Goal: Task Accomplishment & Management: Complete application form

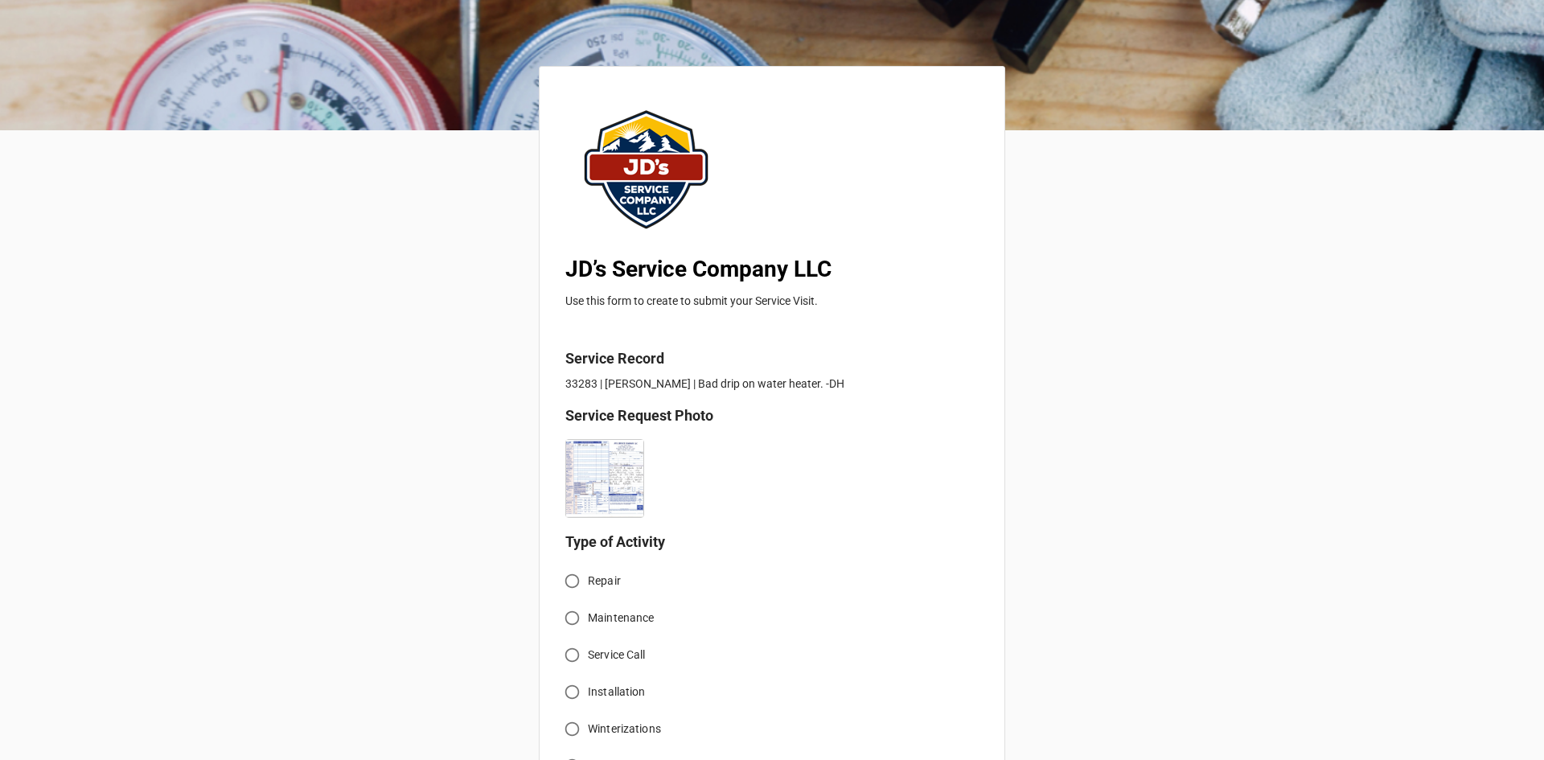
scroll to position [241, 0]
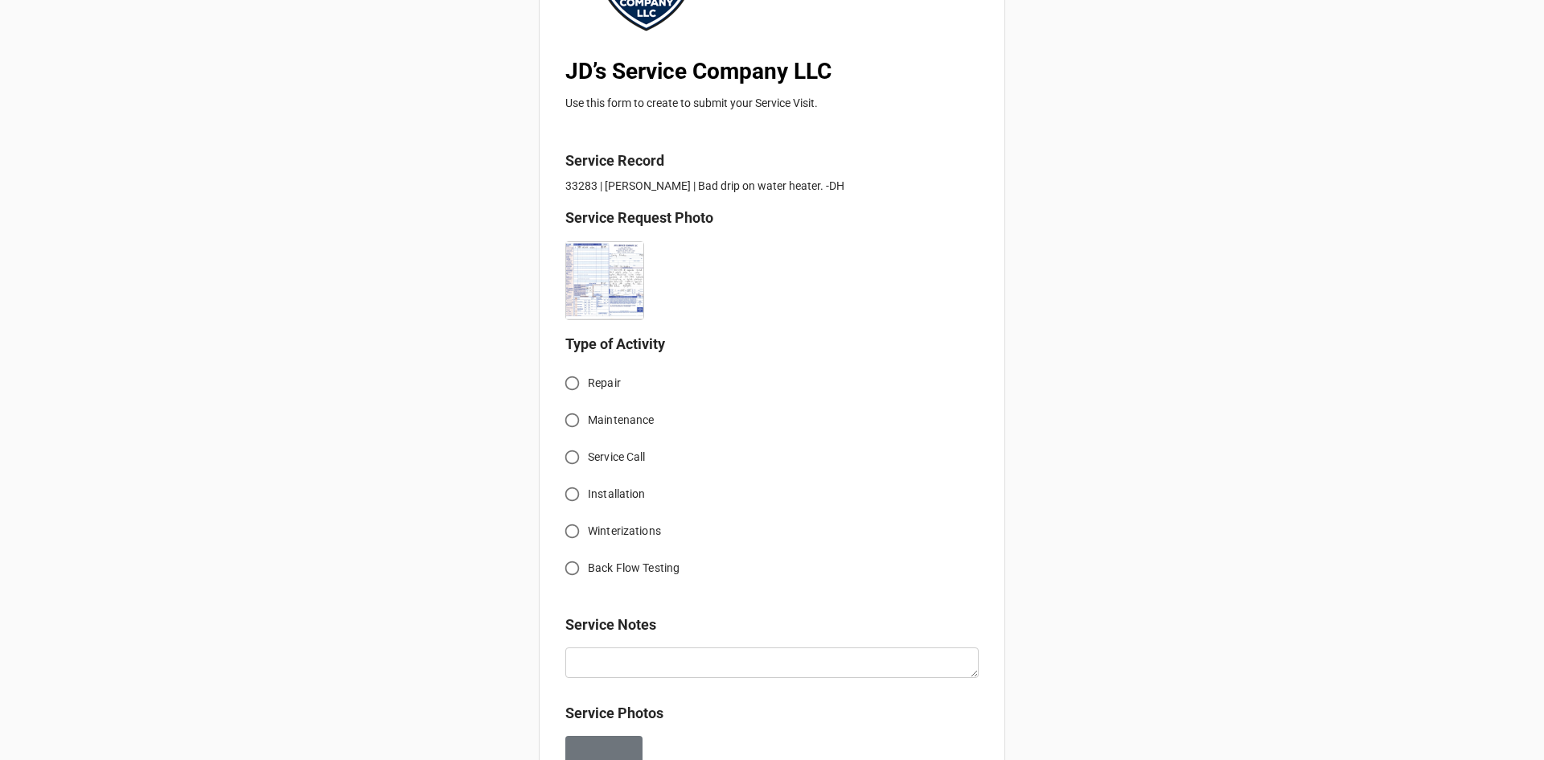
click at [573, 459] on input "Service Call" at bounding box center [571, 456] width 31 height 31
radio input "true"
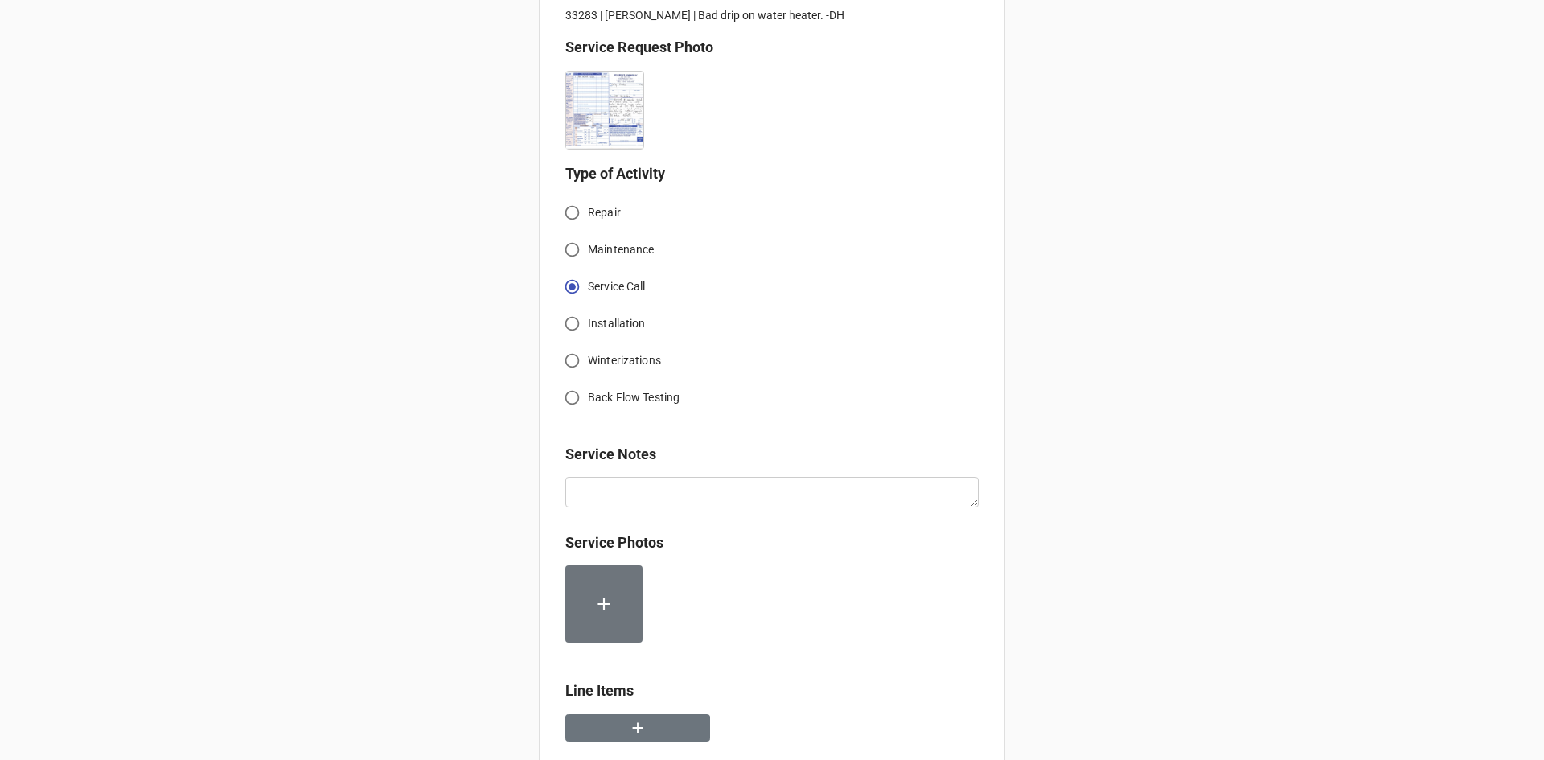
scroll to position [563, 0]
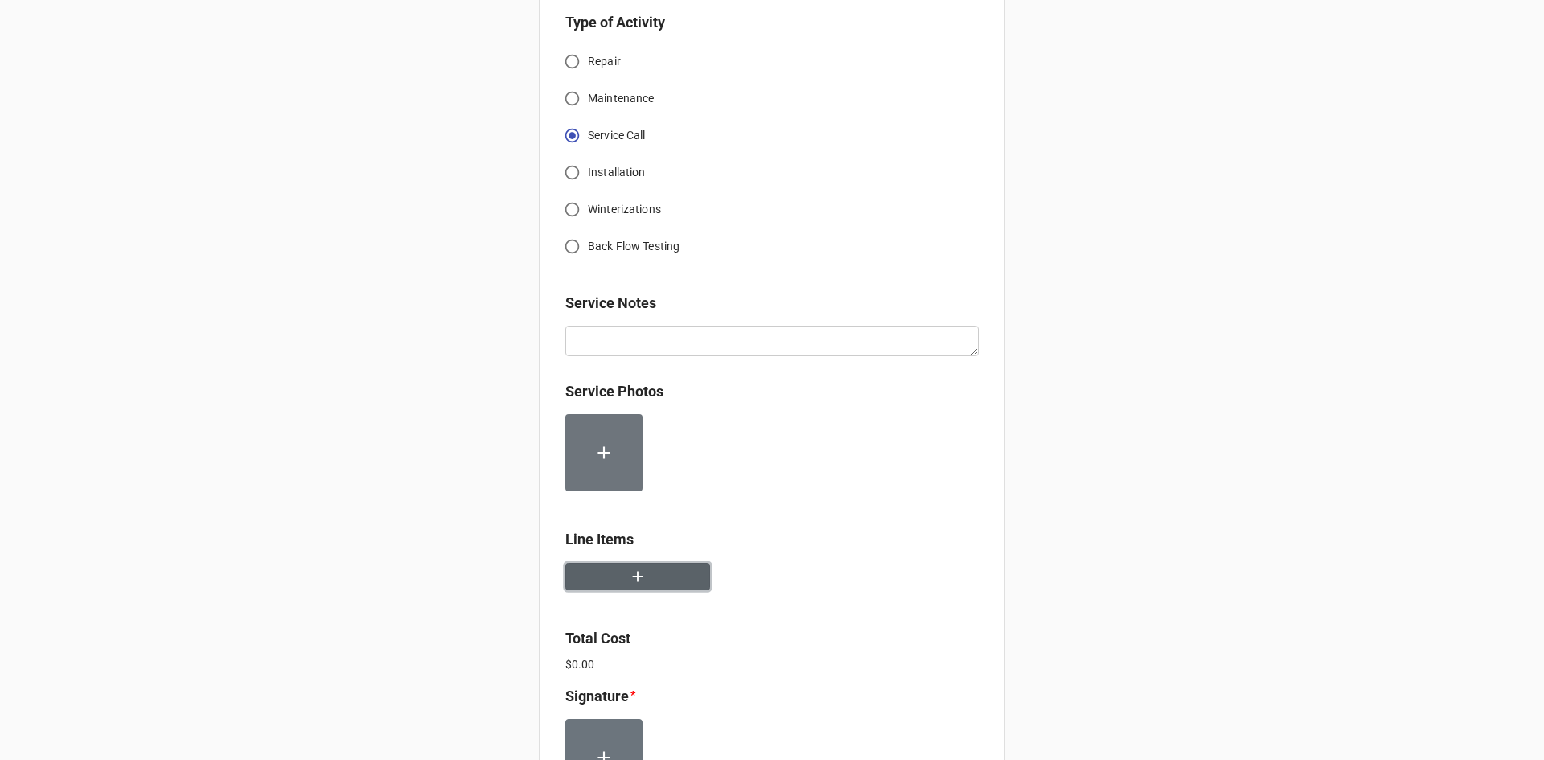
click at [638, 572] on icon "button" at bounding box center [638, 577] width 18 height 18
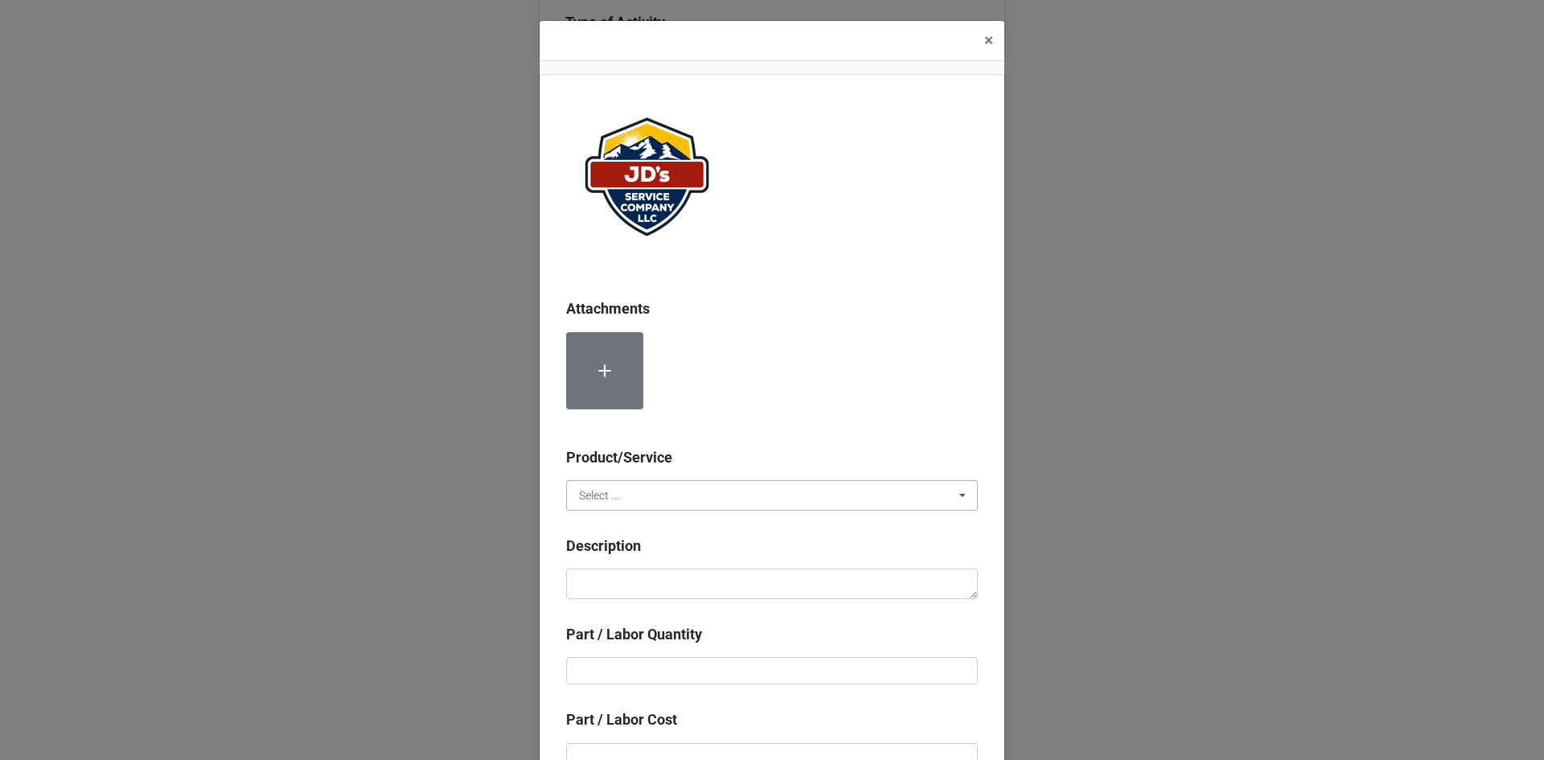
click at [678, 495] on input "text" at bounding box center [773, 495] width 410 height 29
click at [651, 523] on div "Services" at bounding box center [772, 525] width 410 height 30
click at [654, 589] on textarea at bounding box center [772, 584] width 412 height 31
paste textarea "10:15am-11:15am; Service Address: [STREET_ADDRESS][PERSON_NAME] Removed and rep…"
type textarea "x"
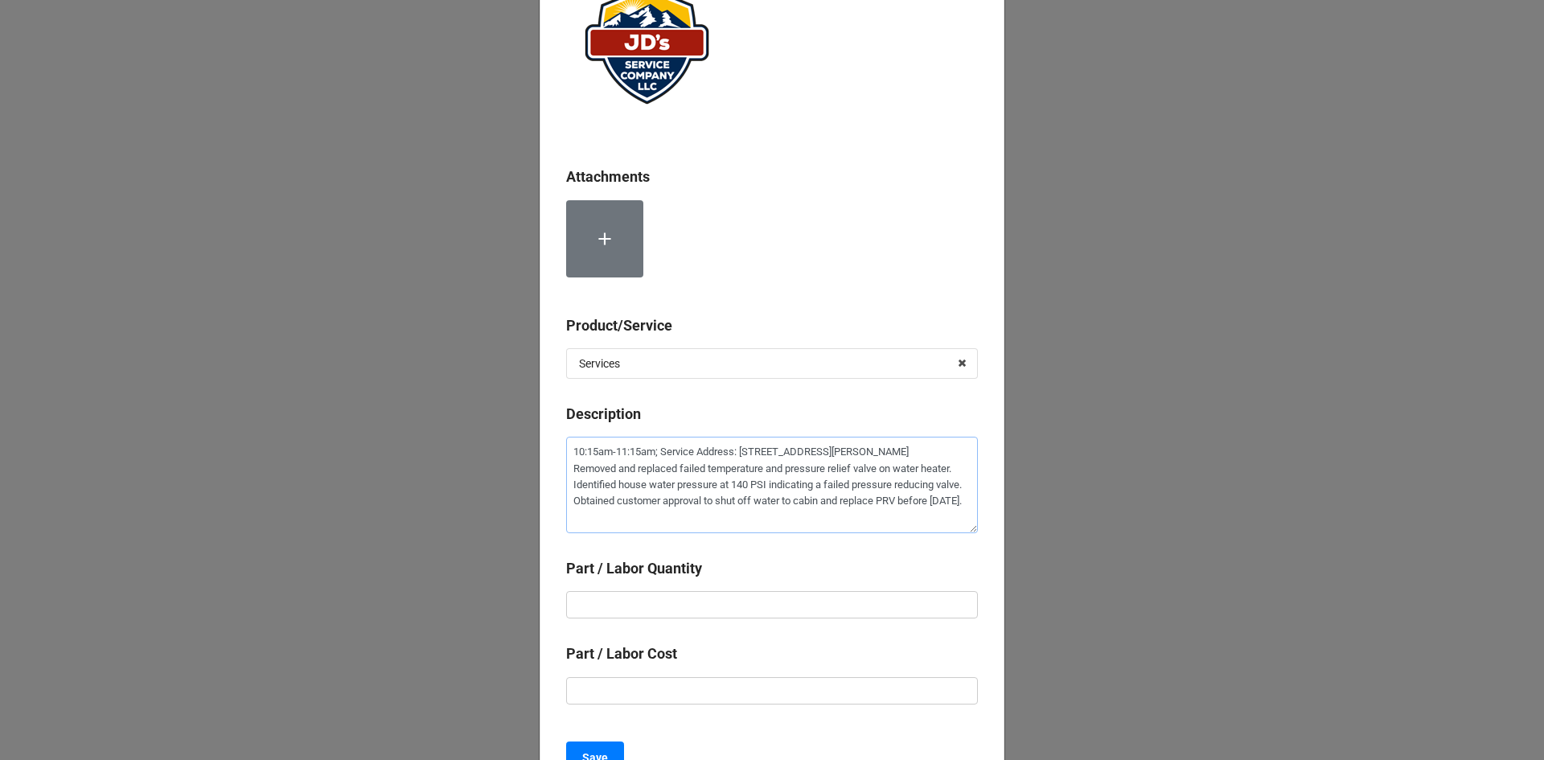
scroll to position [161, 0]
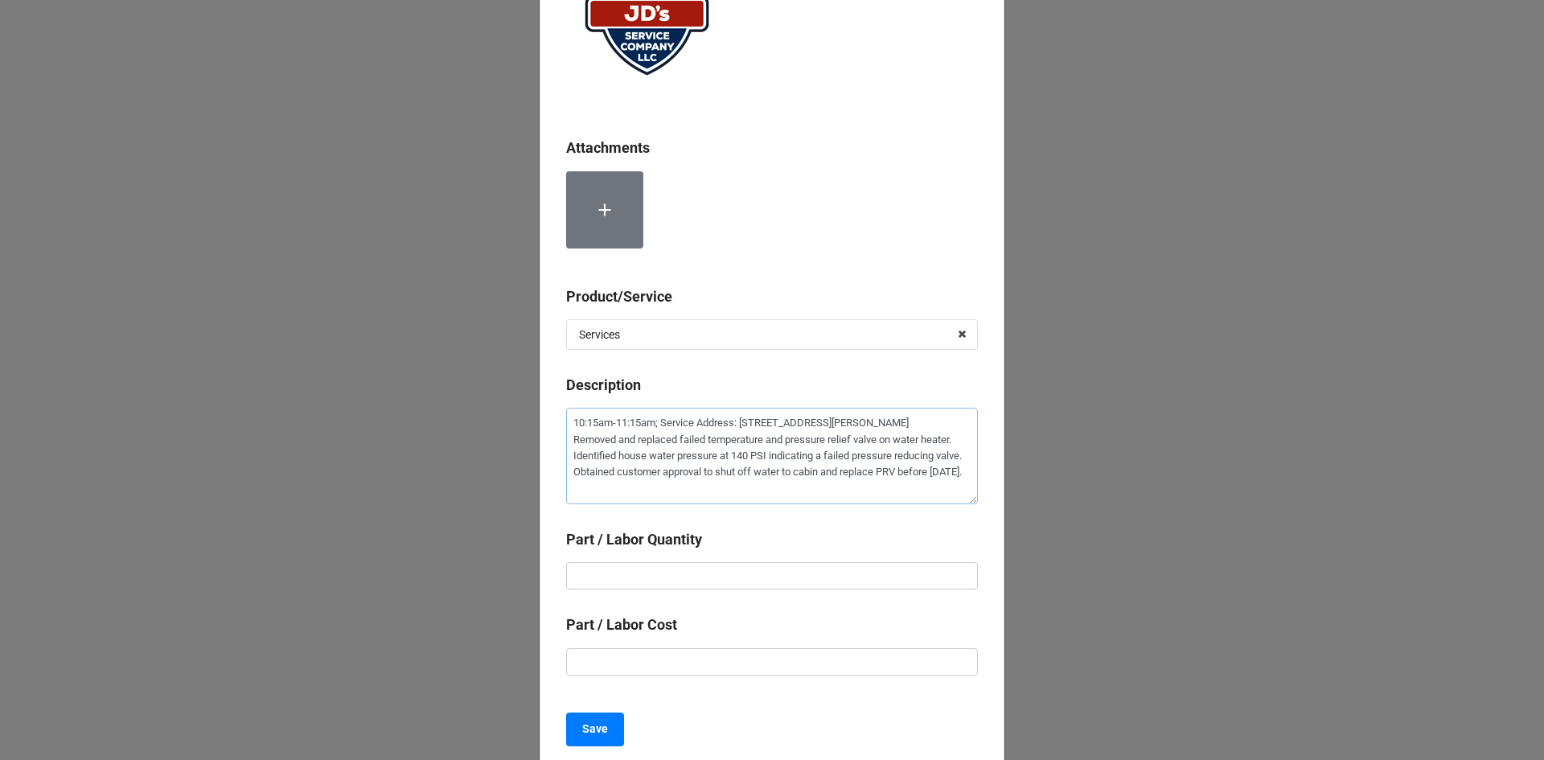
type textarea "10:15am-11:15am; Service Address: [STREET_ADDRESS][PERSON_NAME] Removed and rep…"
click at [809, 649] on input "text" at bounding box center [772, 661] width 412 height 27
click at [811, 574] on input "text" at bounding box center [772, 575] width 412 height 27
type textarea "x"
type input "1"
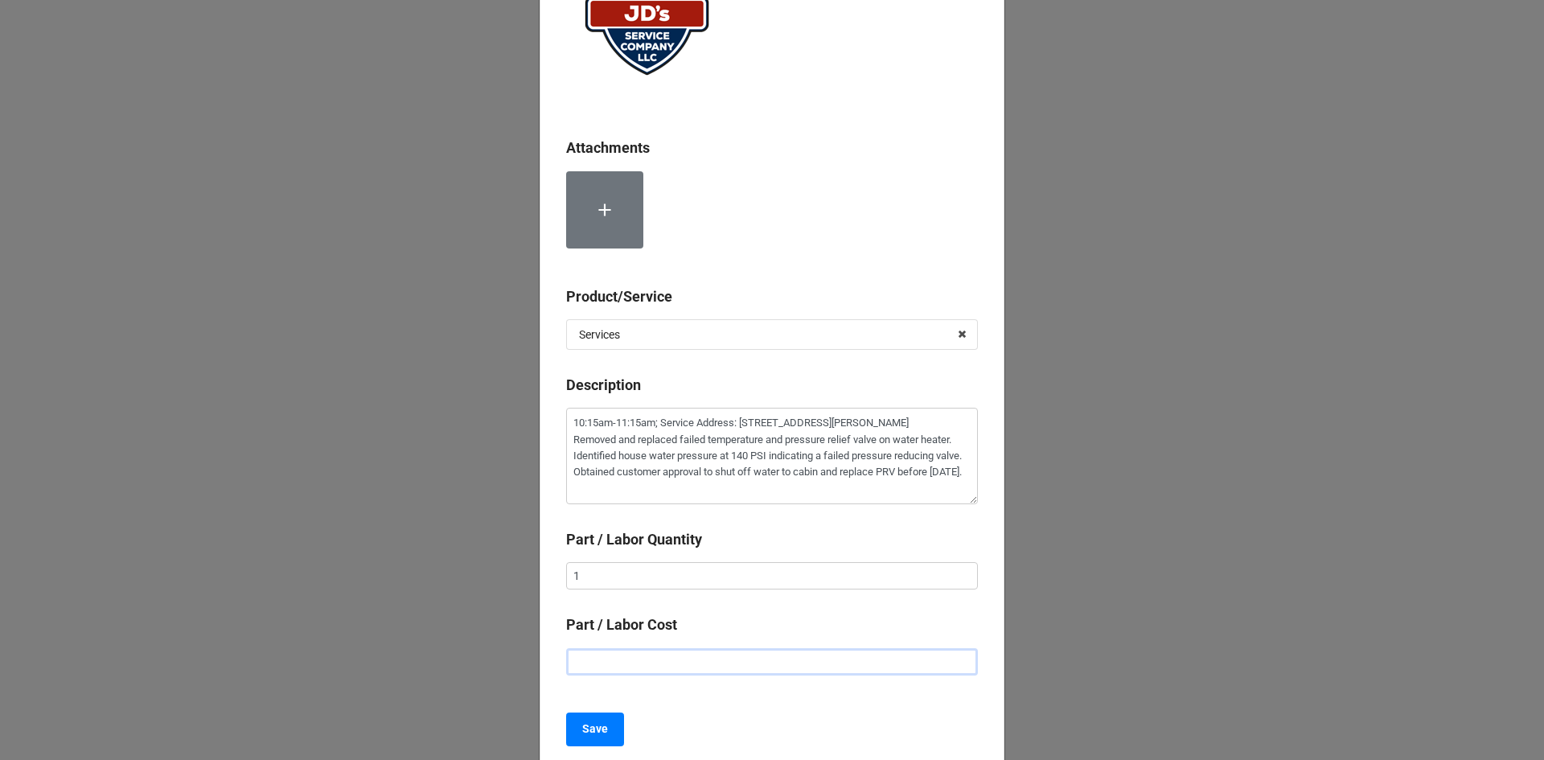
type textarea "x"
type input "$2.00"
type textarea "x"
type input "$22.00"
type textarea "x"
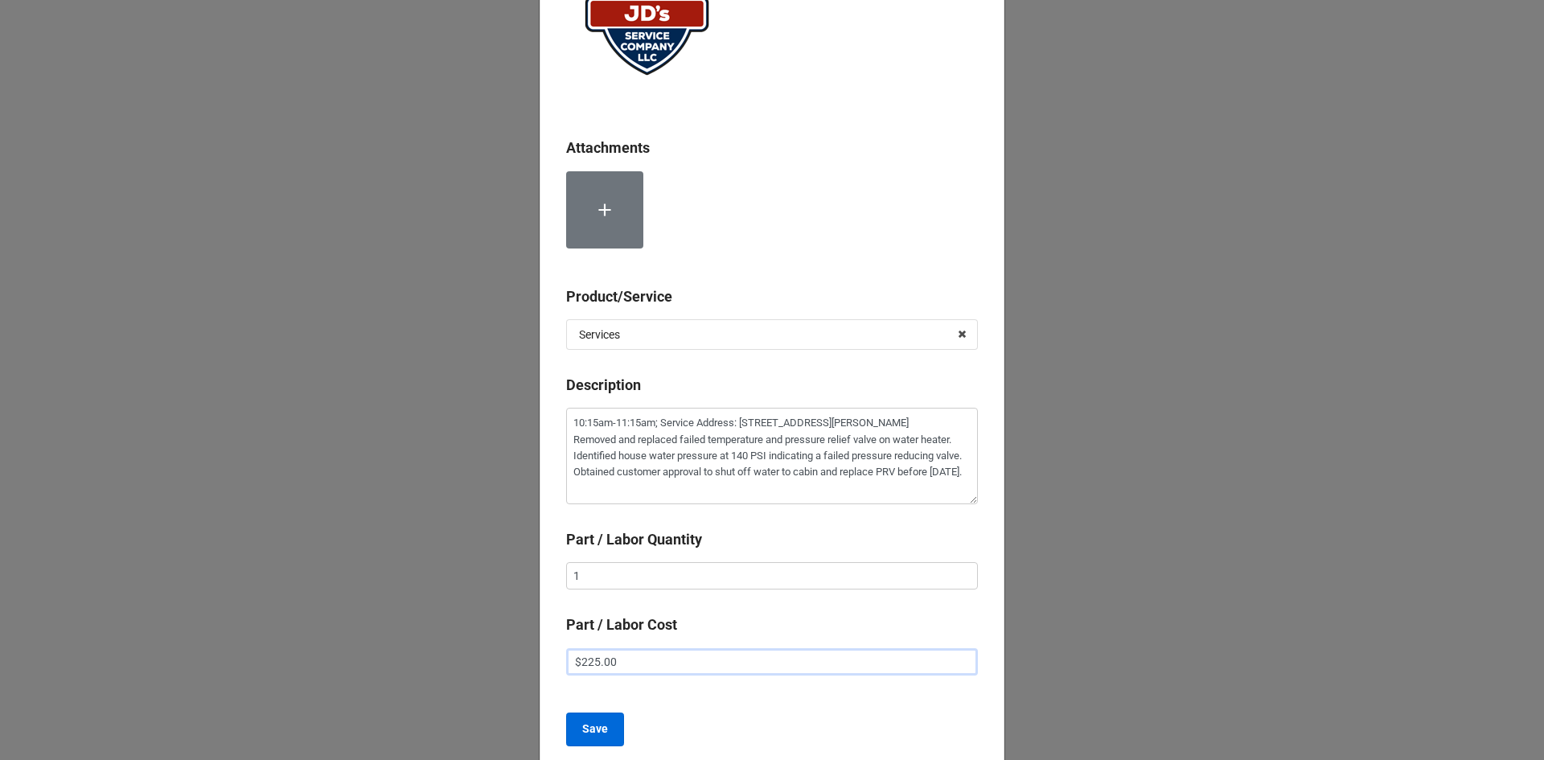
type input "$225.00"
click at [575, 729] on button "Save" at bounding box center [595, 729] width 58 height 34
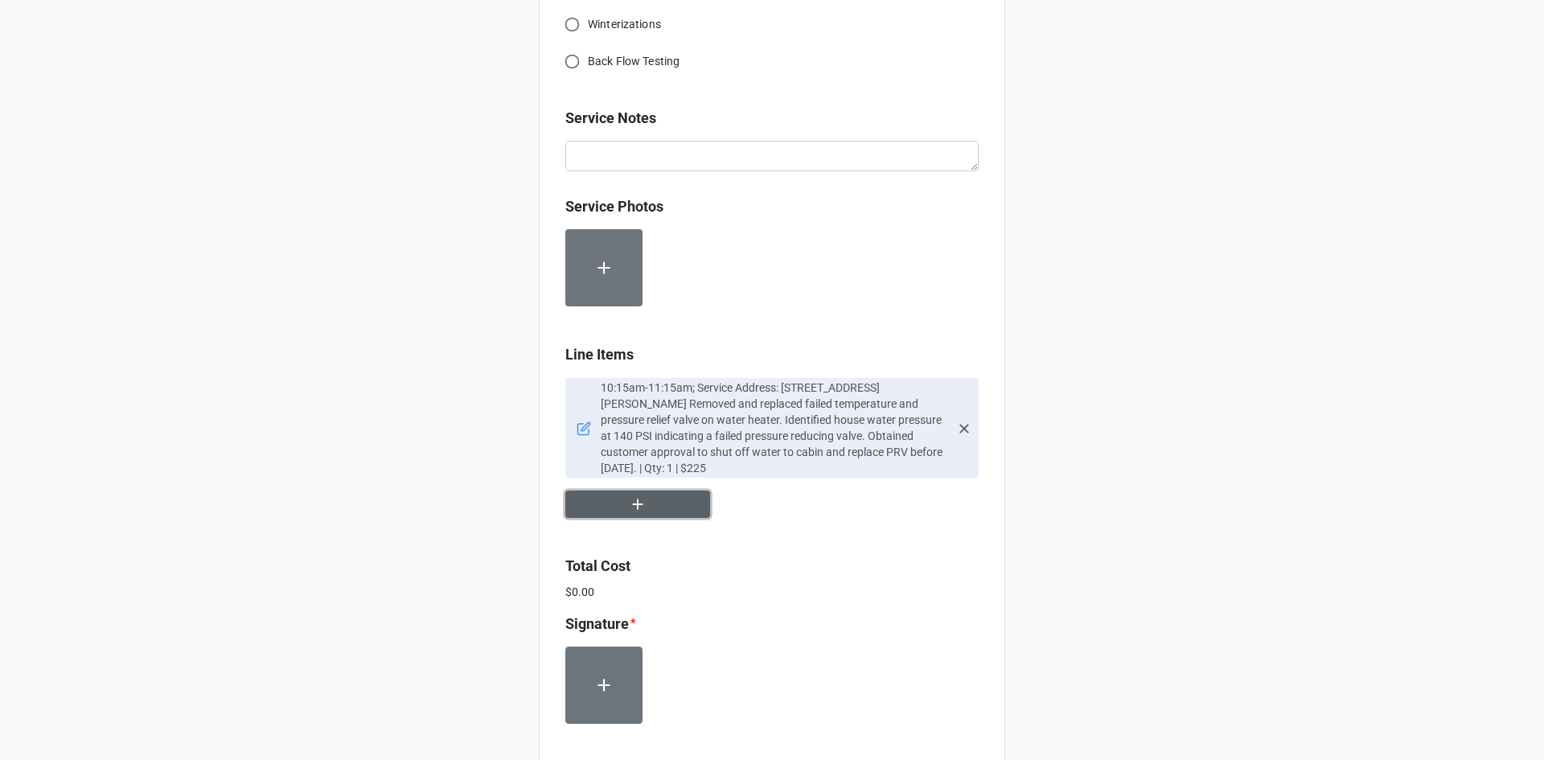
scroll to position [804, 0]
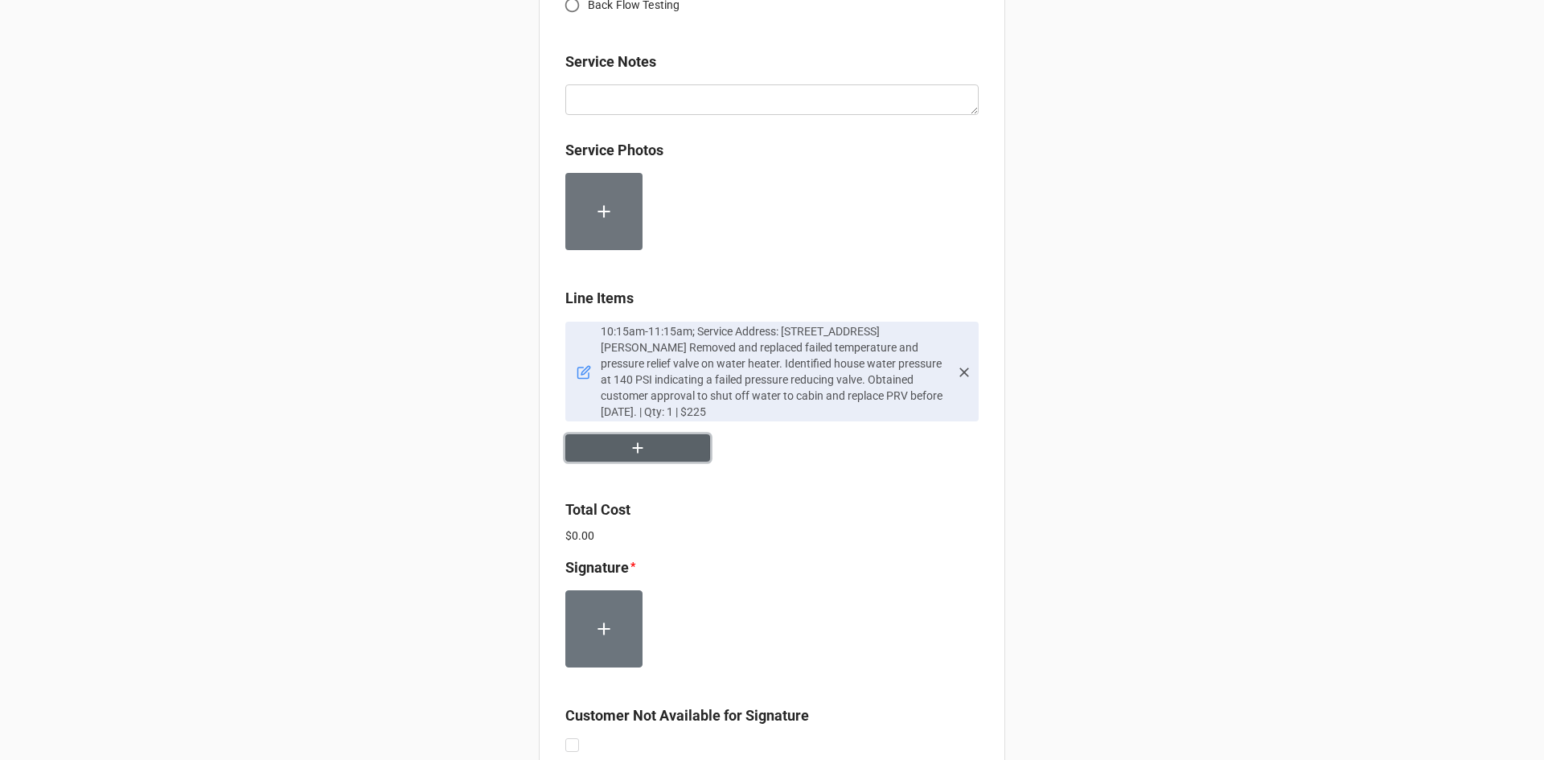
click at [658, 449] on button "button" at bounding box center [637, 448] width 145 height 28
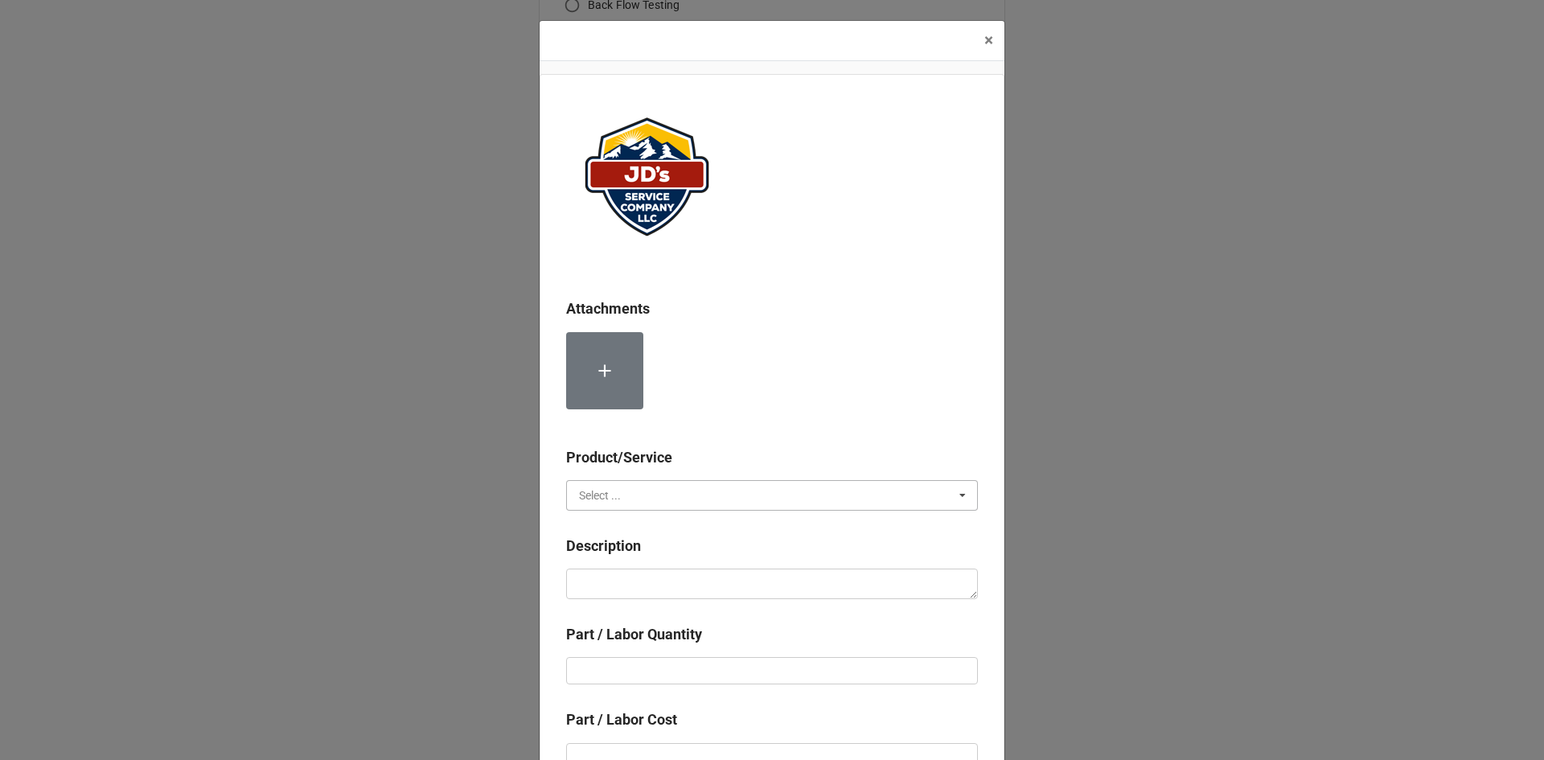
click at [640, 488] on input "text" at bounding box center [773, 495] width 410 height 29
click at [628, 554] on span "Material Cost" at bounding box center [613, 554] width 67 height 13
click at [629, 577] on textarea at bounding box center [772, 584] width 412 height 31
type textarea "x"
type textarea "T"
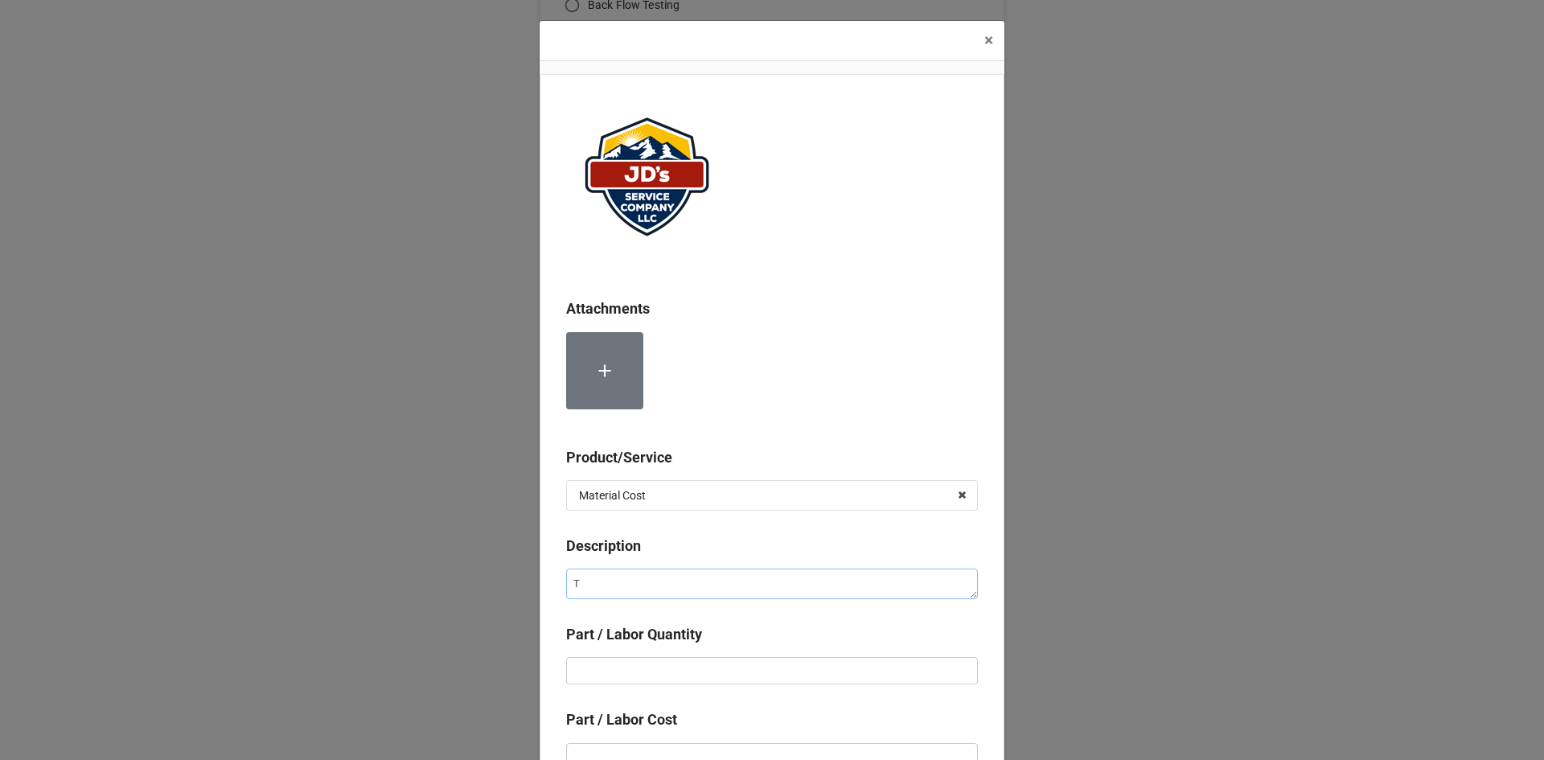
type textarea "x"
type textarea "Te"
type textarea "x"
type textarea "Tem"
type textarea "x"
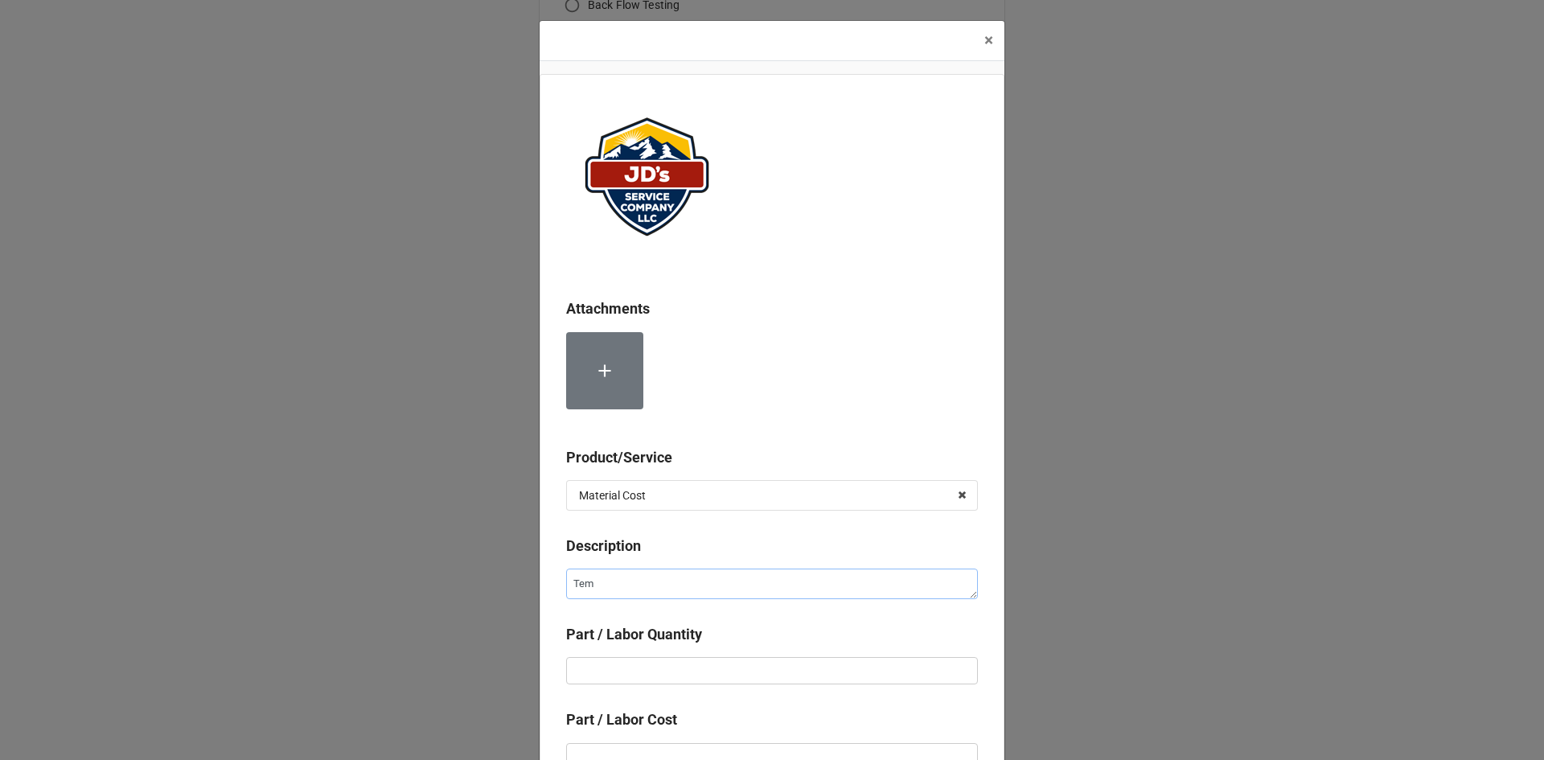
type textarea "Temp"
type textarea "x"
type textarea "Tempe"
type textarea "x"
type textarea "Temper"
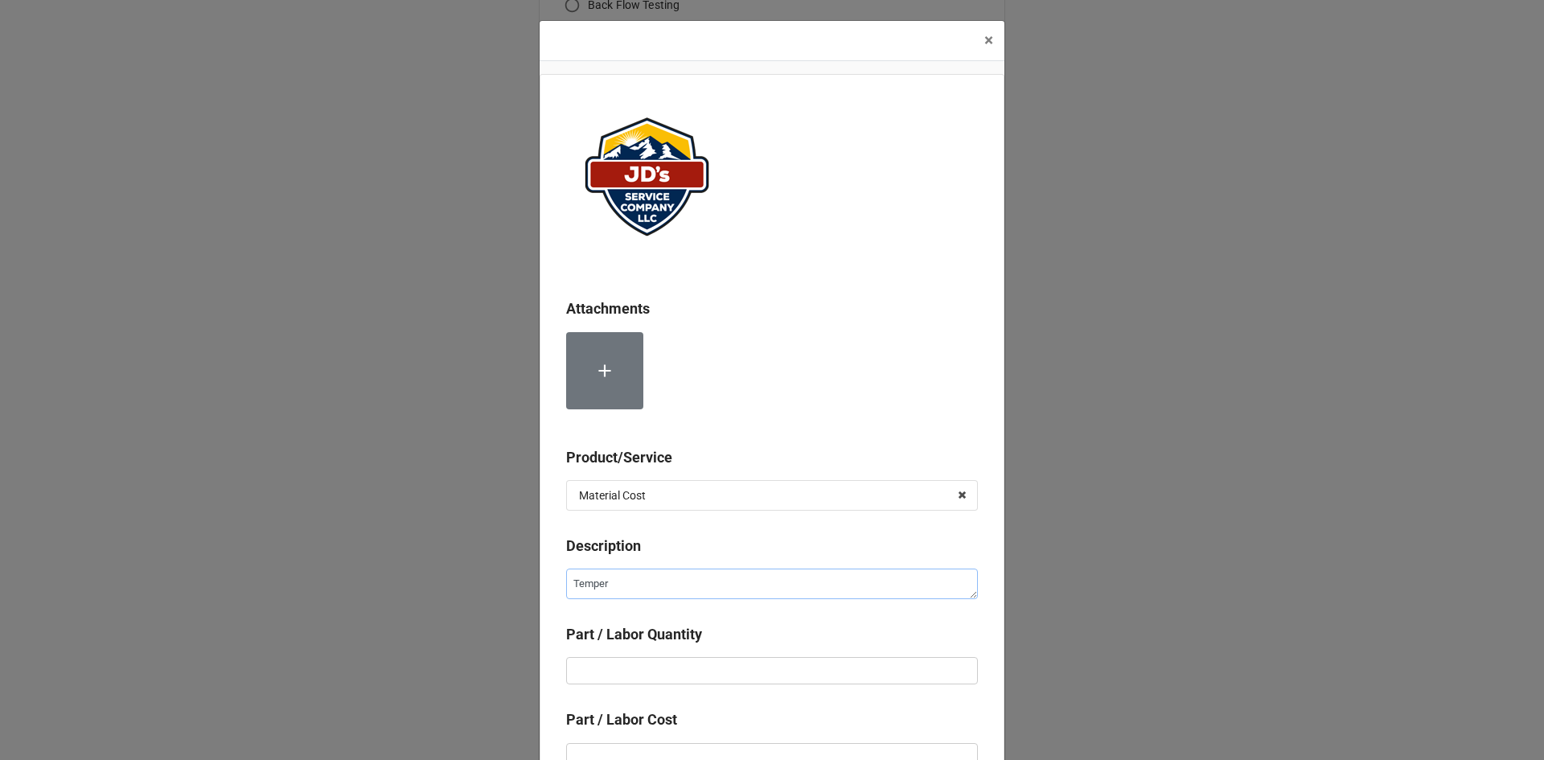
type textarea "x"
type textarea "Tempera"
type textarea "x"
type textarea "Temperat"
type textarea "x"
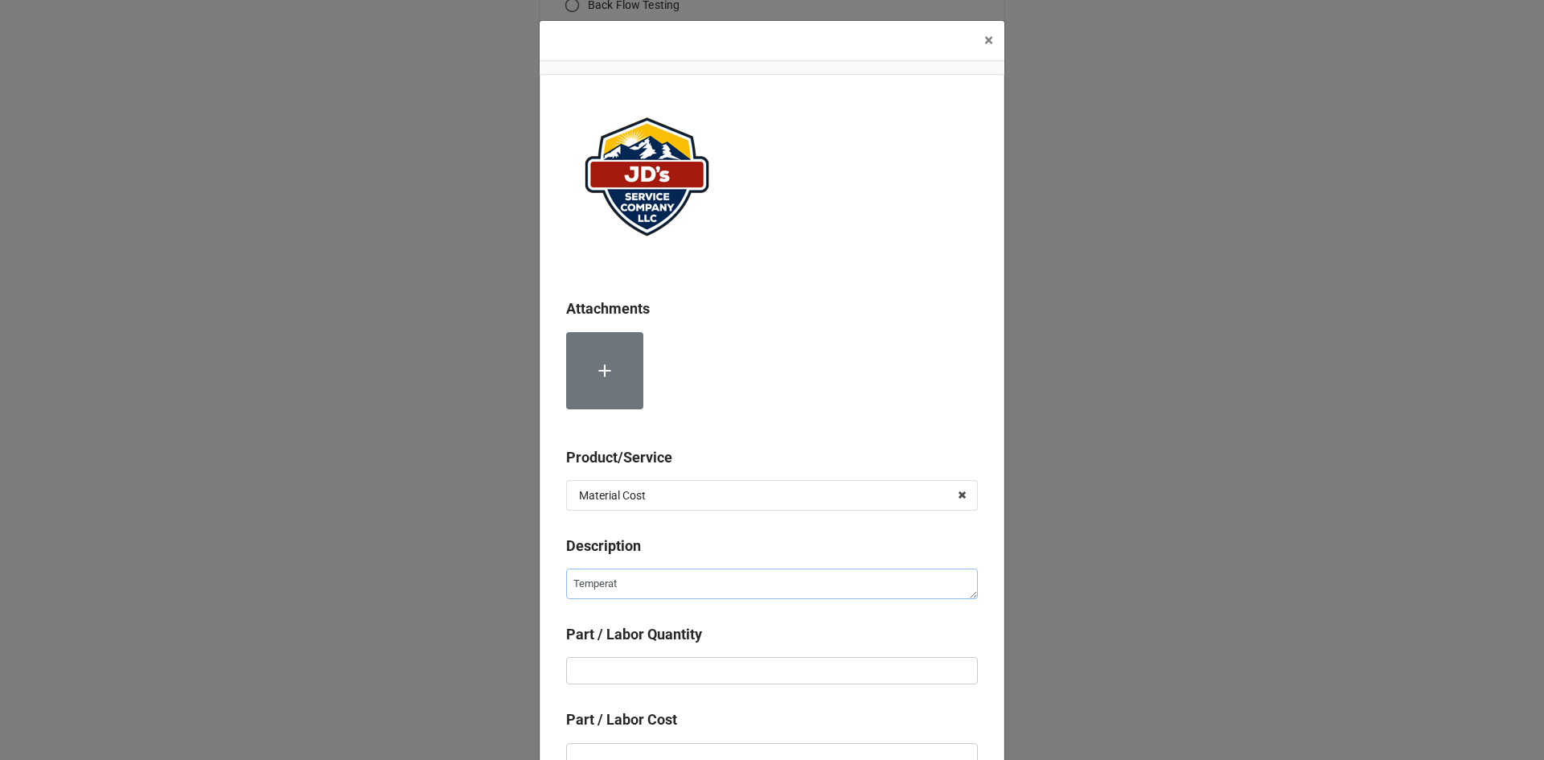
type textarea "Temperatu"
type textarea "x"
type textarea "Temperatur"
type textarea "x"
type textarea "Temperature"
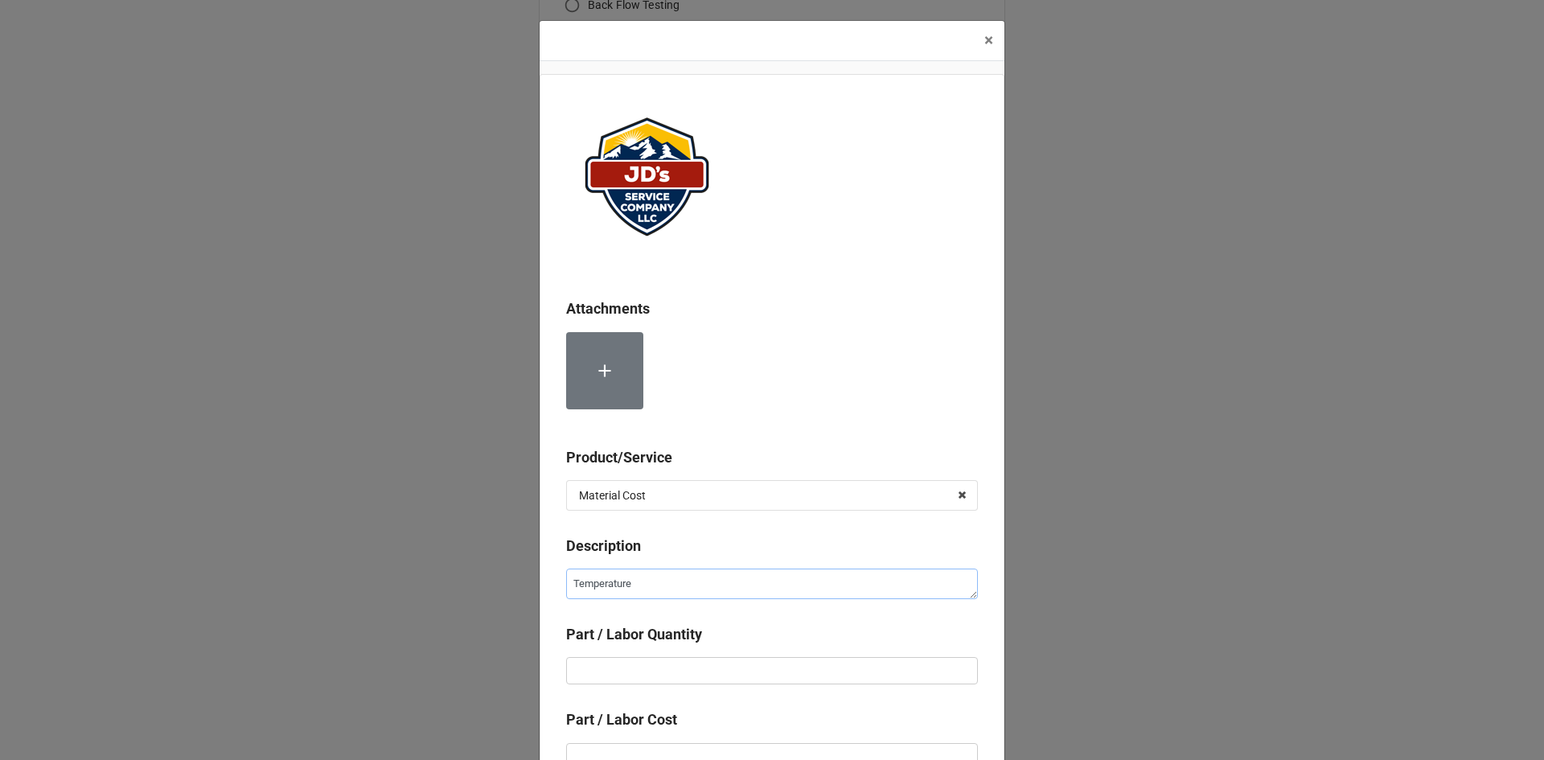
type textarea "x"
type textarea "Temperature"
type textarea "x"
type textarea "Temperature a"
type textarea "x"
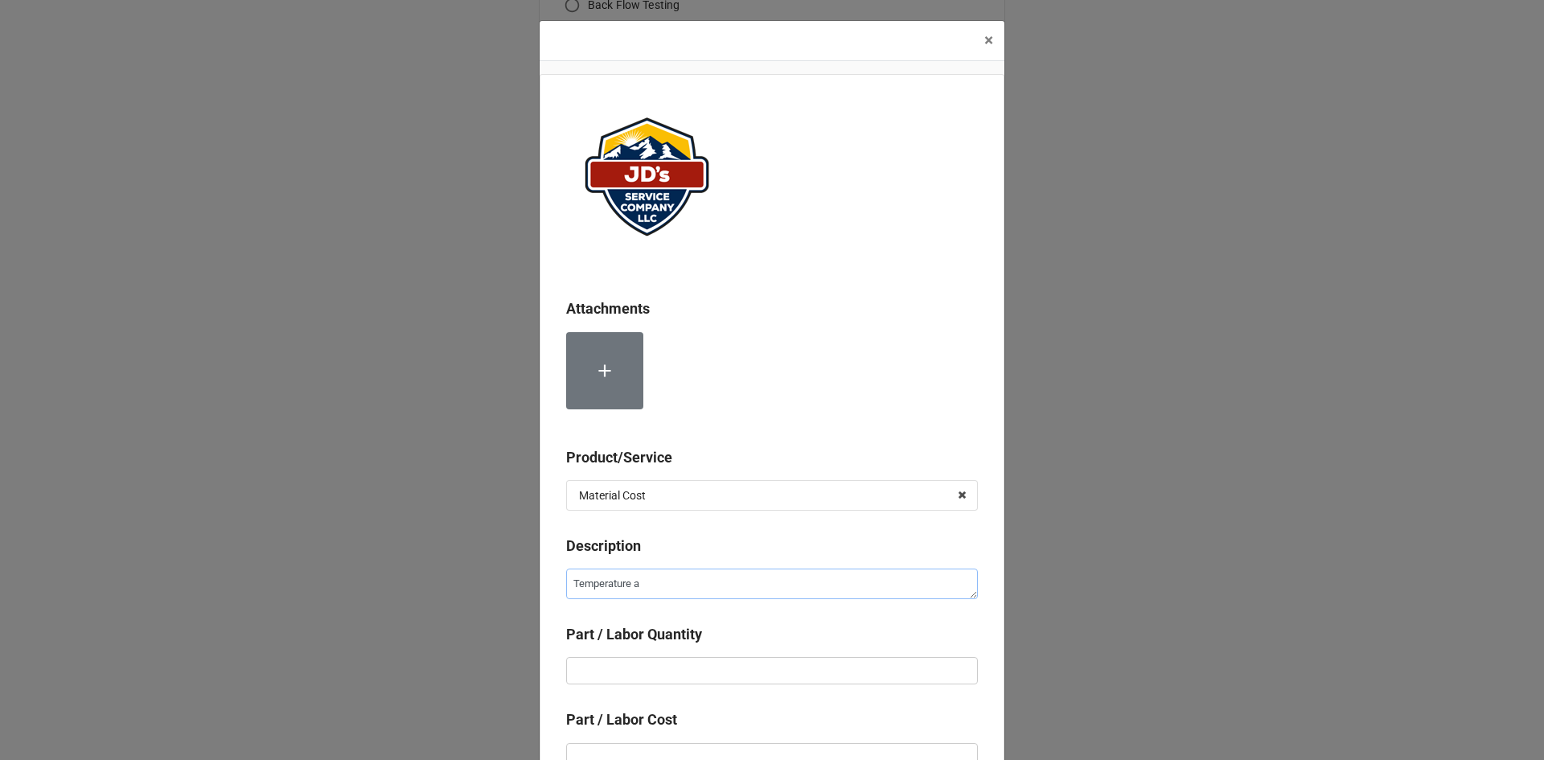
type textarea "Temperature an"
type textarea "x"
type textarea "Temperature and"
type textarea "x"
type textarea "Temperature and"
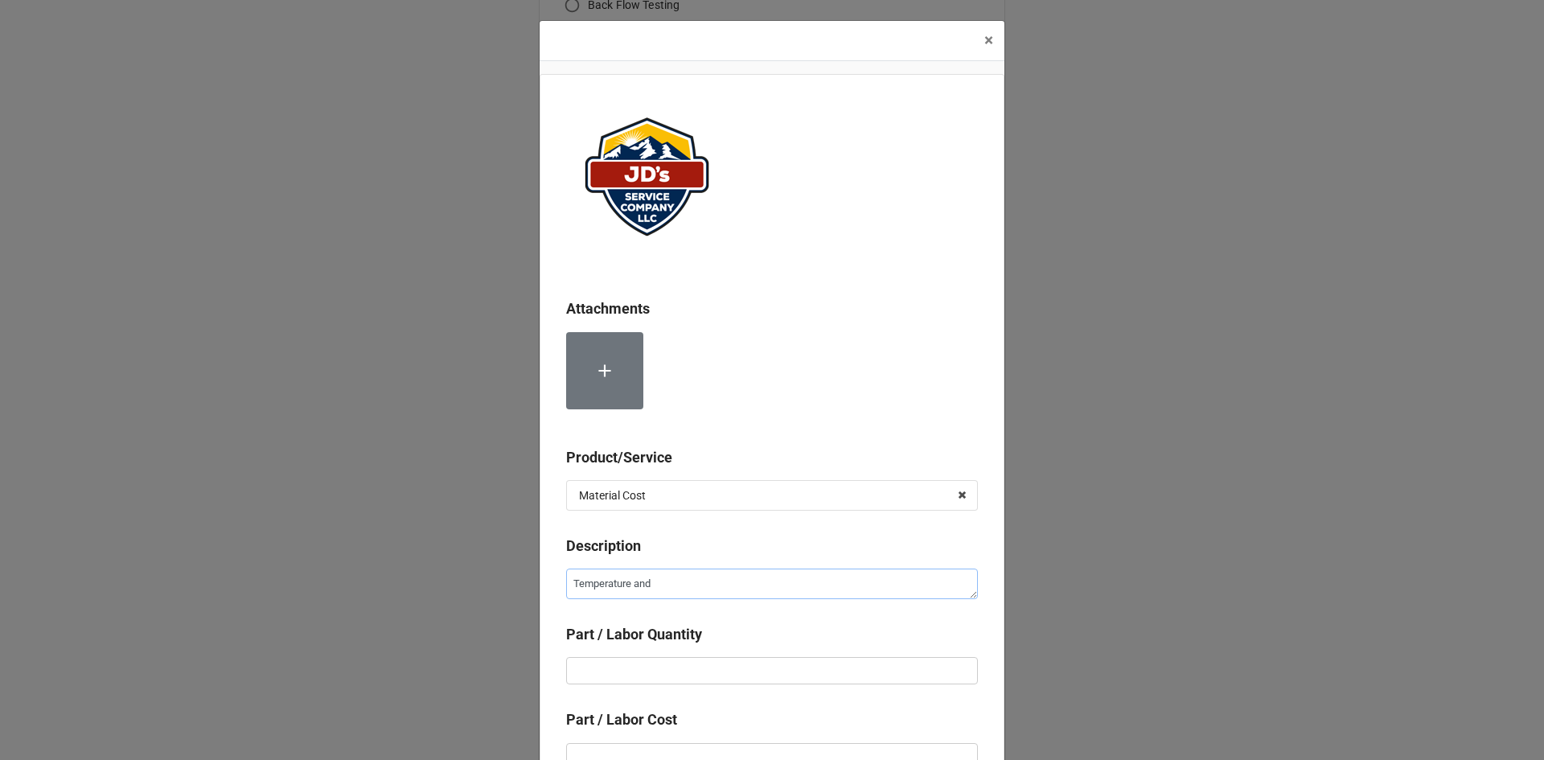
type textarea "x"
type textarea "Temperature and p"
type textarea "x"
type textarea "Temperature and"
type textarea "x"
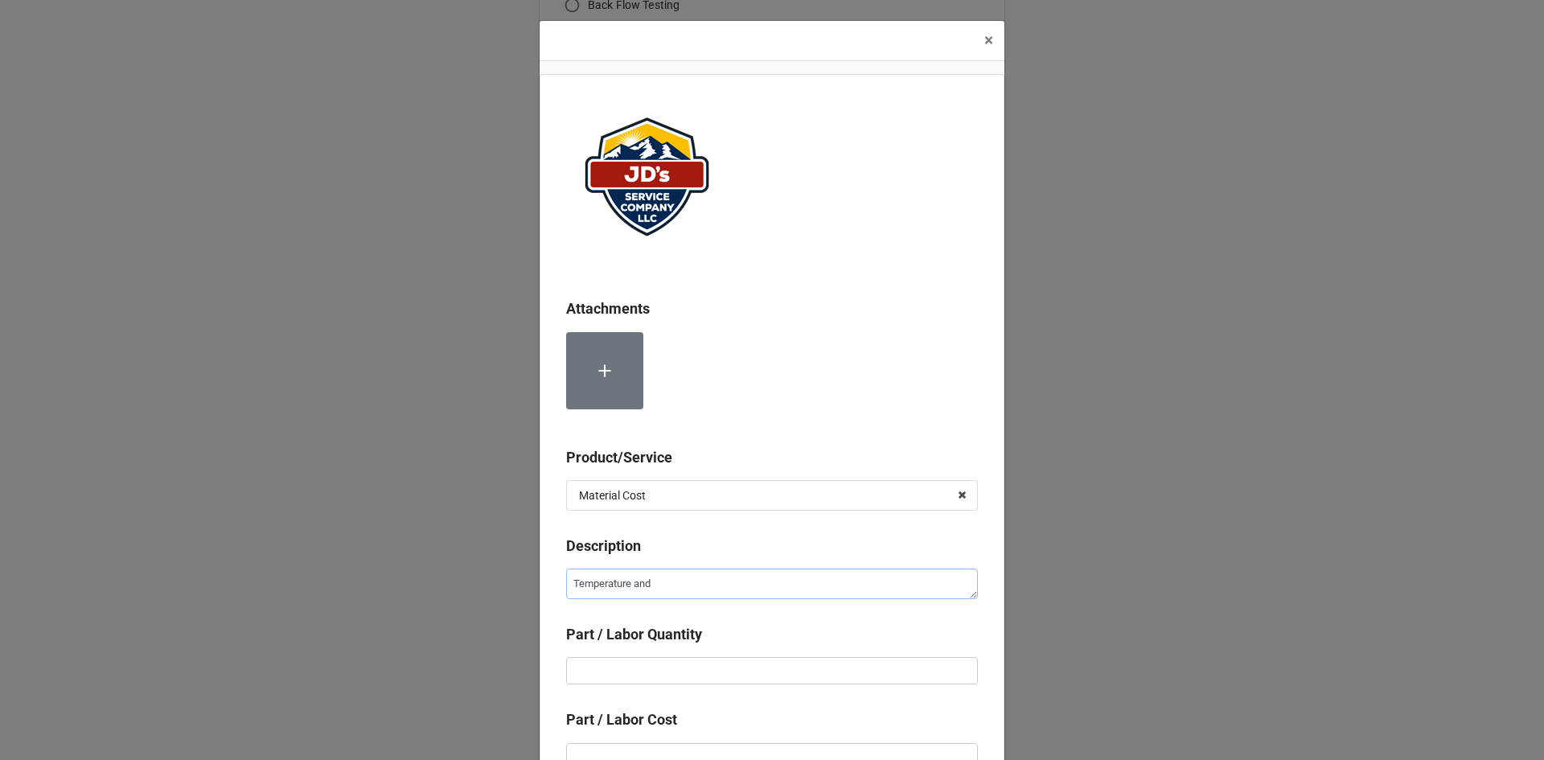
type textarea "Temperature and P"
type textarea "x"
type textarea "Temperature and Pr"
type textarea "x"
type textarea "Temperature and Pre"
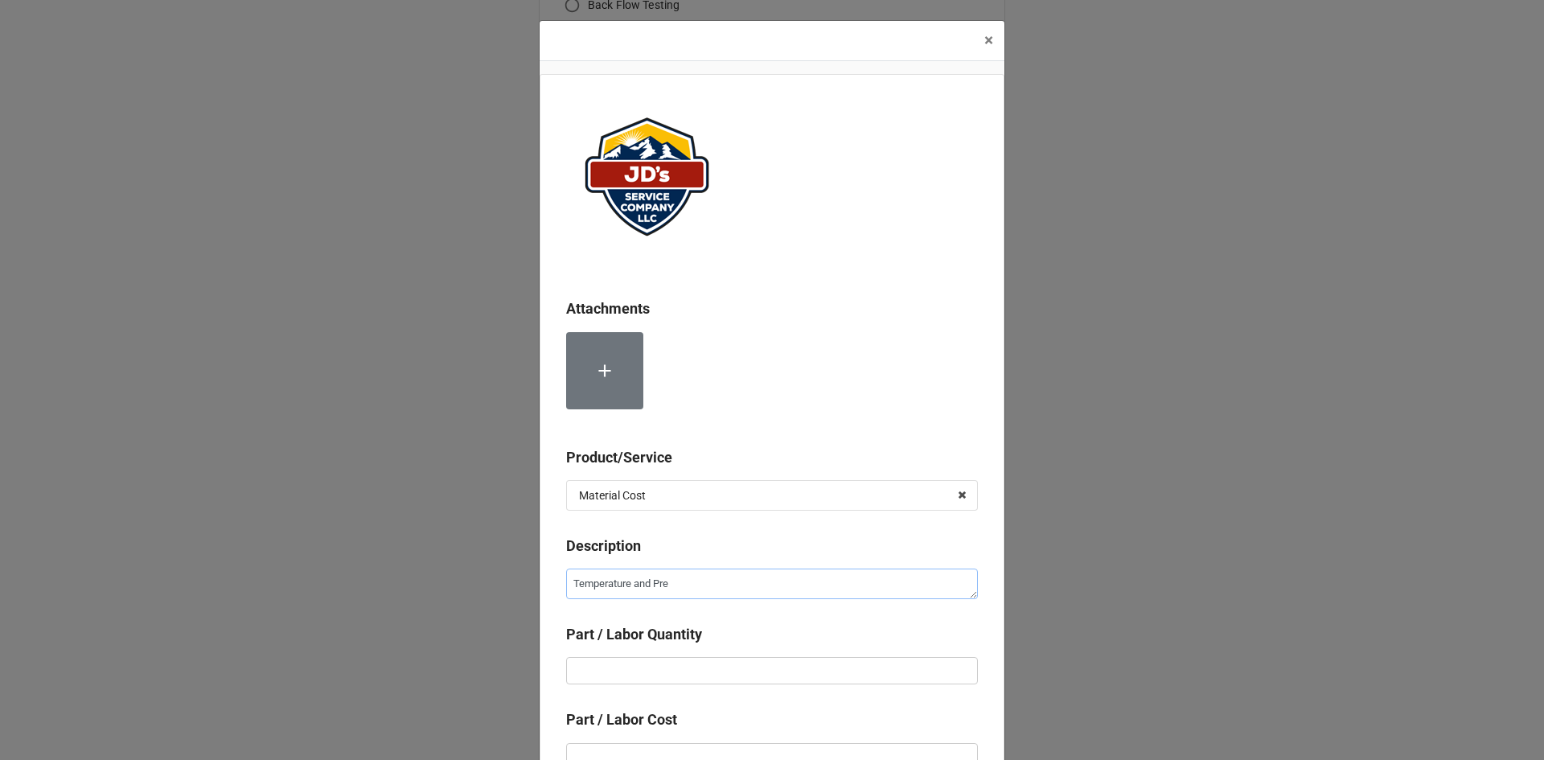
type textarea "x"
type textarea "Temperature and Pres"
type textarea "x"
type textarea "Temperature and Press"
type textarea "x"
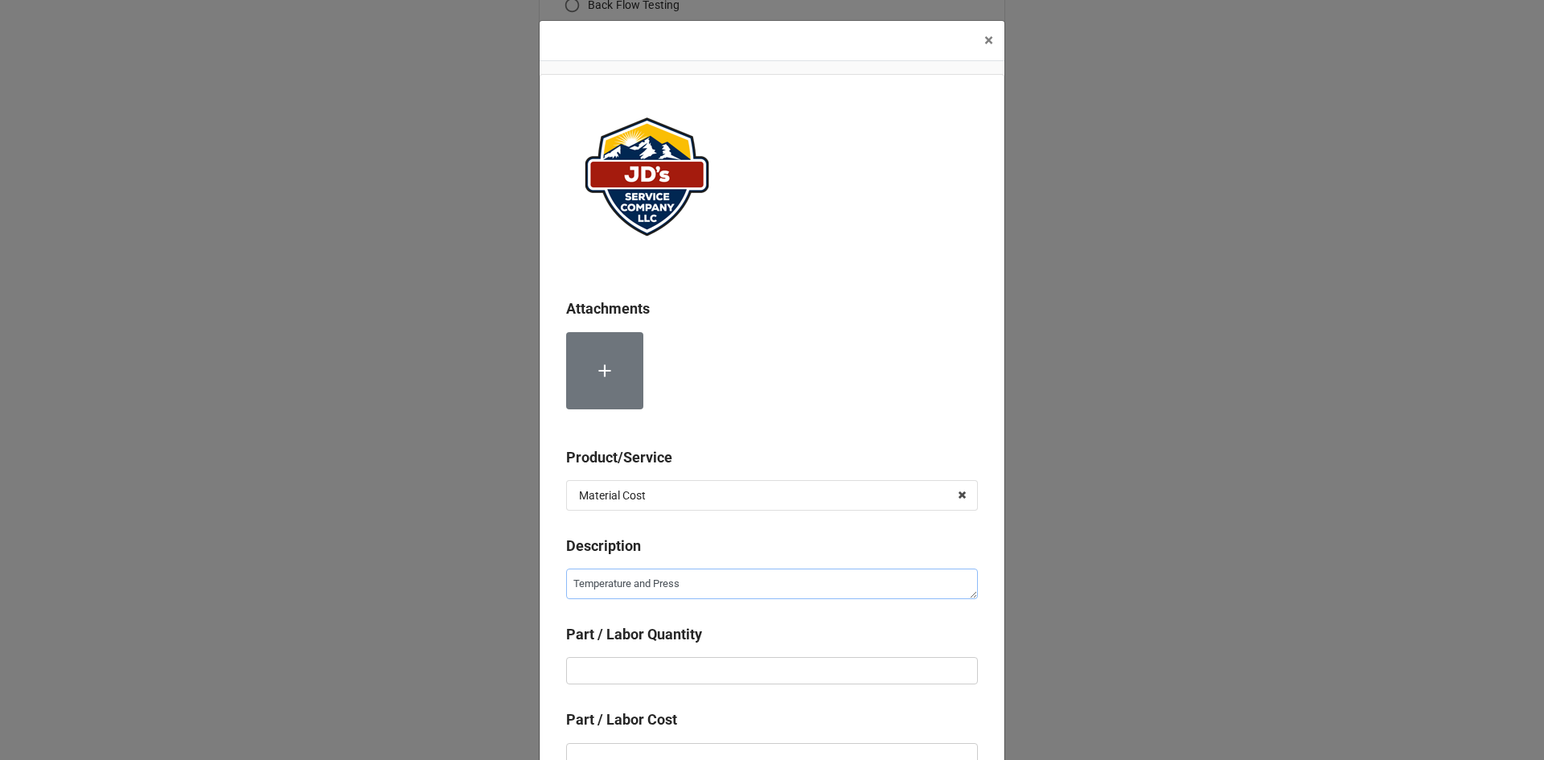
type textarea "Temperature and Pressu"
type textarea "x"
type textarea "Temperature and Pressur"
type textarea "x"
type textarea "Temperature and Pressure"
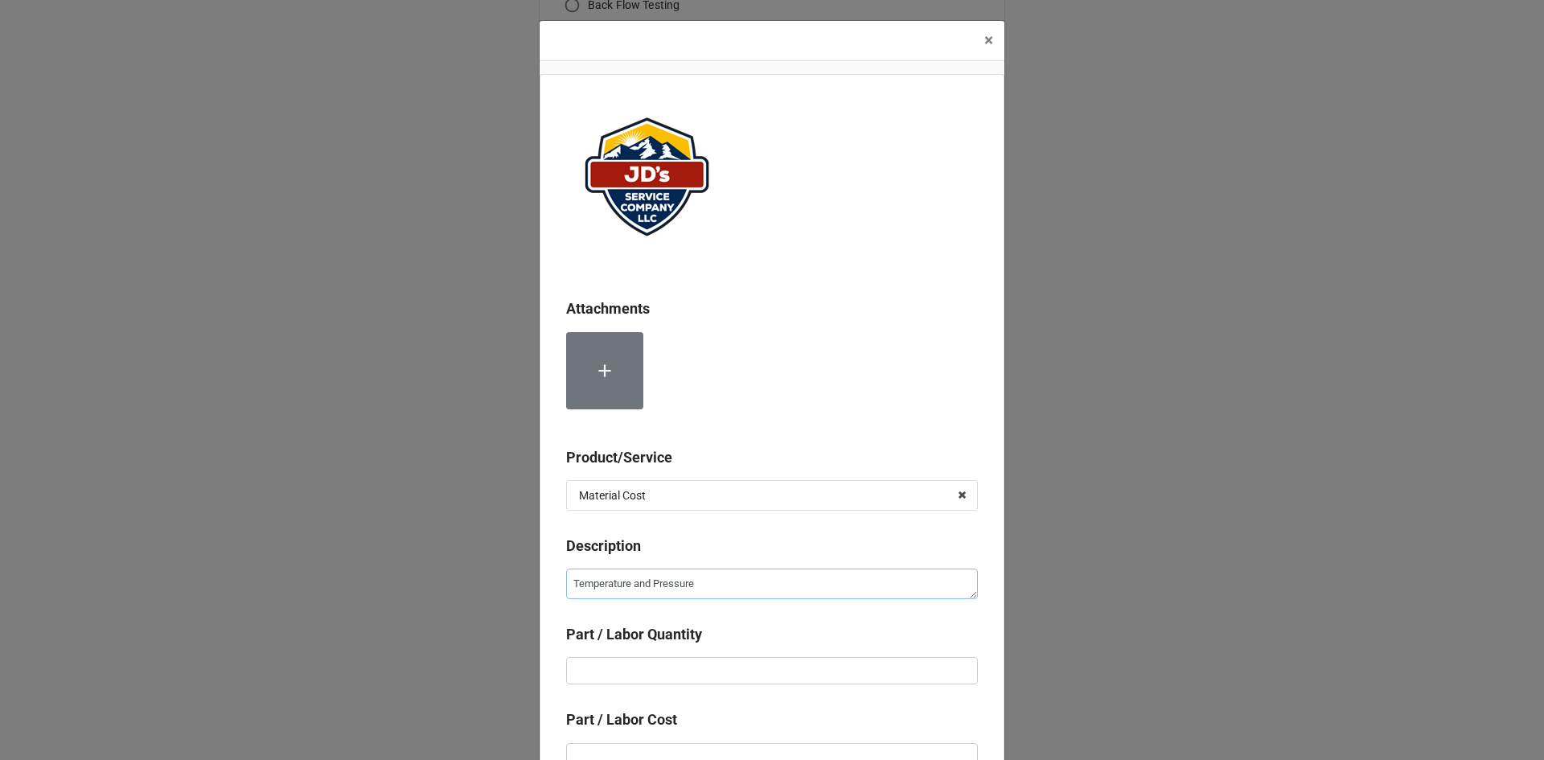
type textarea "x"
type textarea "Temperature and Pressure"
type textarea "x"
type textarea "Temperature and Pressure R"
type textarea "x"
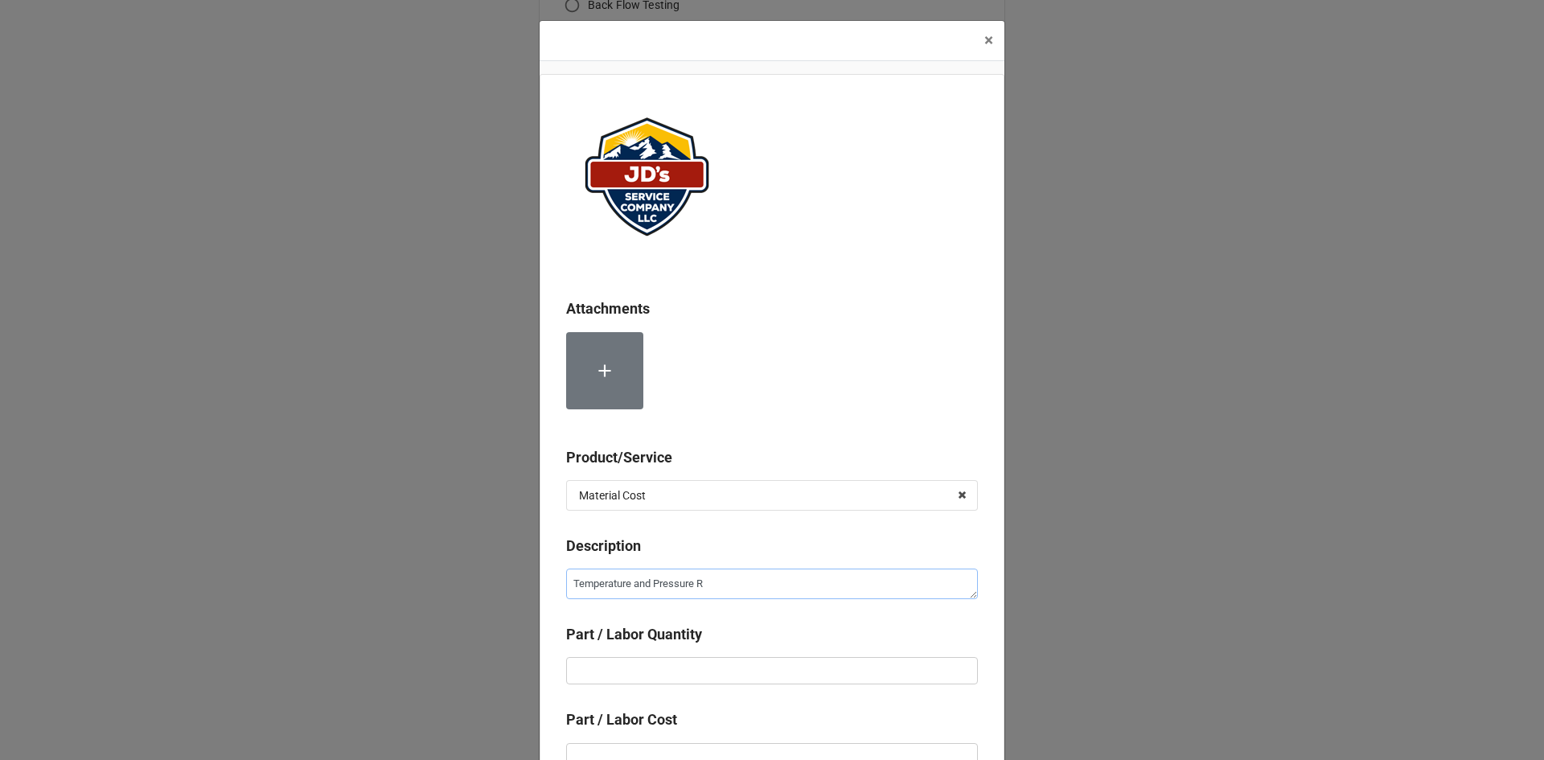
type textarea "Temperature and Pressure Re"
type textarea "x"
type textarea "Temperature and Pressure Rel"
type textarea "x"
type textarea "Temperature and Pressure Reli"
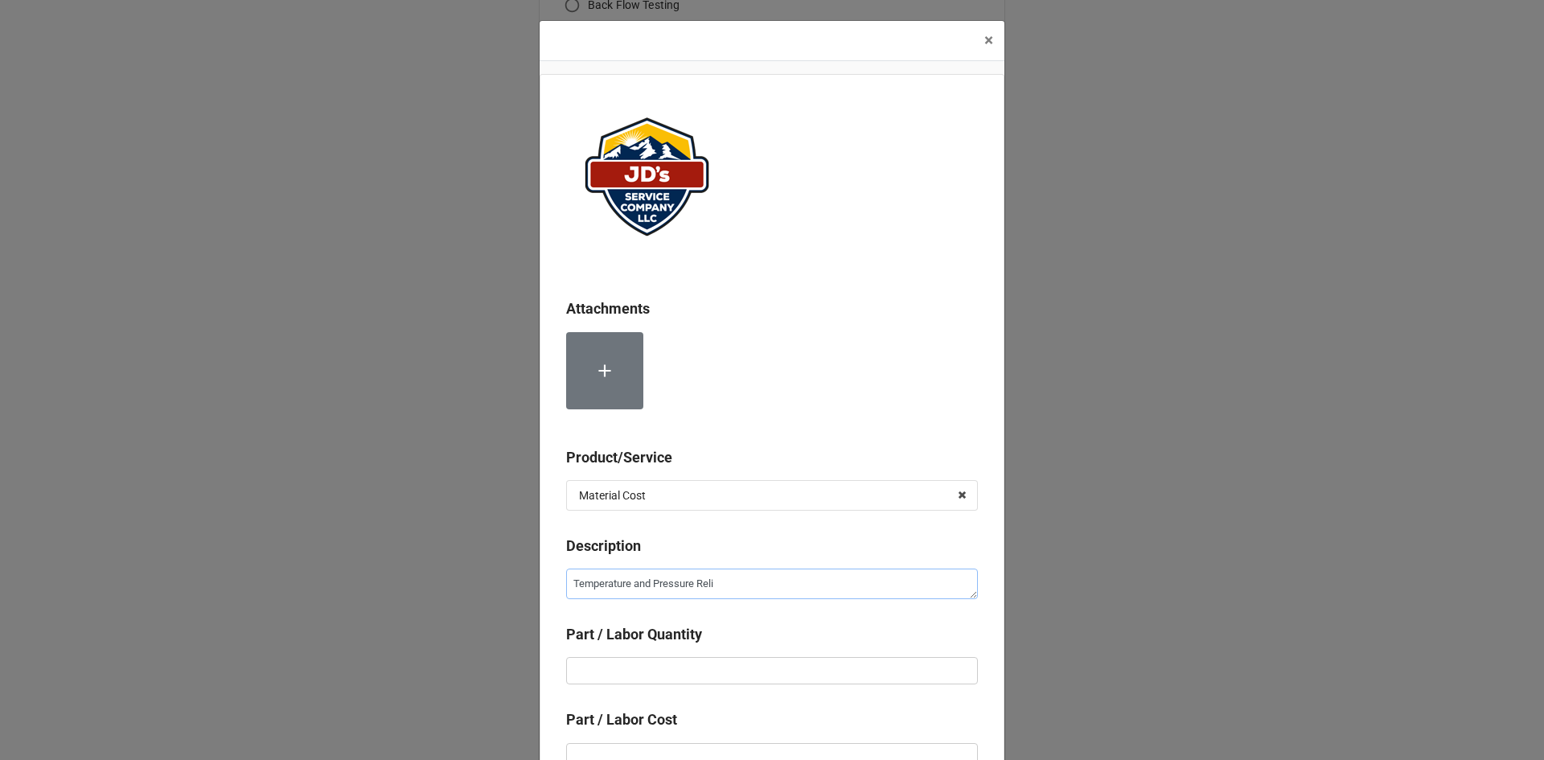
type textarea "x"
type textarea "Temperature and Pressure Relie"
type textarea "x"
type textarea "Temperature and Pressure Relief"
type textarea "x"
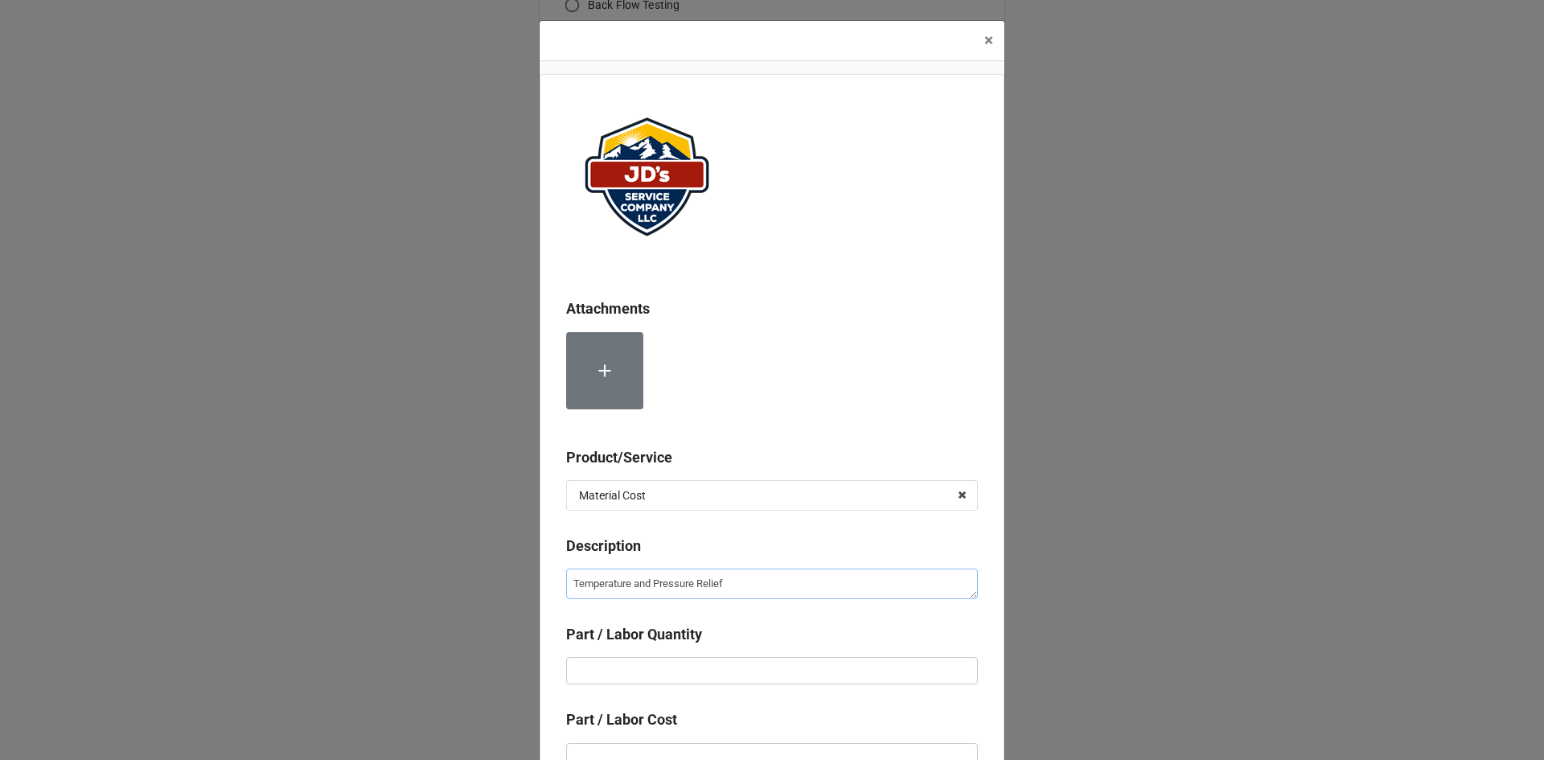
type textarea "Temperature and Pressure Relief"
type textarea "x"
type textarea "Temperature and Pressure Relief V"
type textarea "x"
type textarea "Temperature and Pressure Relief Va"
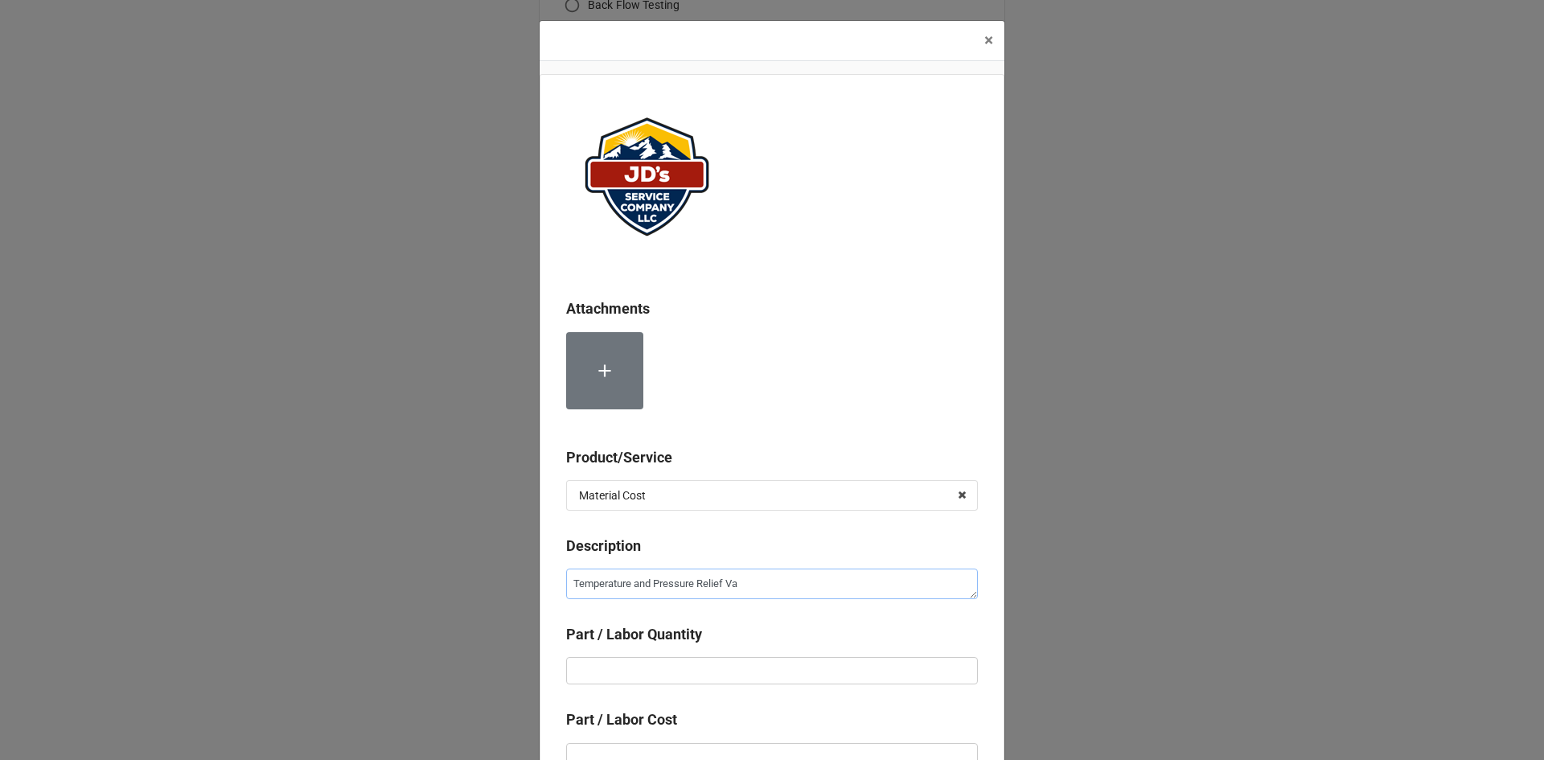
type textarea "x"
type textarea "Temperature and Pressure Relief Val"
type textarea "x"
type textarea "Temperature and Pressure Relief Valv"
type textarea "x"
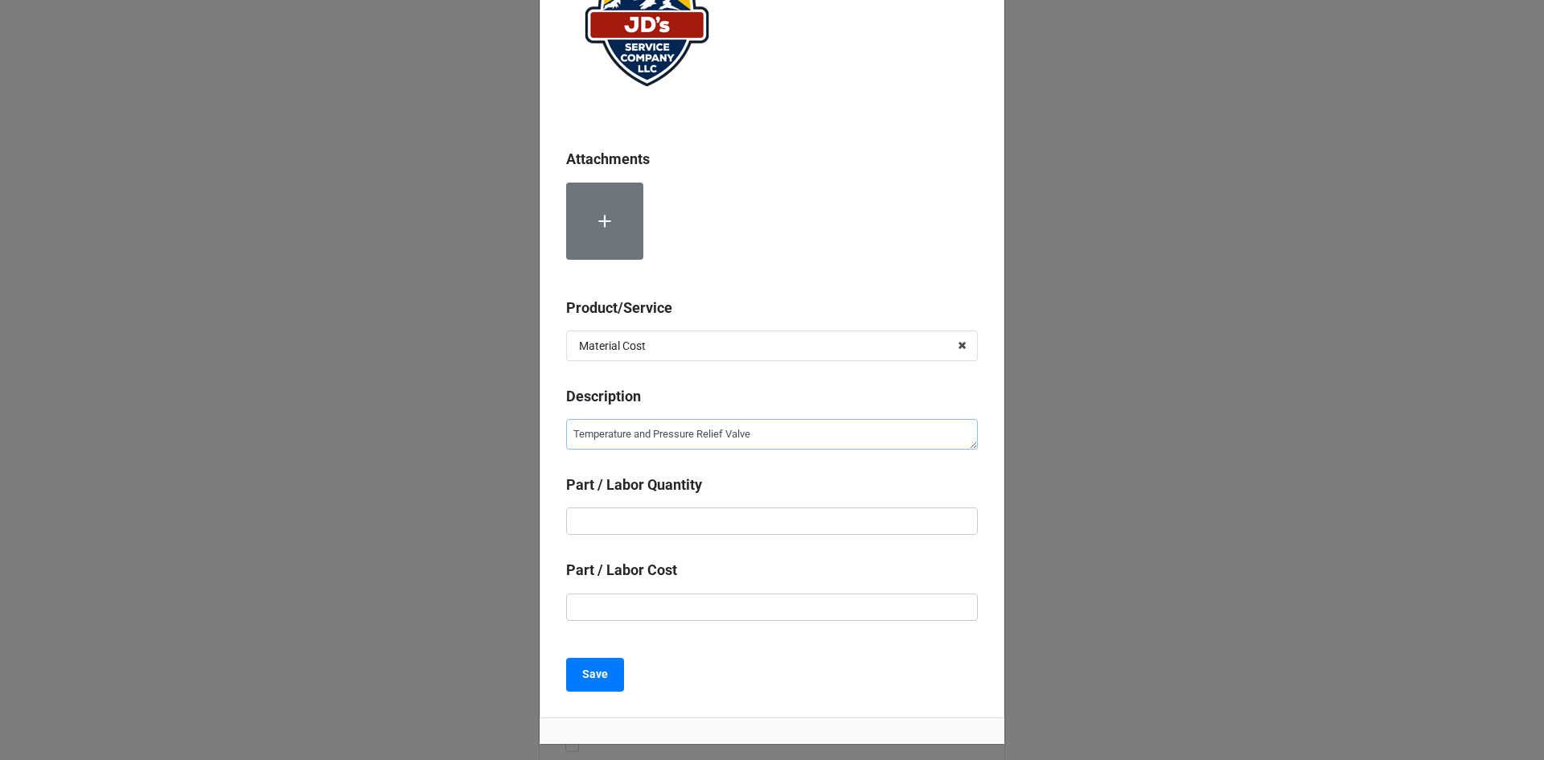
scroll to position [161, 0]
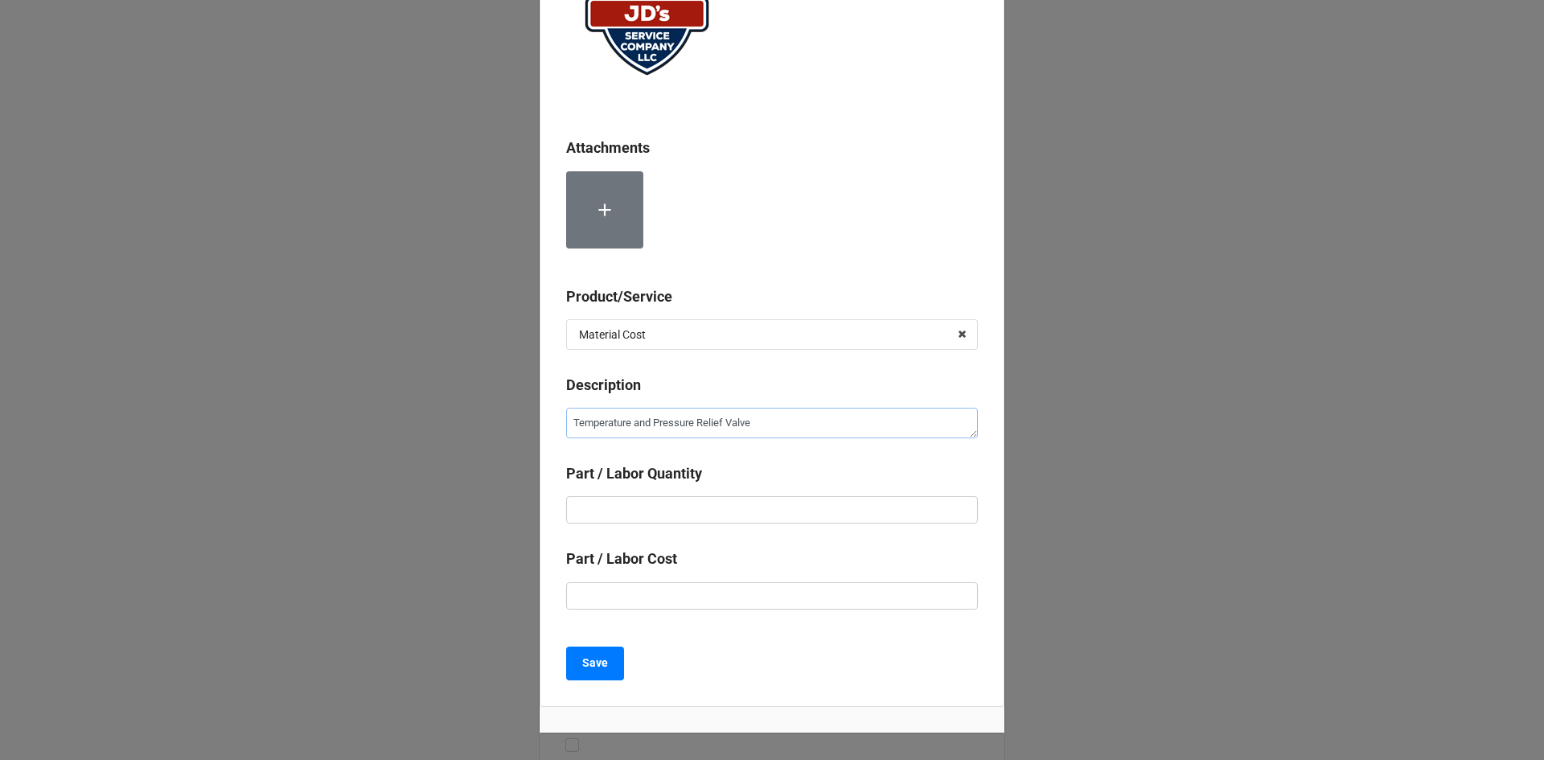
type textarea "Temperature and Pressure Relief Valve"
click at [734, 507] on input "text" at bounding box center [772, 509] width 412 height 27
type textarea "x"
type input "1"
type textarea "x"
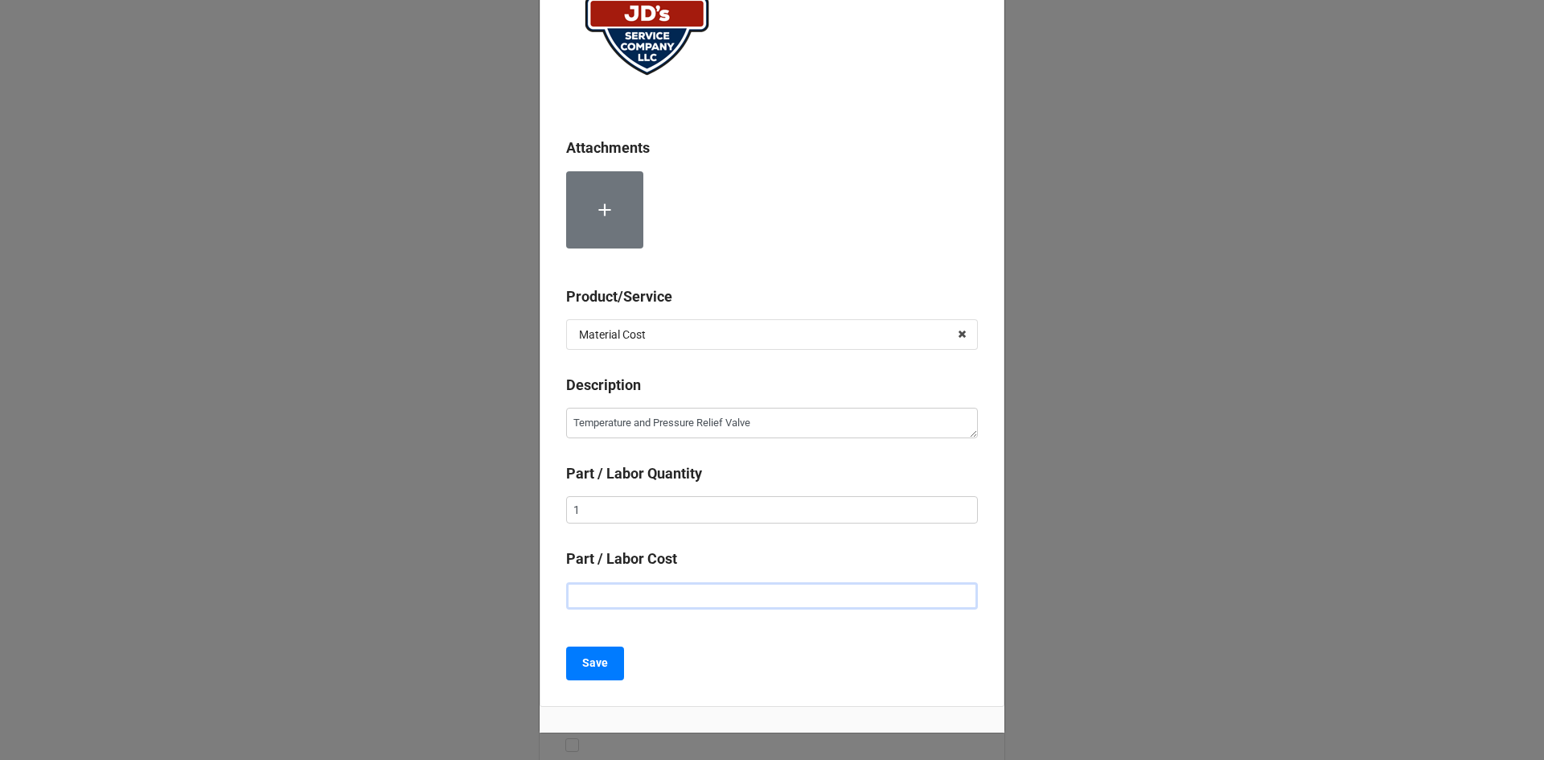
type input "$1.00"
type textarea "x"
type input "$11.00"
type textarea "x"
type input "$115.00"
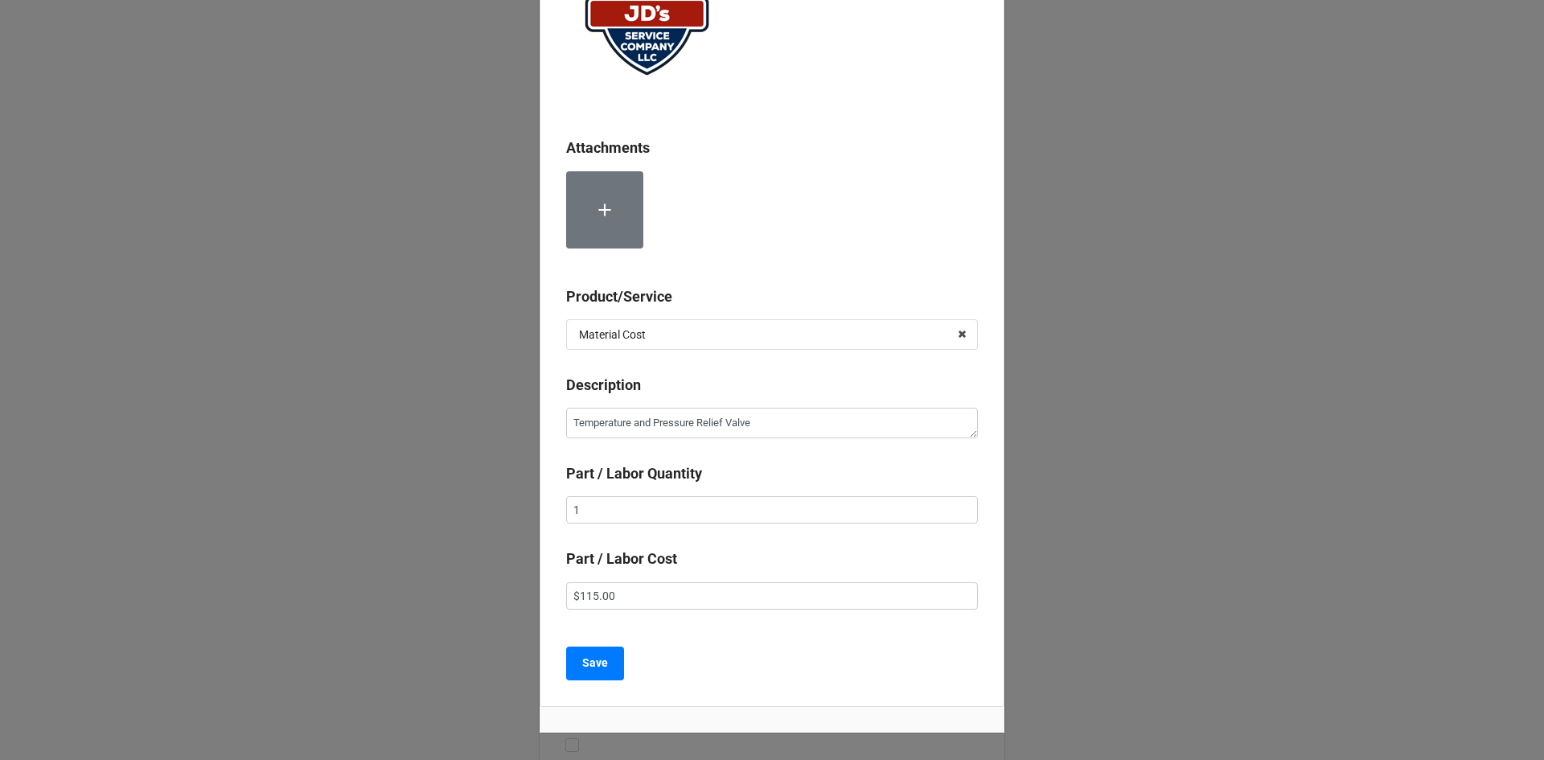
click at [747, 673] on div "Save" at bounding box center [772, 664] width 412 height 34
click at [602, 671] on b "Save" at bounding box center [595, 663] width 26 height 17
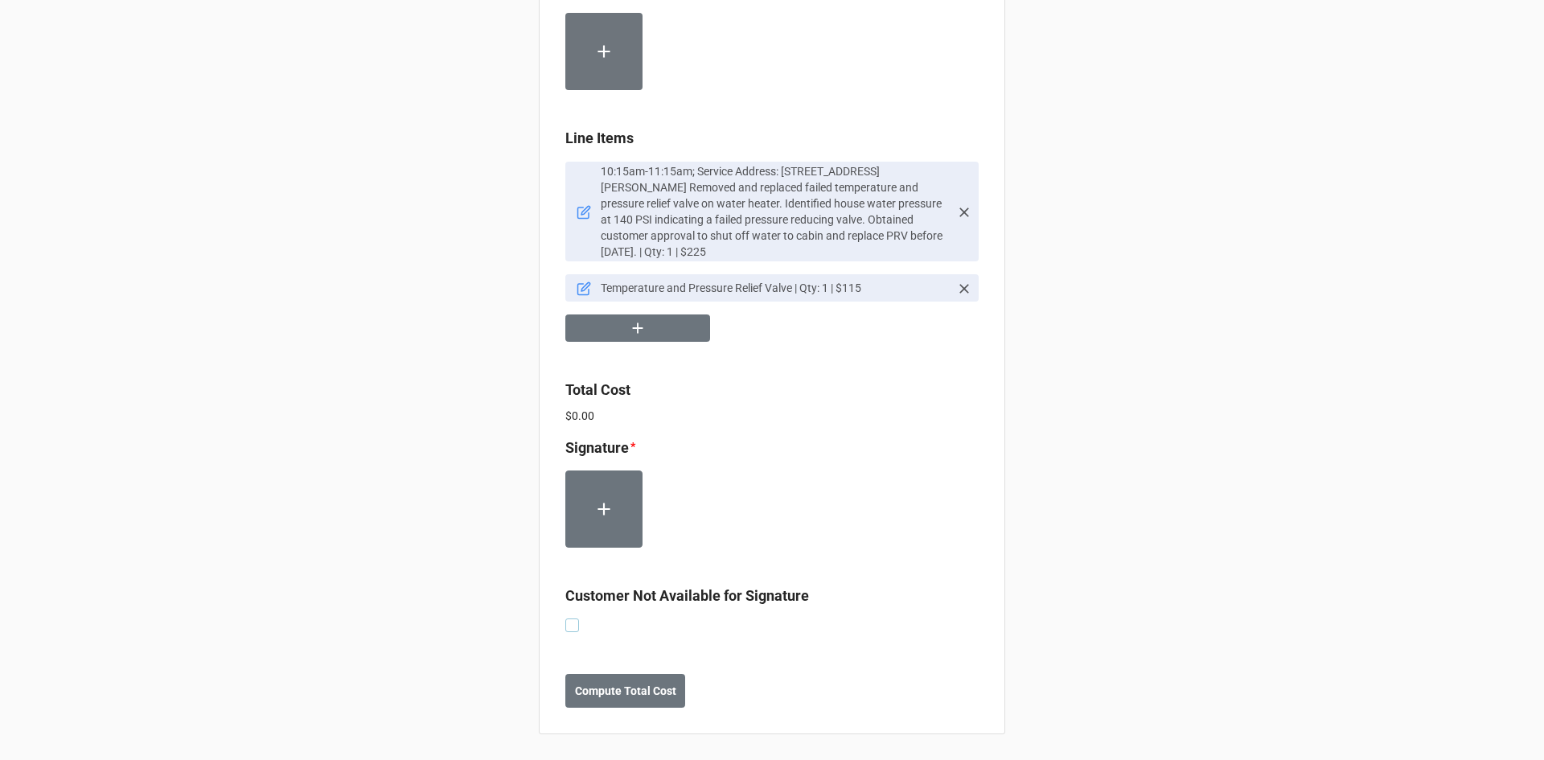
click at [573, 618] on label at bounding box center [572, 618] width 14 height 0
checkbox input "true"
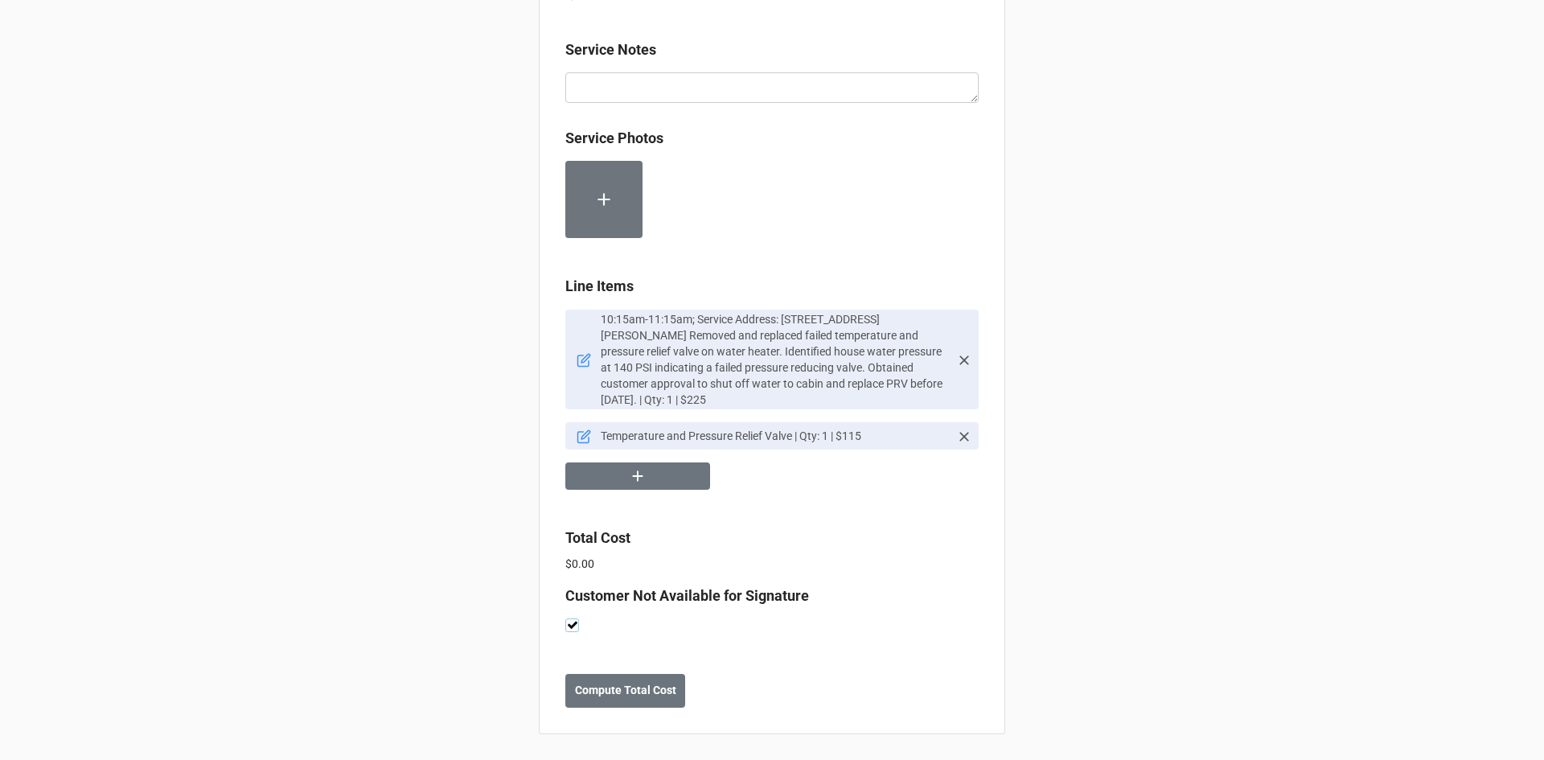
scroll to position [817, 0]
click at [619, 696] on b "Compute Total Cost" at bounding box center [625, 690] width 101 height 17
click at [603, 699] on button "Save" at bounding box center [594, 691] width 58 height 34
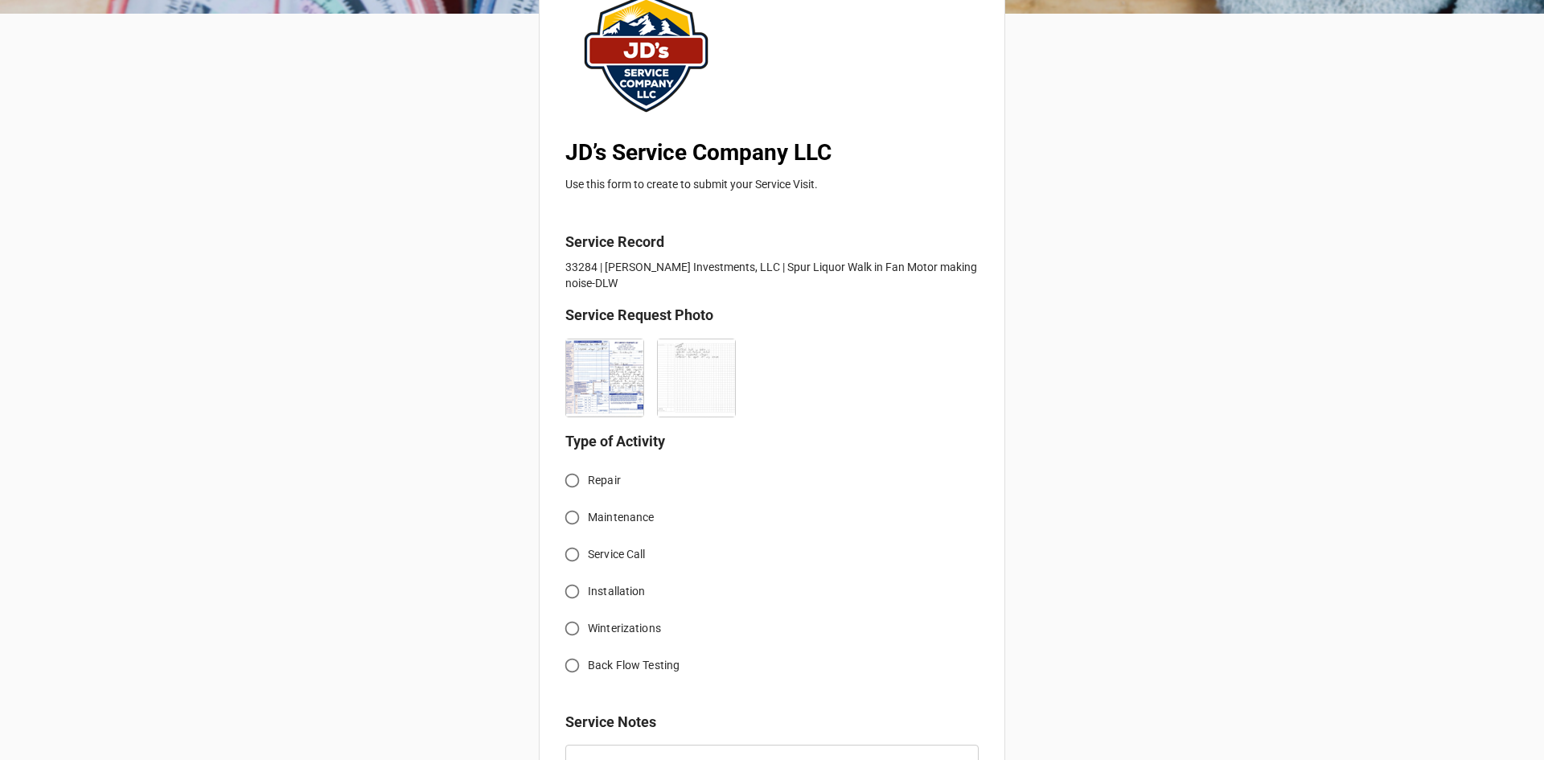
scroll to position [161, 0]
click at [569, 540] on input "Service Call" at bounding box center [571, 553] width 31 height 31
radio input "true"
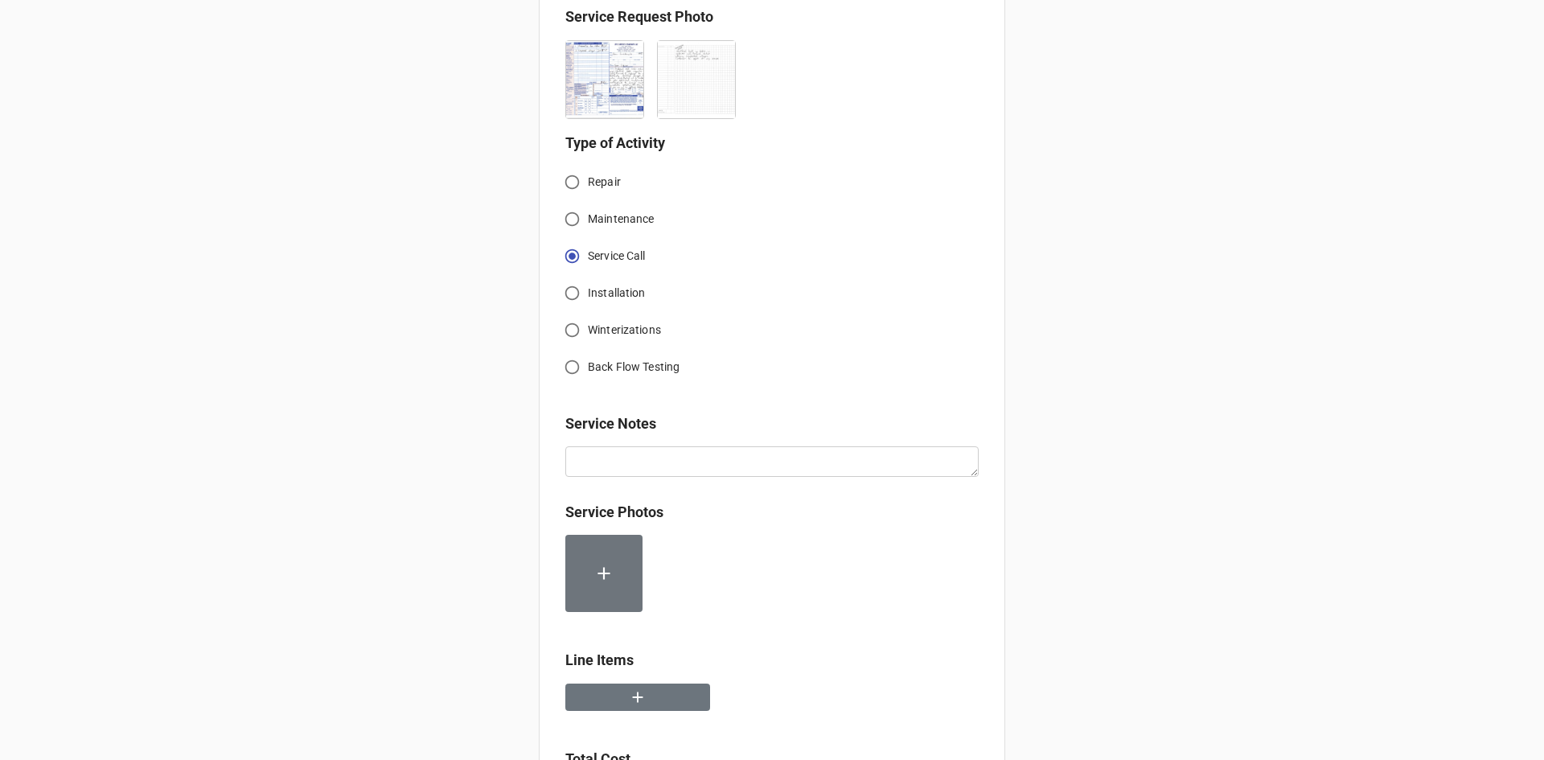
scroll to position [643, 0]
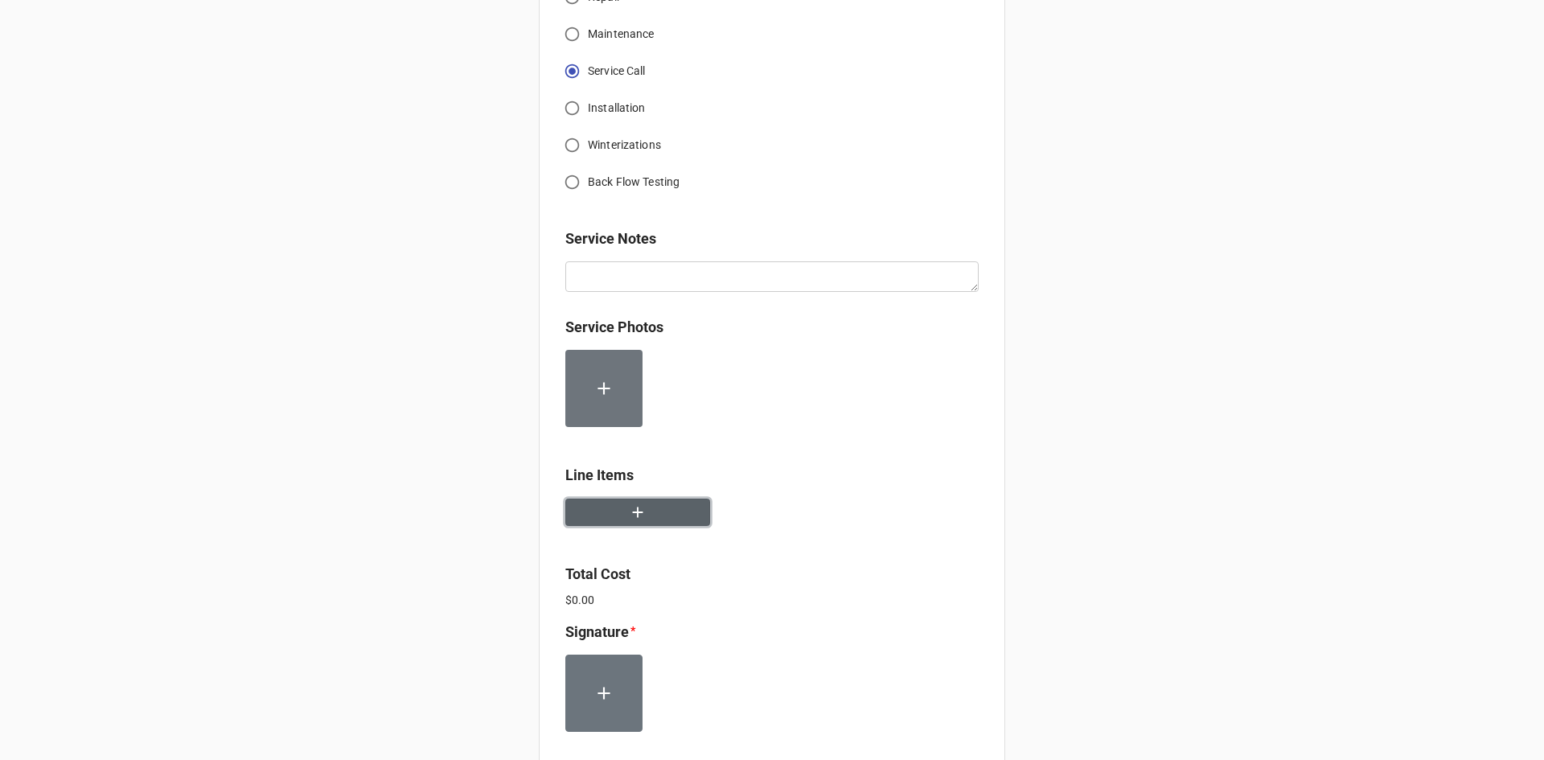
click at [644, 499] on button "button" at bounding box center [637, 513] width 145 height 28
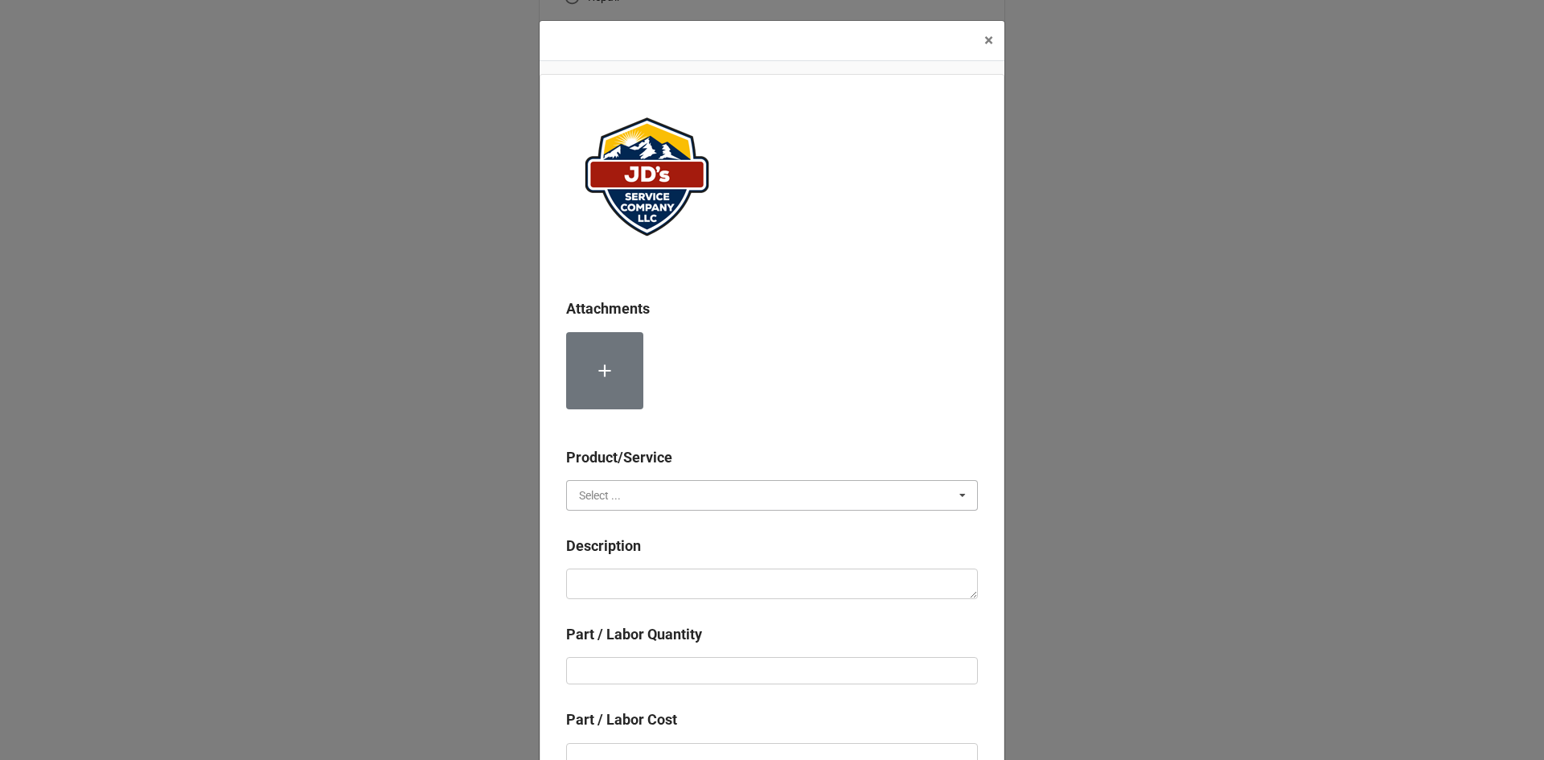
click at [712, 490] on input "text" at bounding box center [773, 495] width 410 height 29
click at [668, 525] on div "Services" at bounding box center [772, 525] width 410 height 30
click at [679, 583] on textarea at bounding box center [772, 584] width 412 height 31
paste textarea "11:00am-1:00pm; Service Address: Spur Liquor 880 Moraine Ave, Estes Park, CO 80…"
type textarea "x"
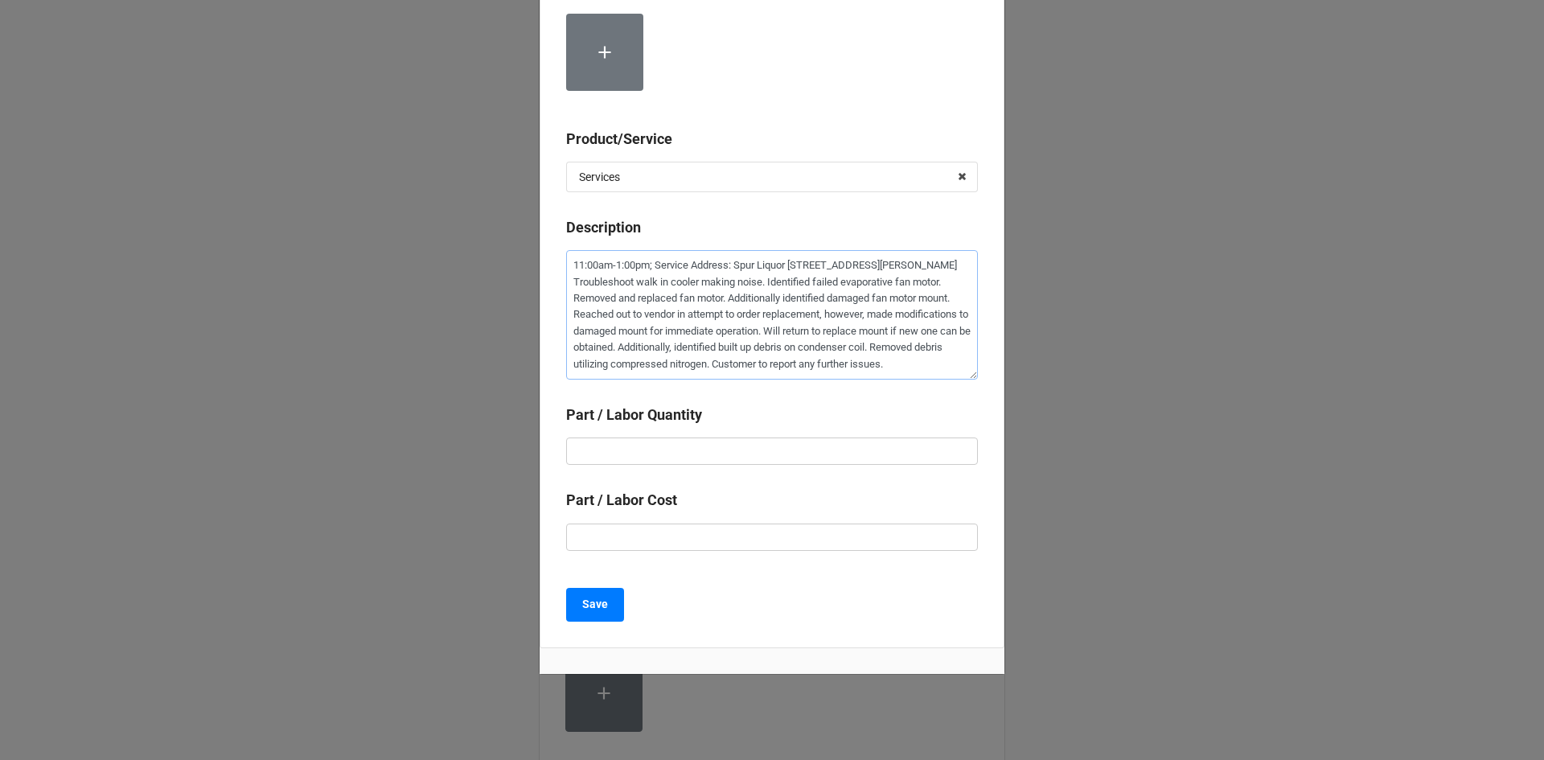
scroll to position [322, 0]
type textarea "11:00am-1:00pm; Service Address: Spur Liquor 880 Moraine Ave, Estes Park, CO 80…"
click at [720, 448] on input "text" at bounding box center [772, 447] width 412 height 27
type textarea "x"
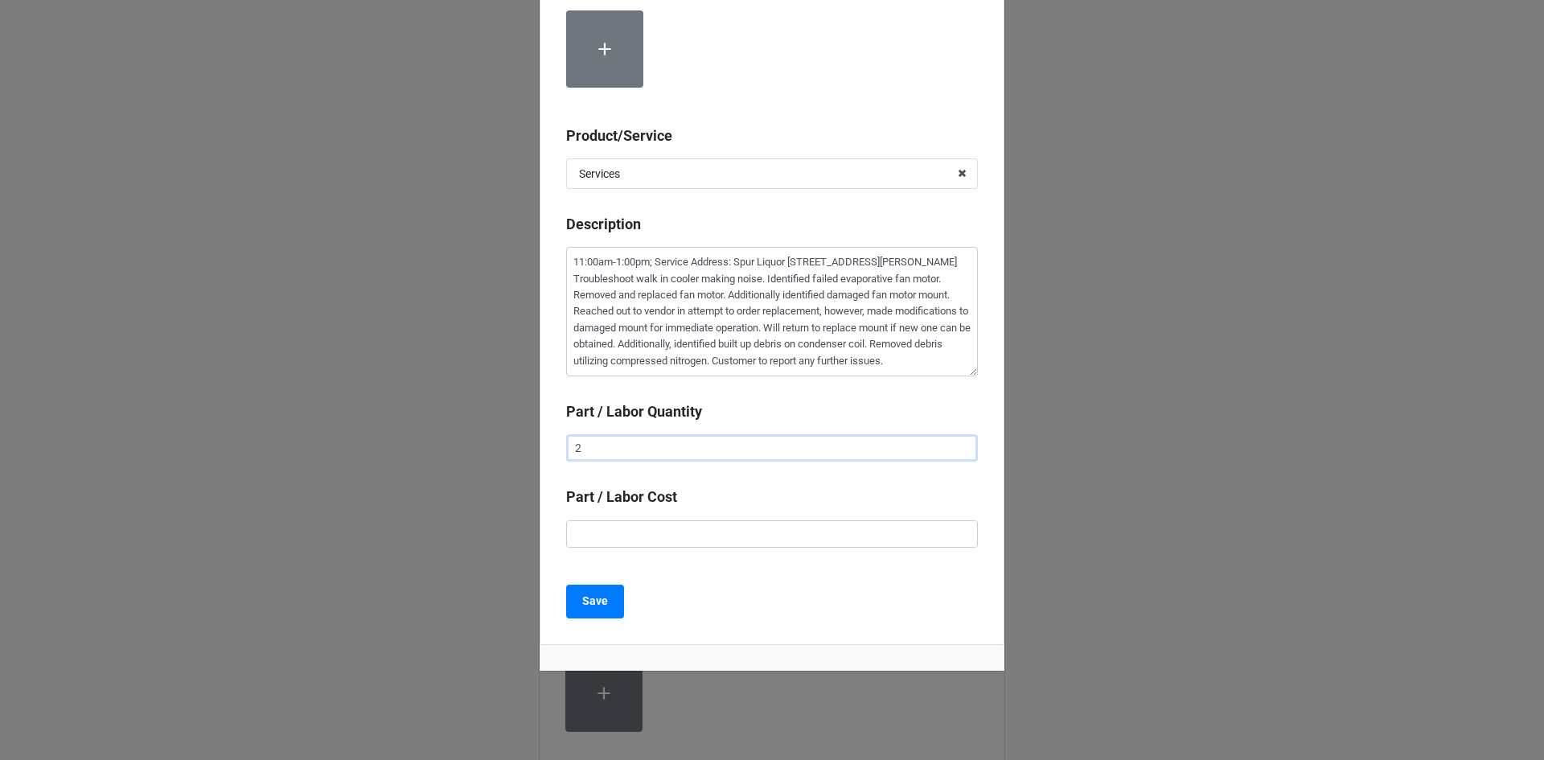
type input "2"
type textarea "x"
type input "$2.00"
type textarea "x"
type input "$22.00"
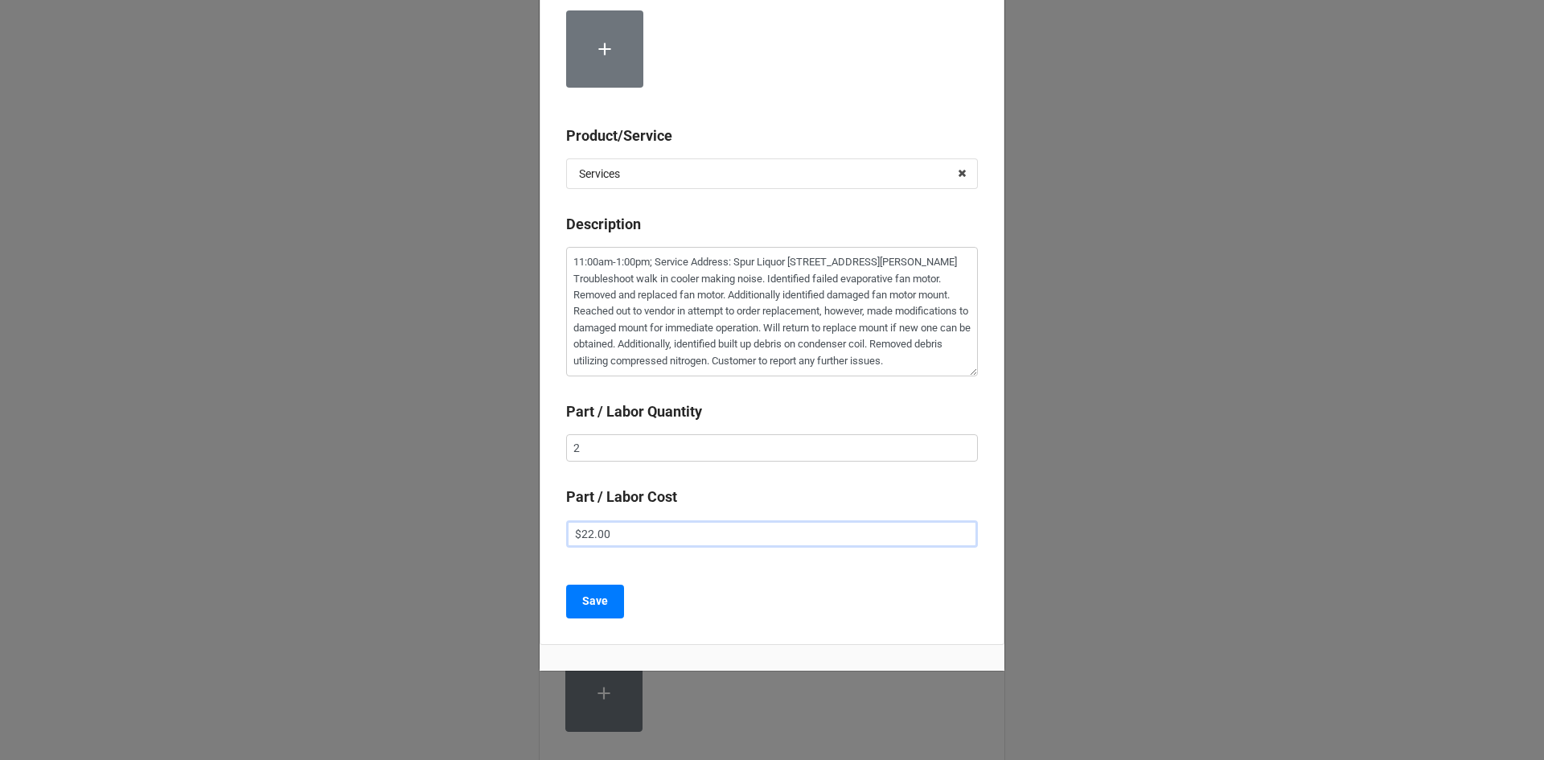
type textarea "x"
type input "$225.00"
click at [613, 604] on button "Save" at bounding box center [595, 602] width 58 height 34
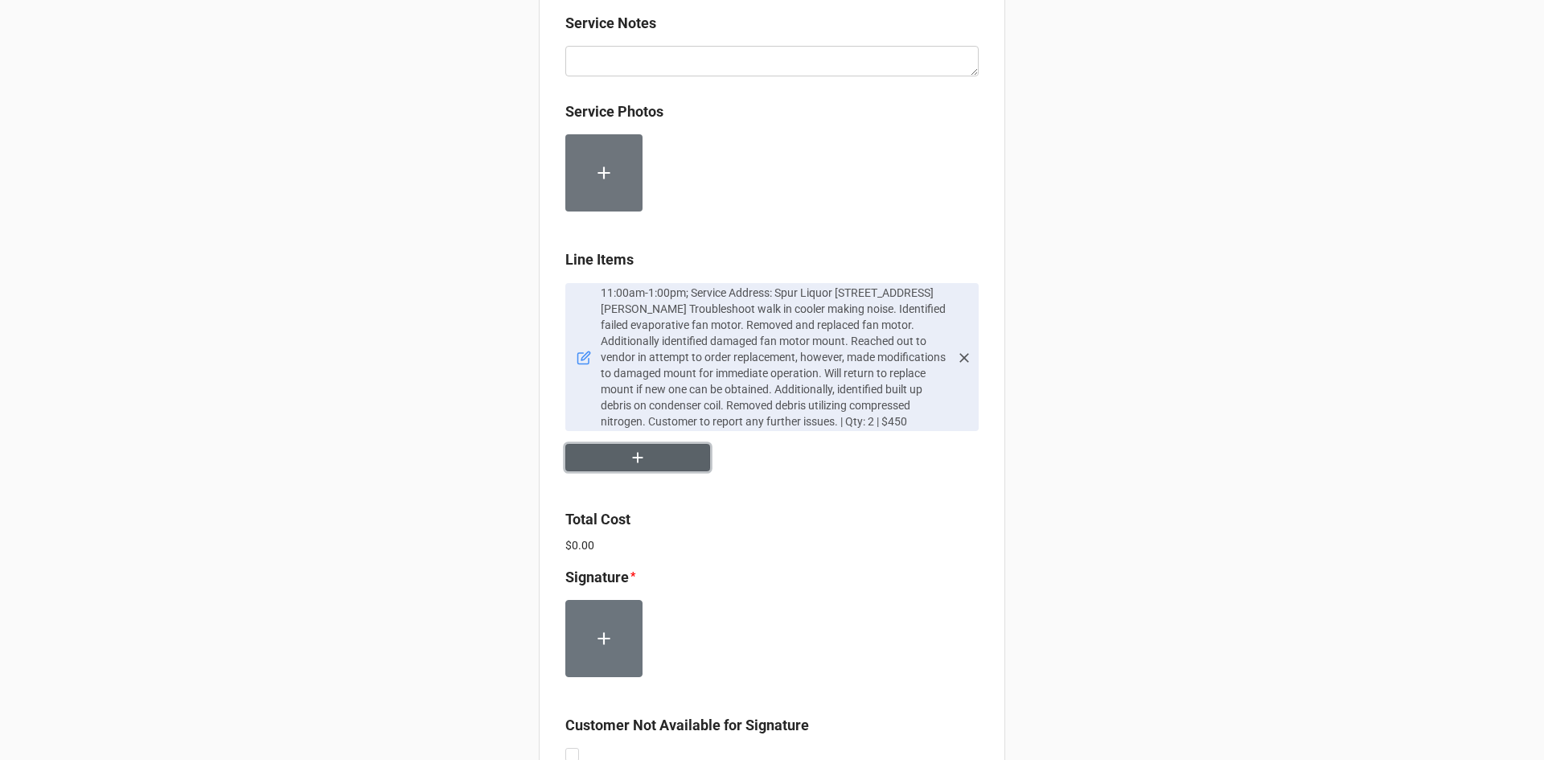
scroll to position [885, 0]
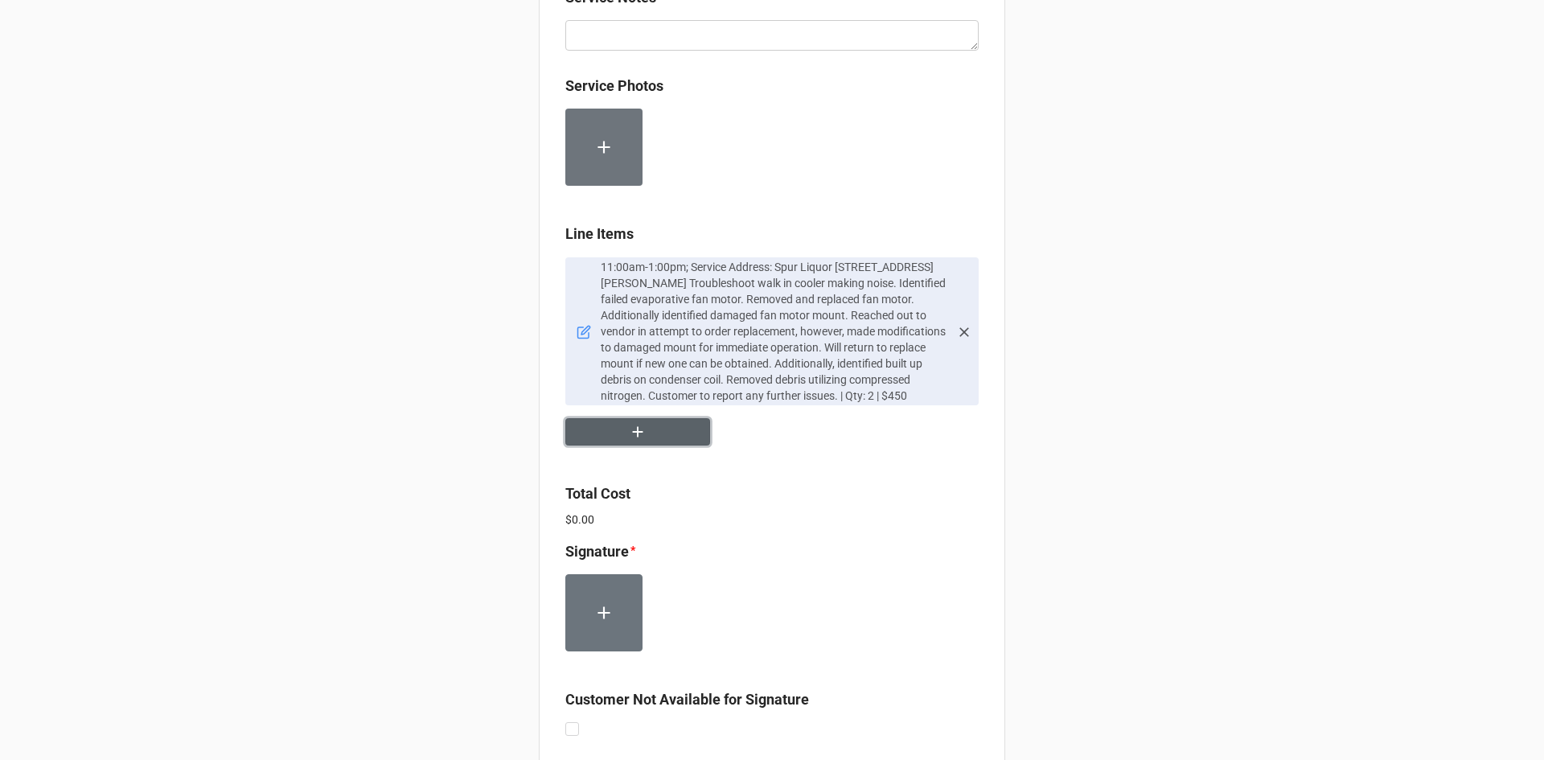
click at [660, 443] on button "button" at bounding box center [637, 432] width 145 height 28
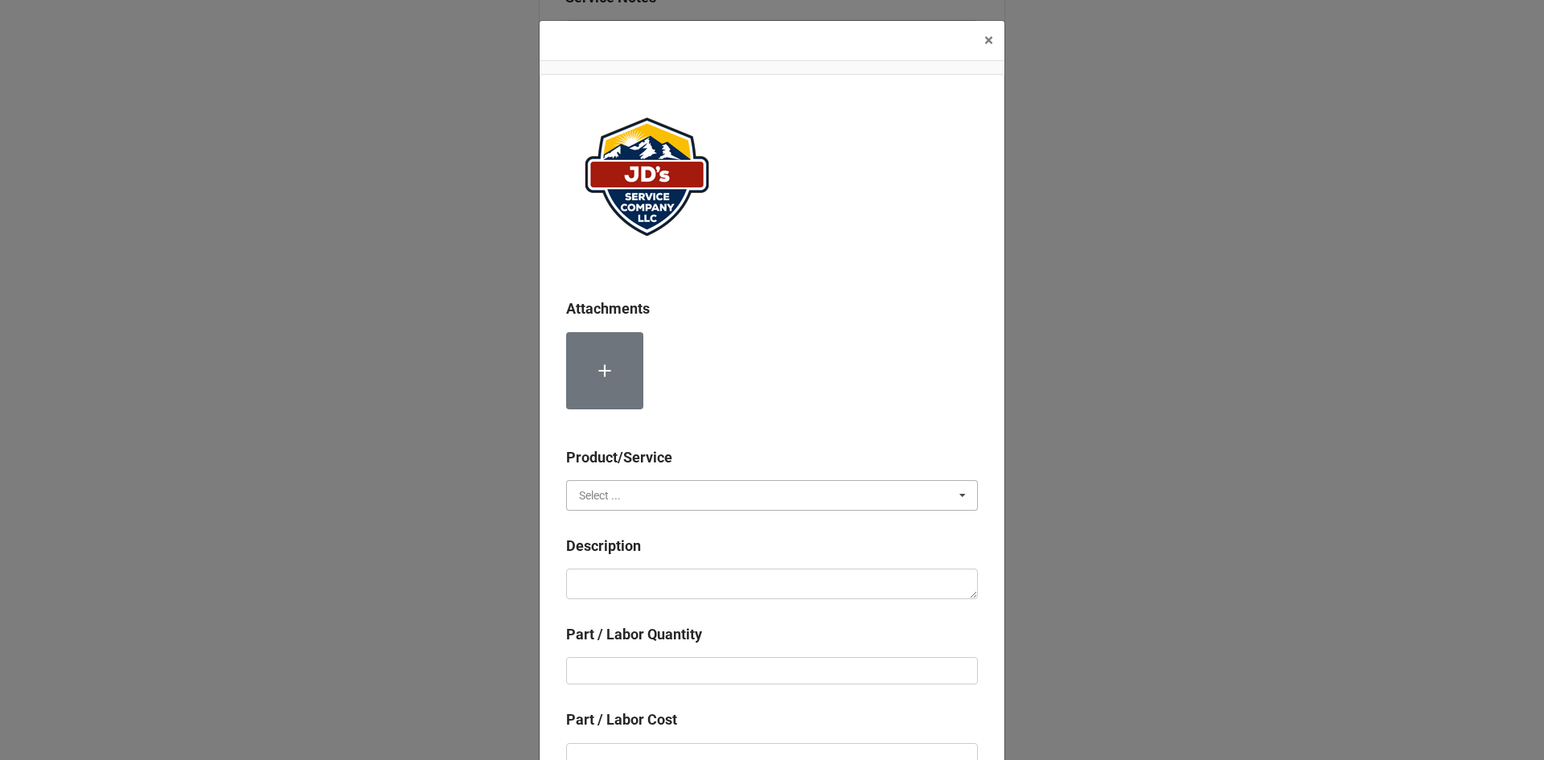
click at [680, 495] on input "text" at bounding box center [773, 495] width 410 height 29
click at [669, 548] on div "Material Cost" at bounding box center [772, 555] width 410 height 30
click at [662, 577] on textarea at bounding box center [772, 584] width 412 height 31
type textarea "x"
type textarea "E"
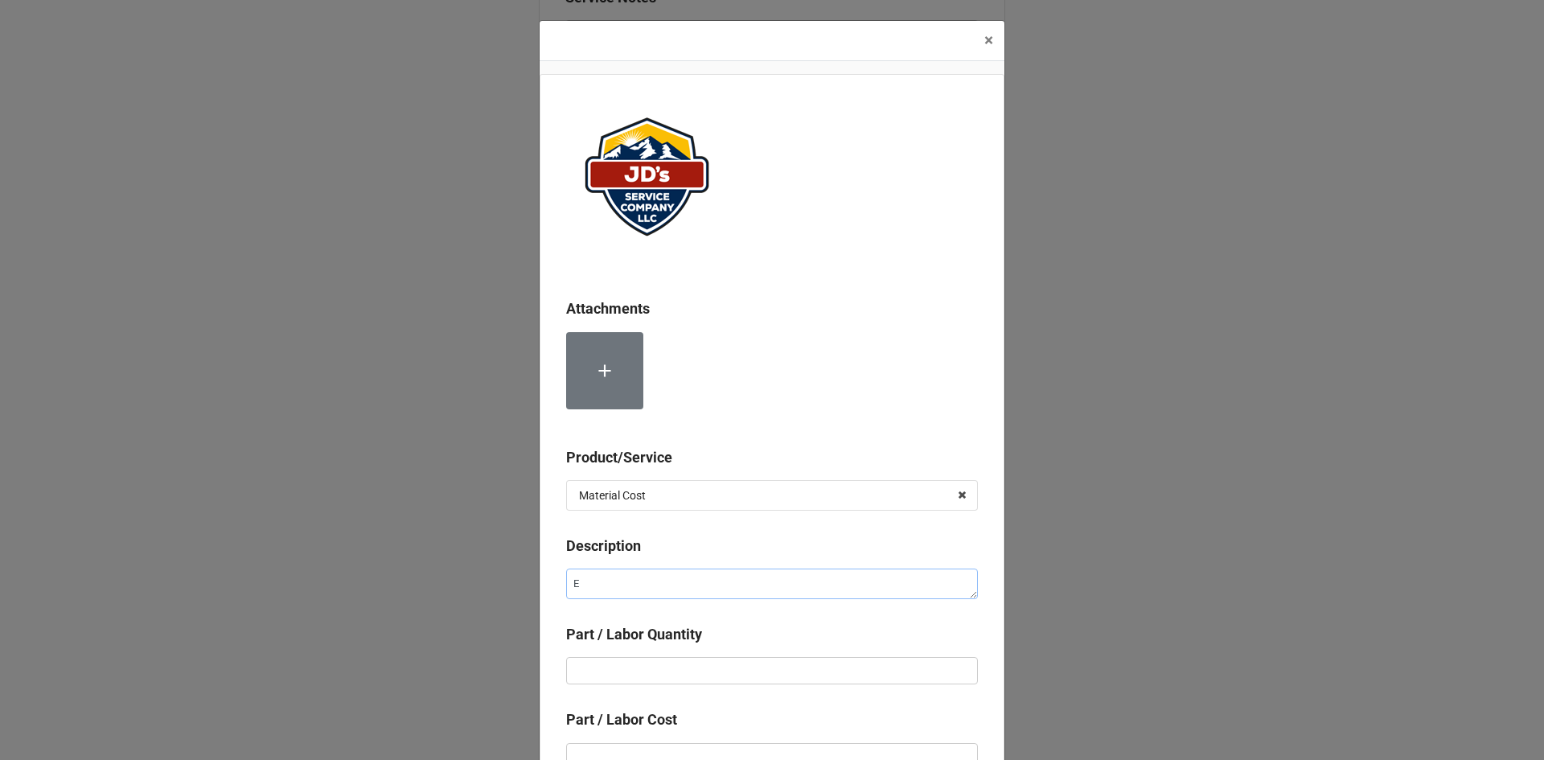
type textarea "x"
type textarea "Ev"
type textarea "x"
type textarea "Eva"
type textarea "x"
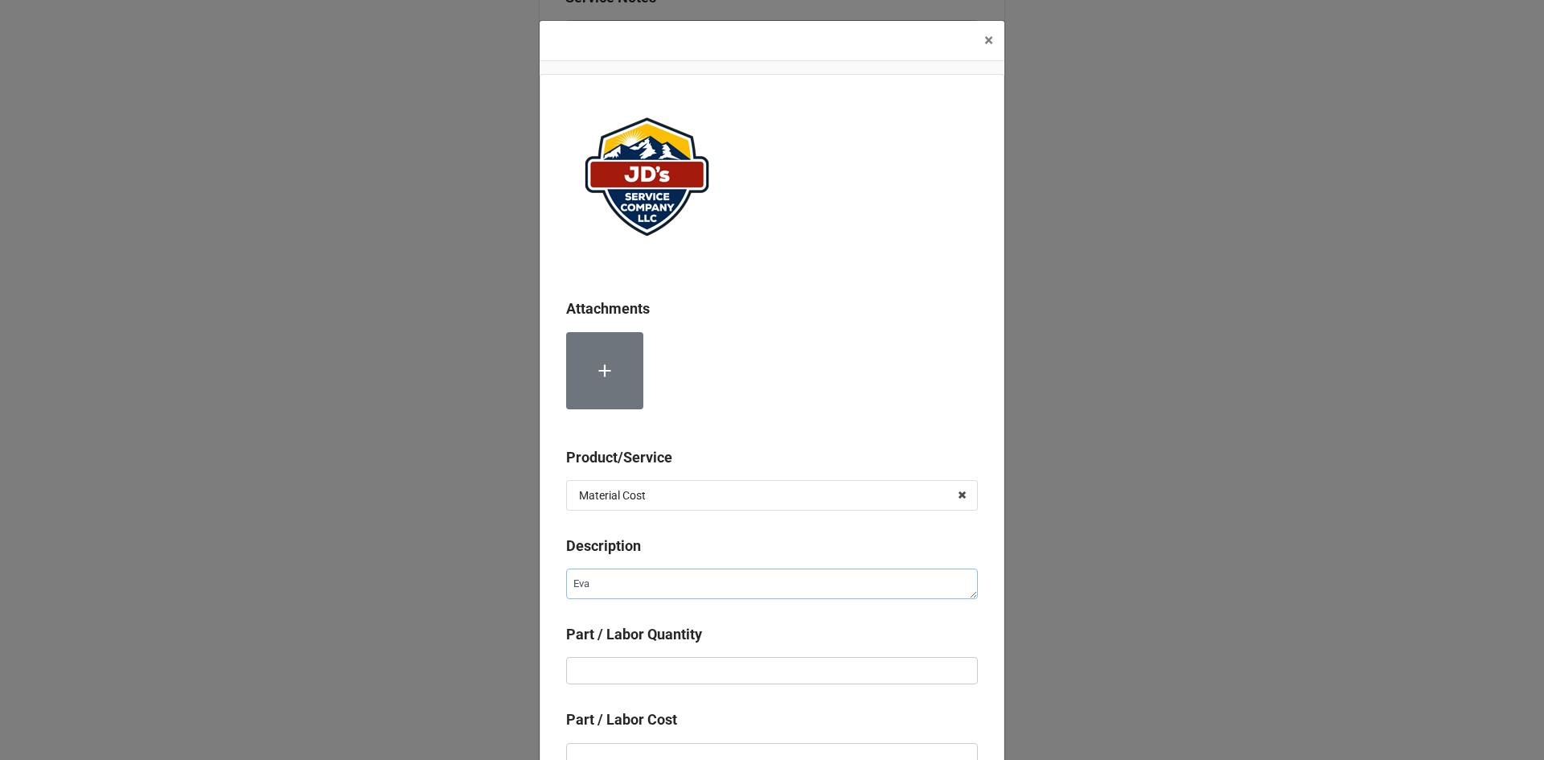
type textarea "Evap"
type textarea "x"
type textarea "Evapo"
type textarea "x"
type textarea "Evapor"
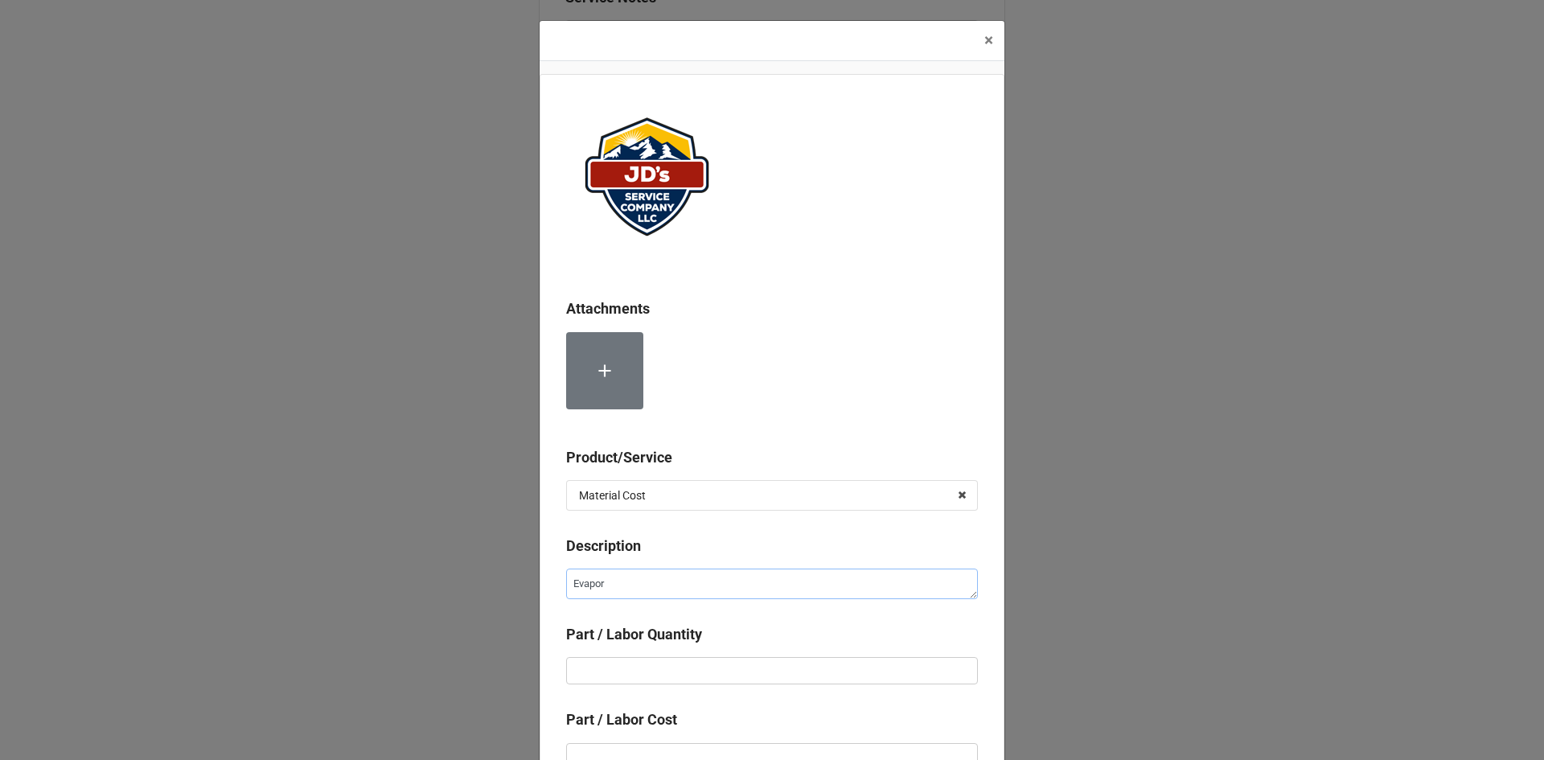
type textarea "x"
type textarea "Evapora"
type textarea "x"
type textarea "Evaporat"
type textarea "x"
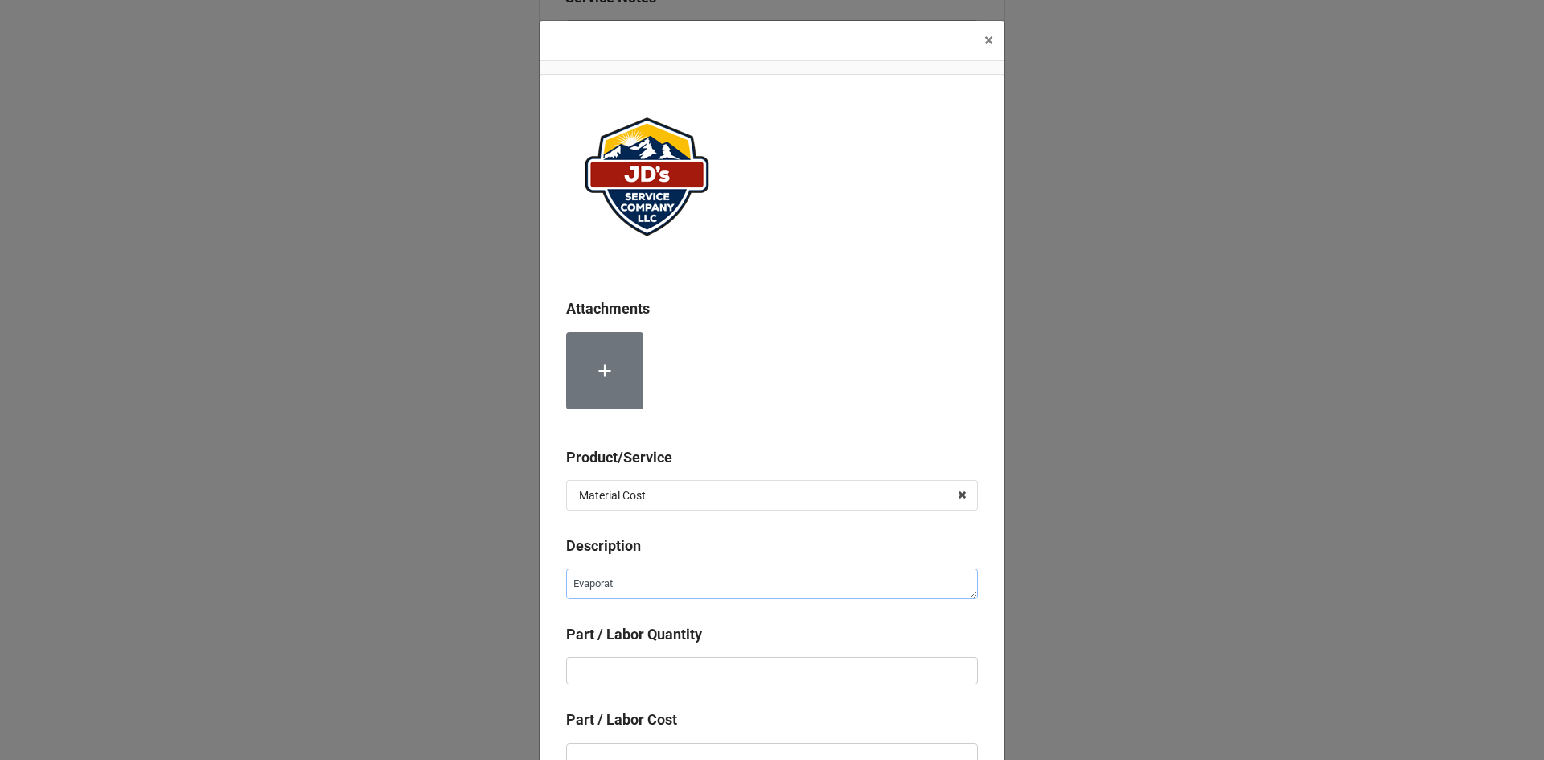
type textarea "Evaporati"
type textarea "x"
type textarea "Evaporativ"
type textarea "x"
type textarea "Evaporative"
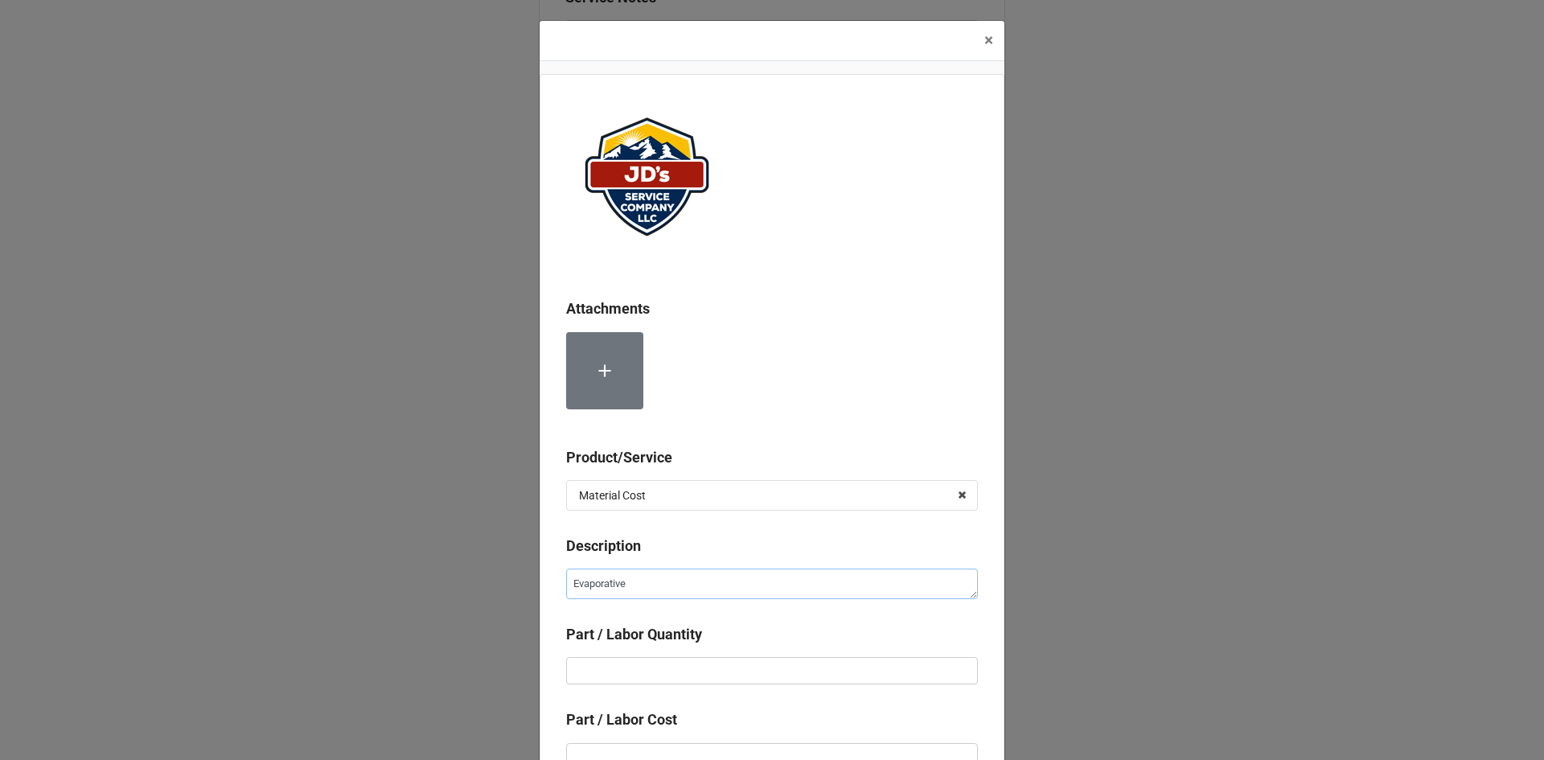
type textarea "x"
type textarea "Evaporative"
type textarea "x"
type textarea "Evaporative F"
type textarea "x"
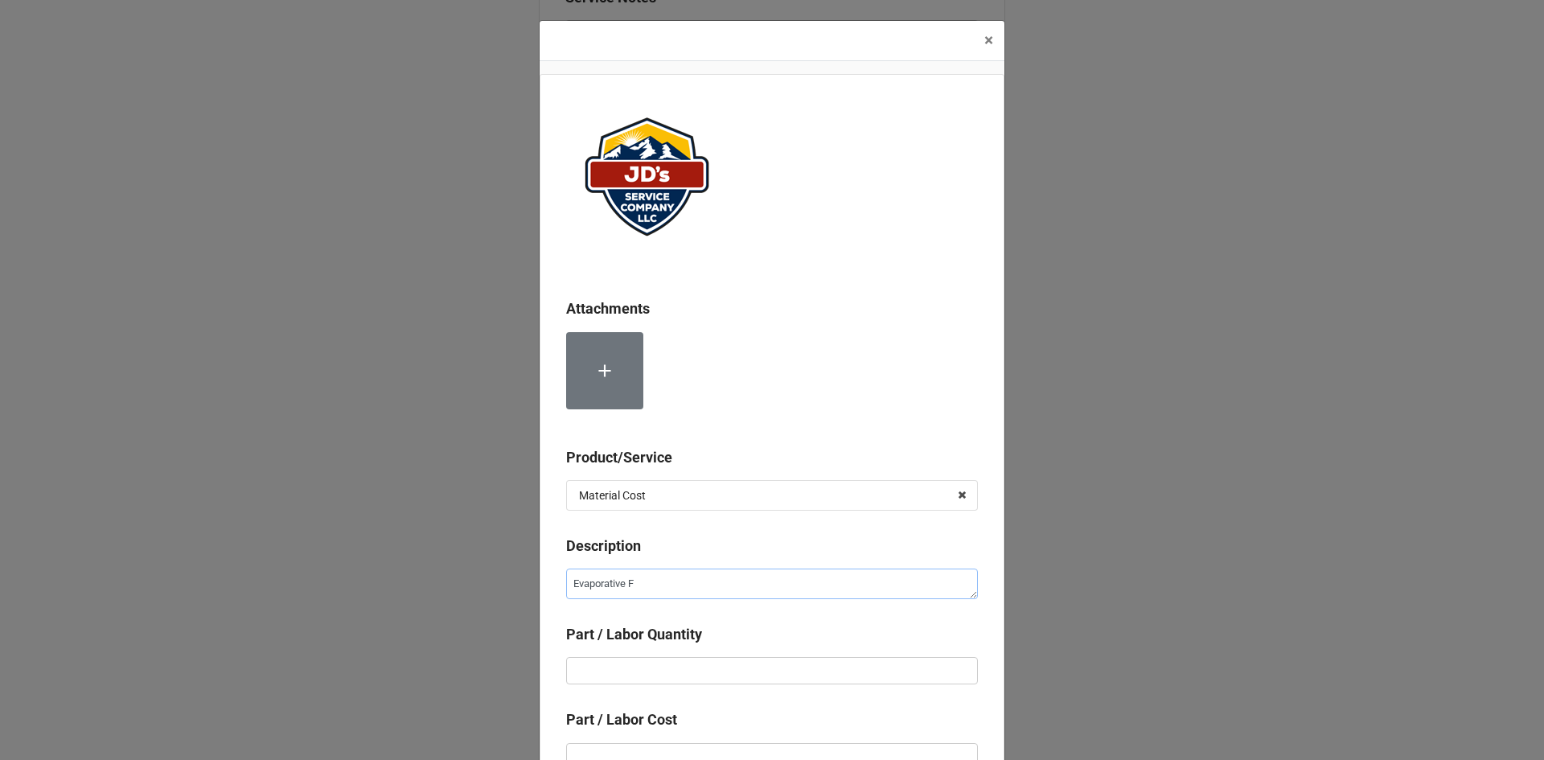
type textarea "Evaporative FD"
type textarea "x"
type textarea "Evaporative F"
type textarea "x"
type textarea "Evaporative"
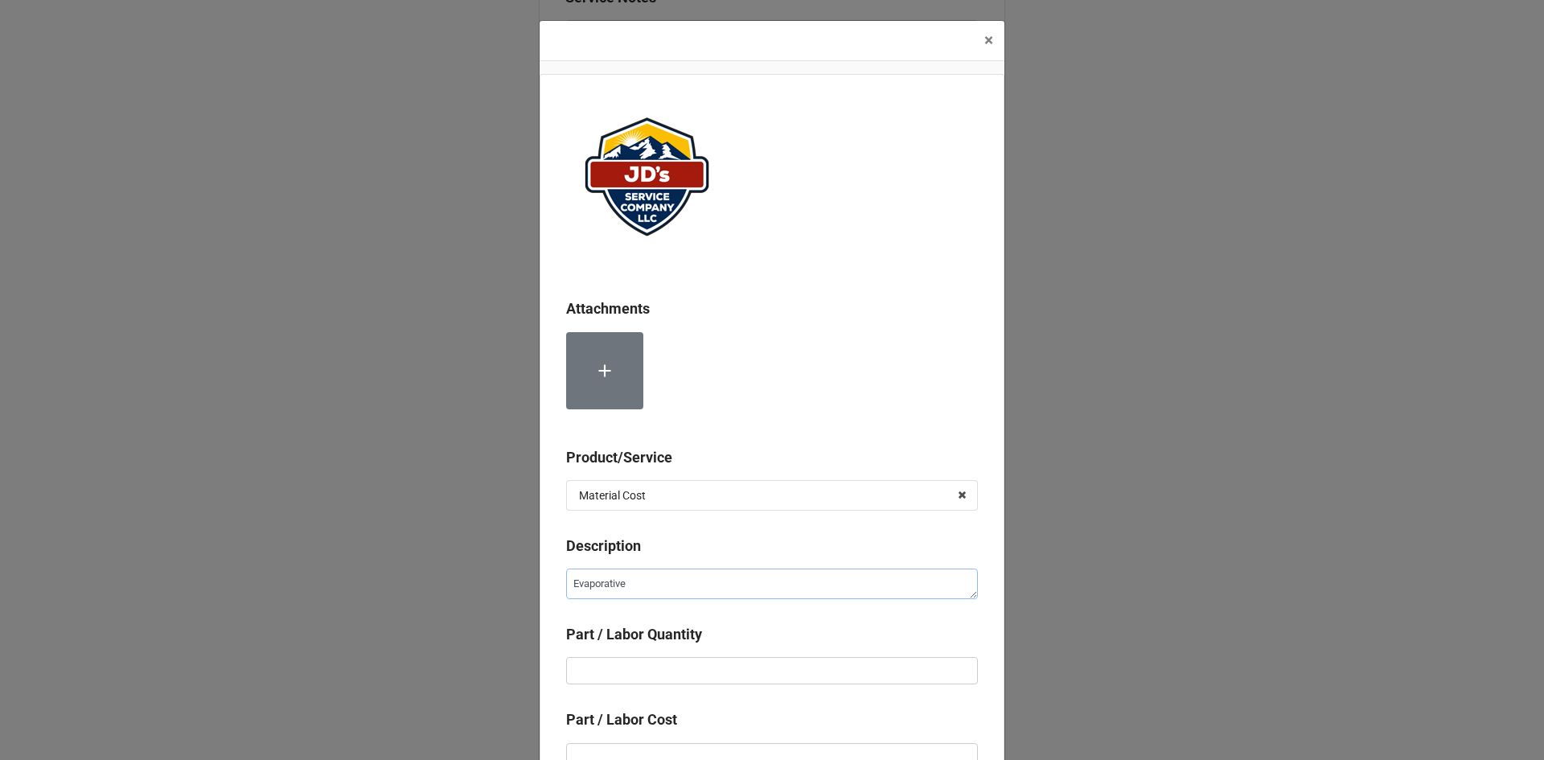
type textarea "x"
type textarea "Evaporative F"
type textarea "x"
type textarea "Evaporative Fa"
type textarea "x"
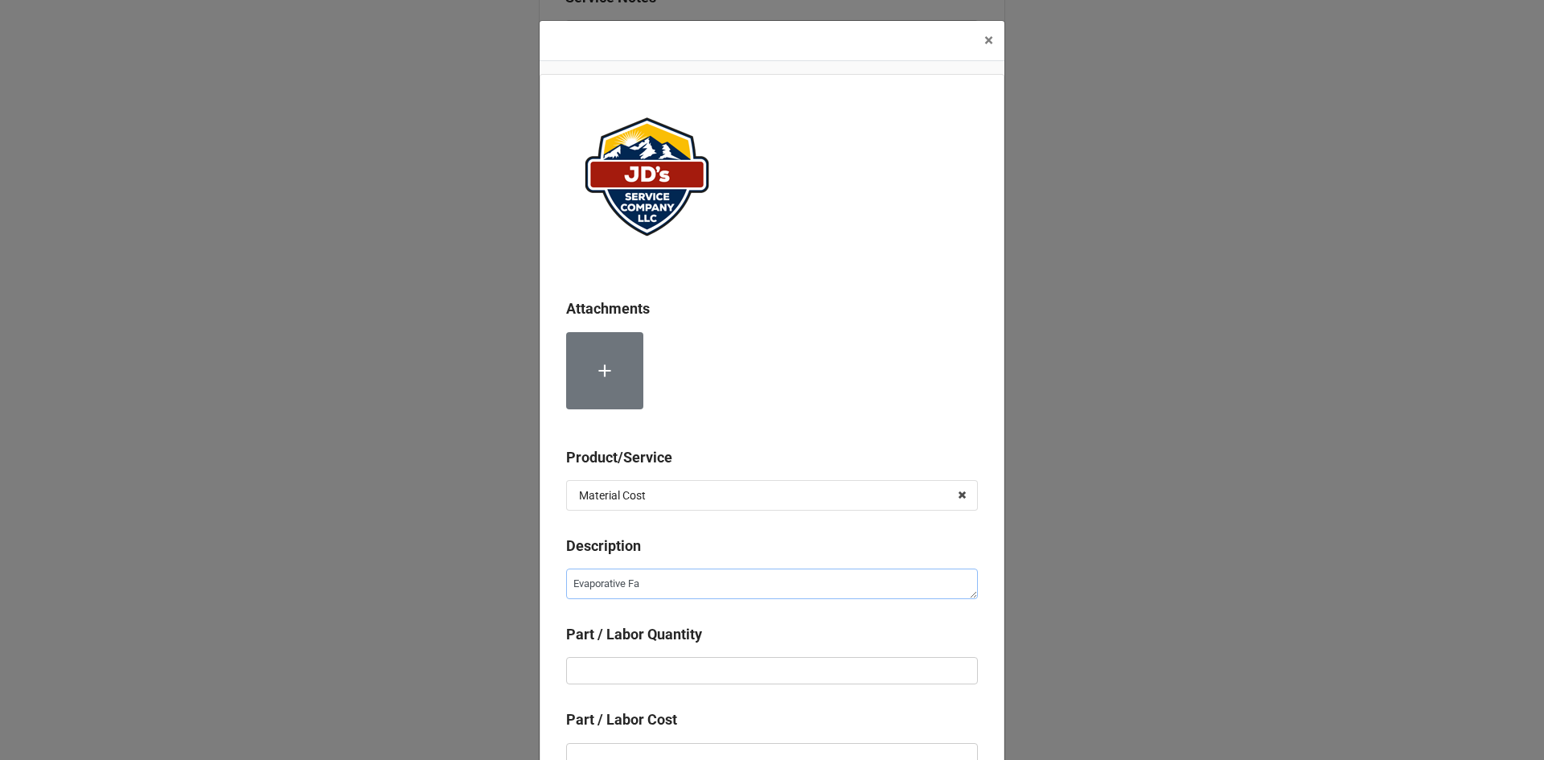
type textarea "Evaporative Fan"
type textarea "x"
type textarea "Evaporative Fan"
type textarea "x"
type textarea "Evaporative Fan M"
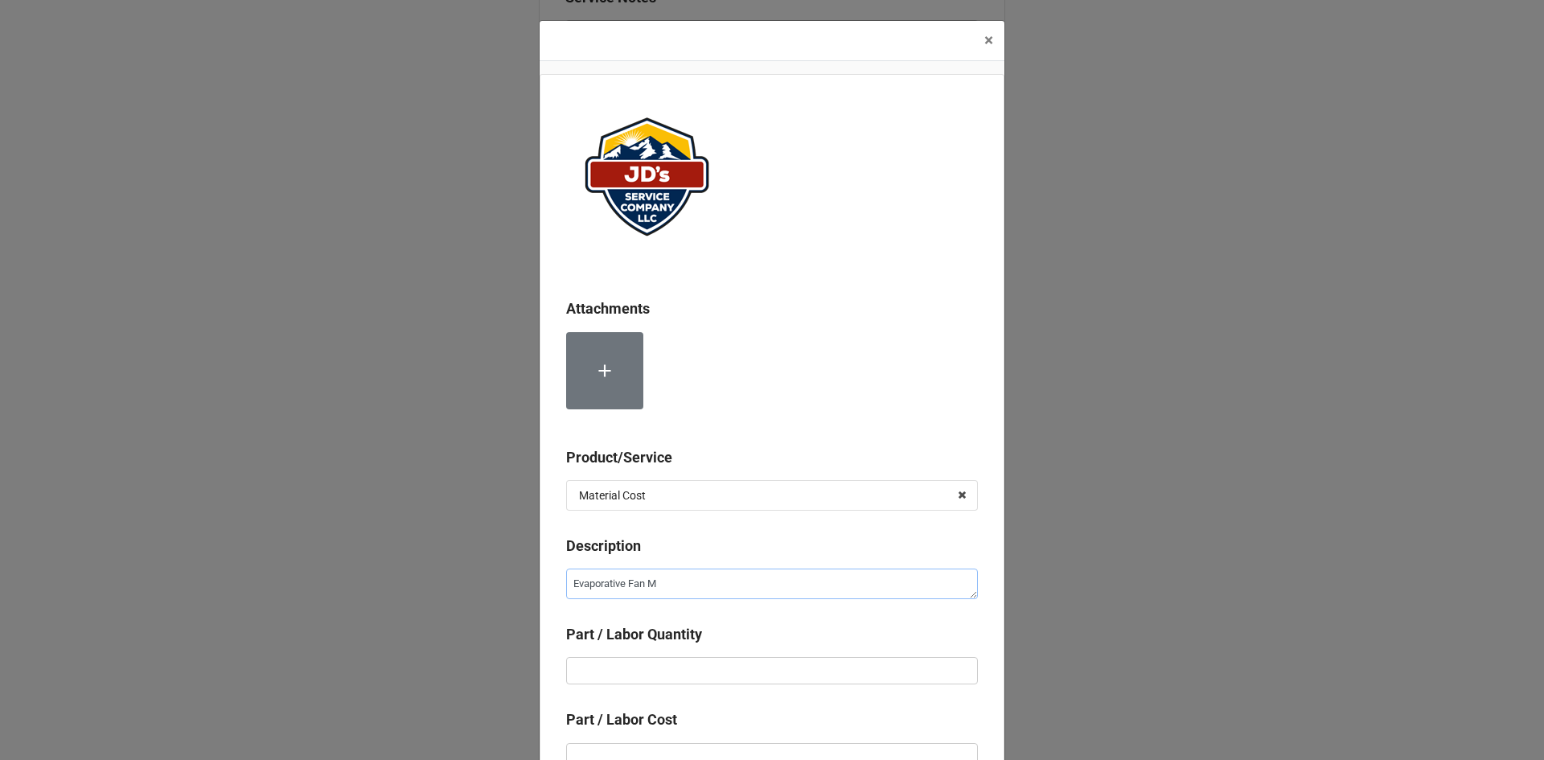
type textarea "x"
type textarea "Evaporative Fan Mo"
type textarea "x"
type textarea "Evaporative Fan Mot"
type textarea "x"
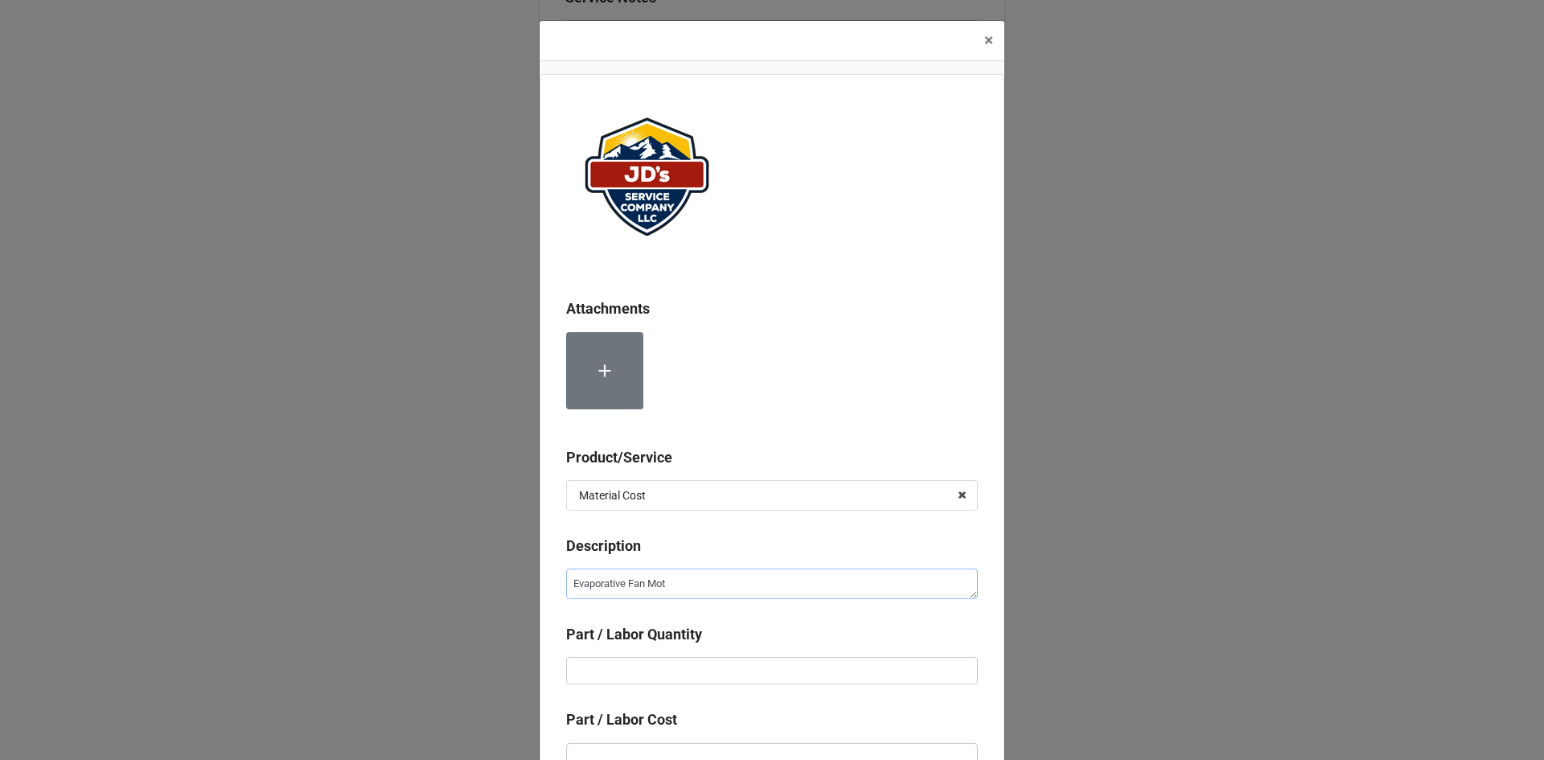
type textarea "Evaporative Fan Moto"
type textarea "x"
type textarea "Evaporative Fan Motor"
type textarea "x"
type input "1"
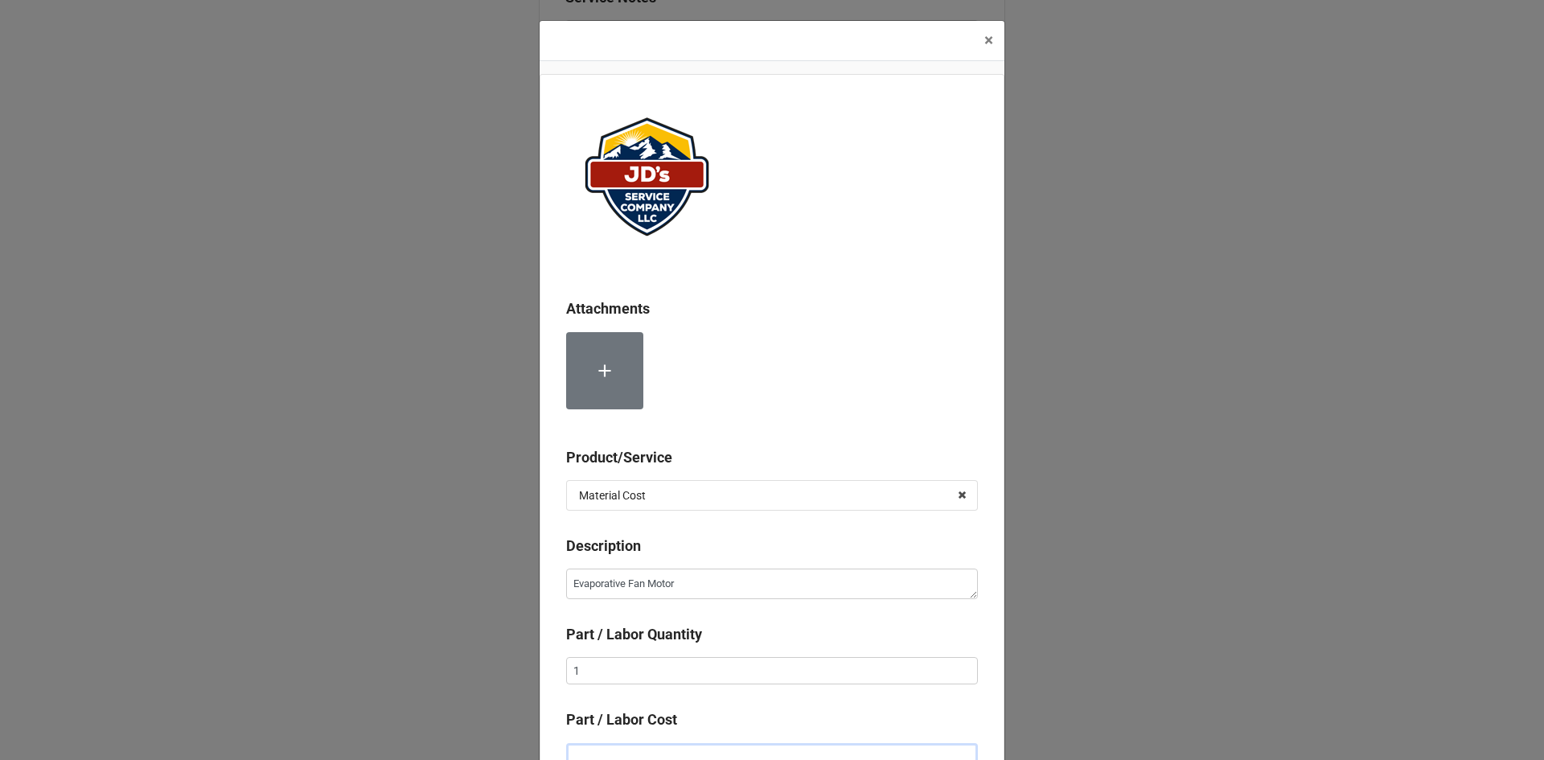
scroll to position [10, 0]
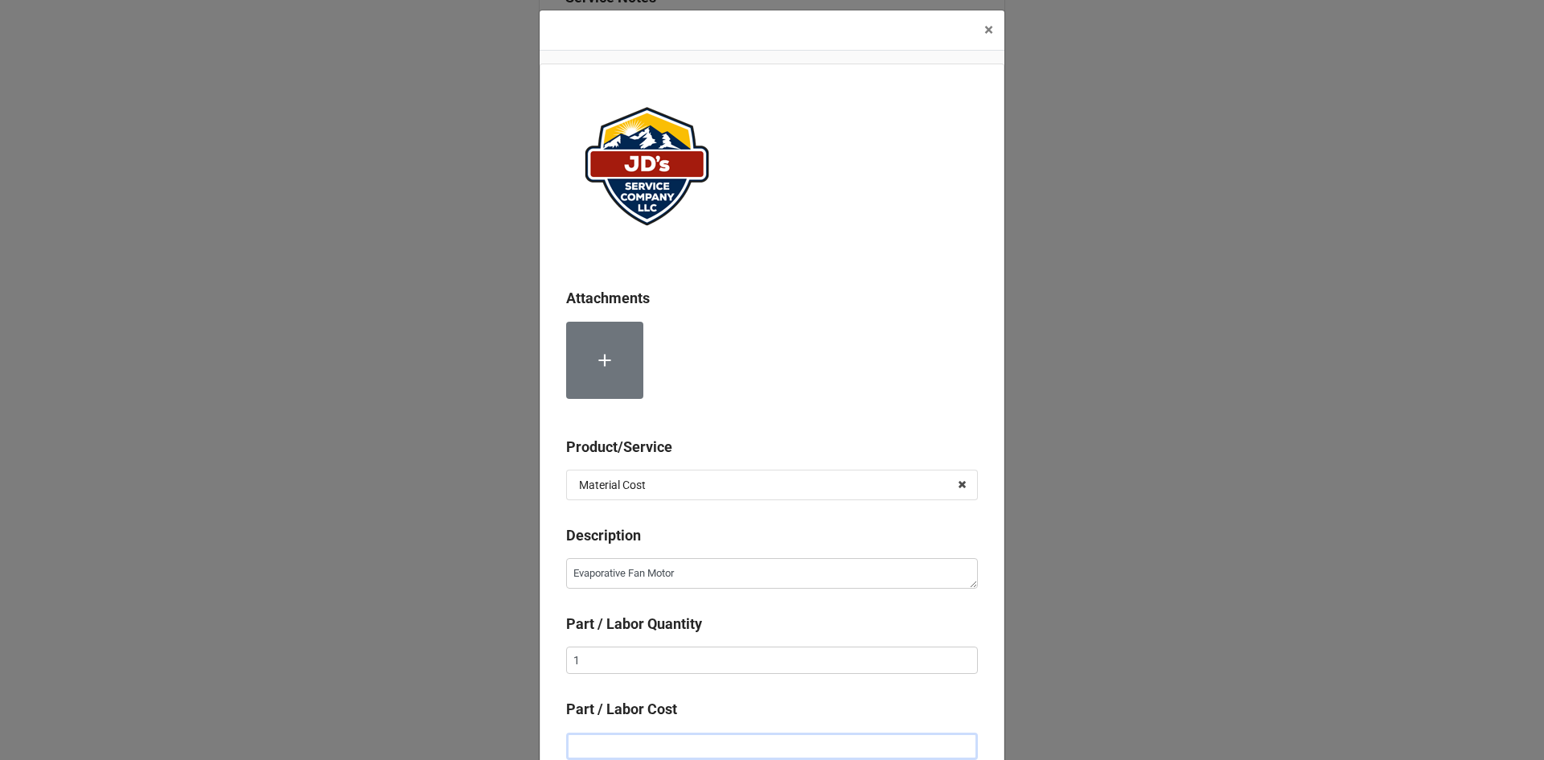
type textarea "x"
type input "$1.00"
type textarea "x"
type input "$12.00"
type textarea "x"
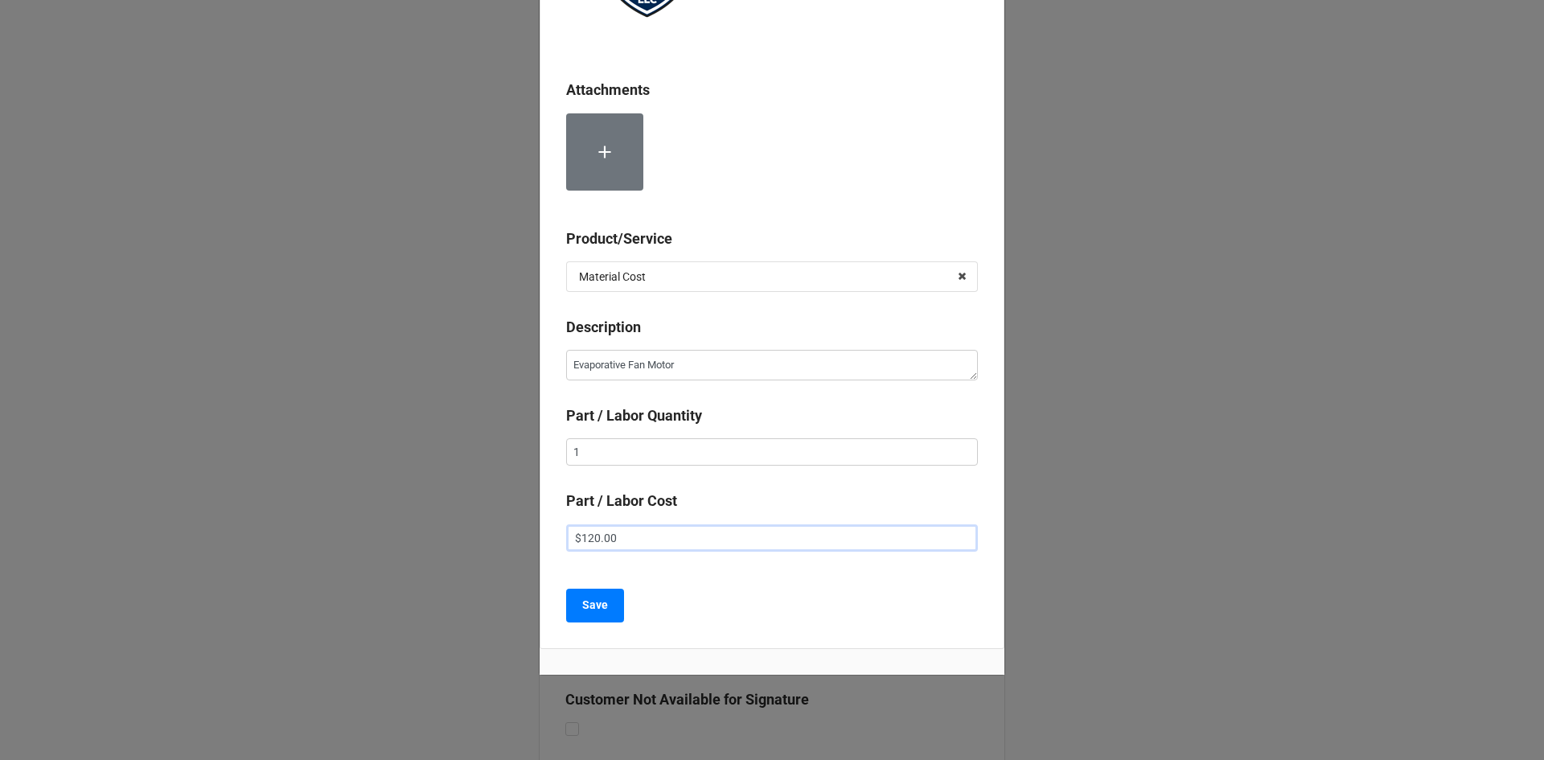
scroll to position [234, 0]
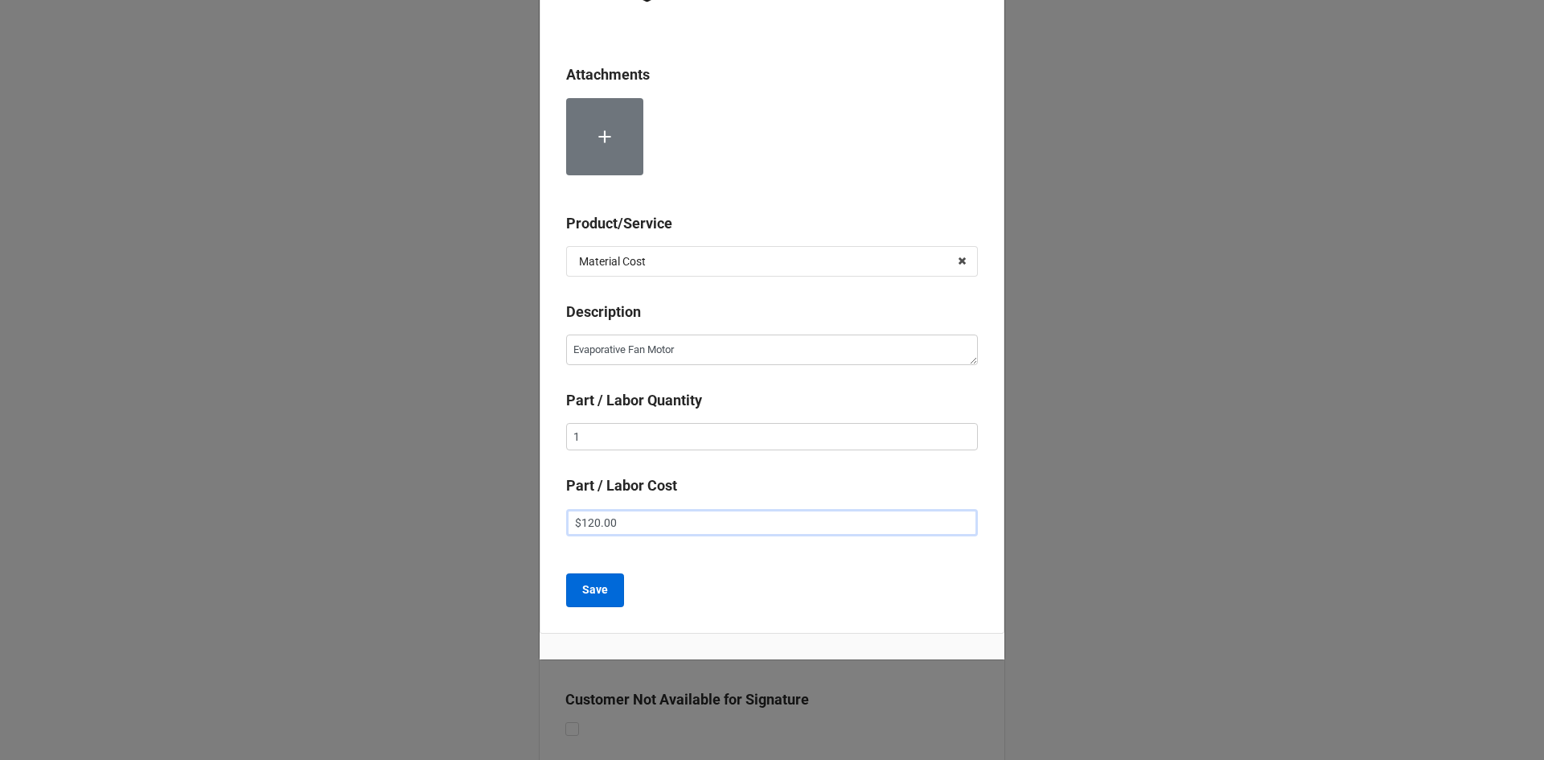
type input "$120.00"
click at [600, 596] on b "Save" at bounding box center [595, 589] width 26 height 17
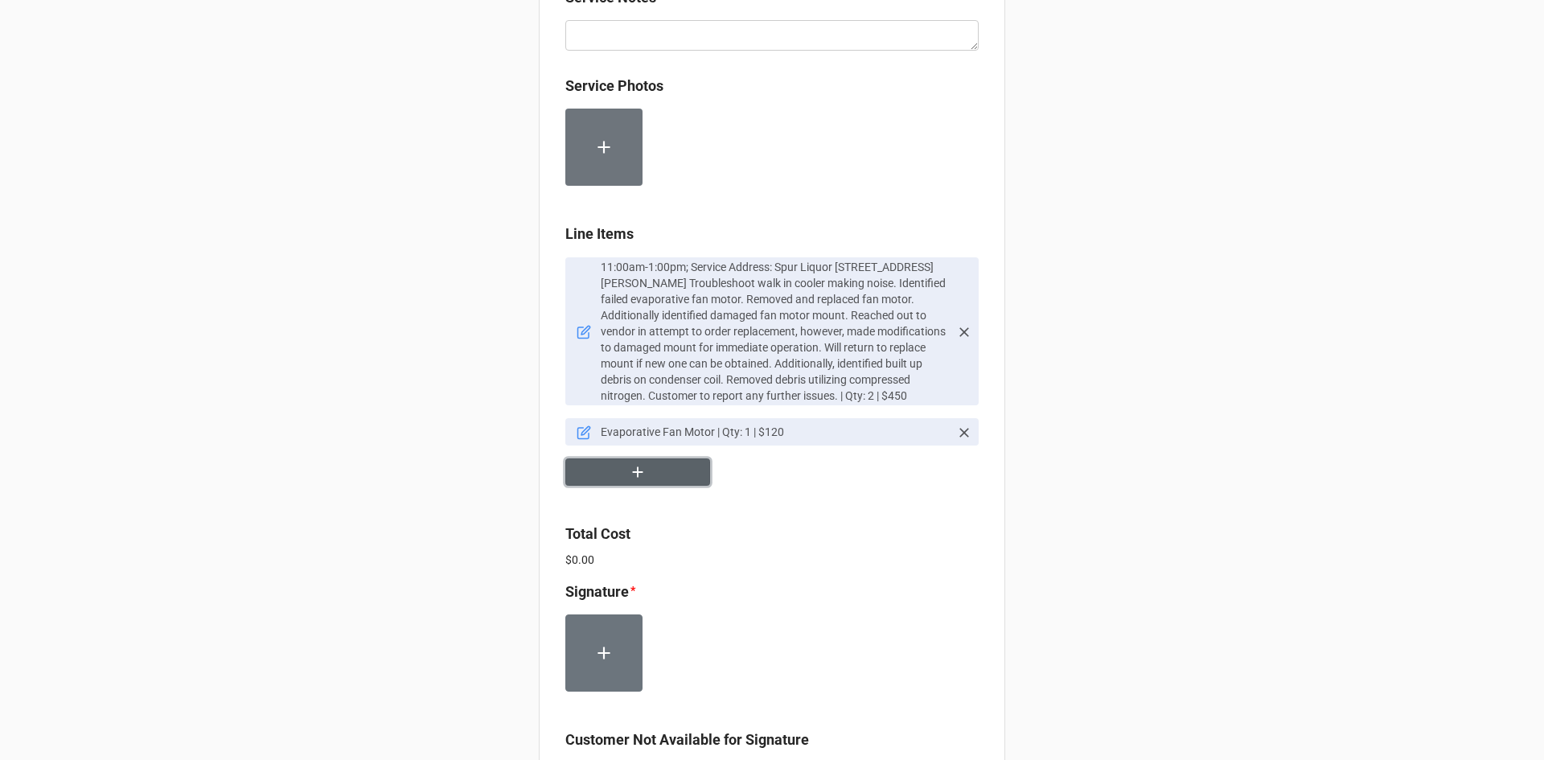
click at [646, 477] on button "button" at bounding box center [637, 472] width 145 height 28
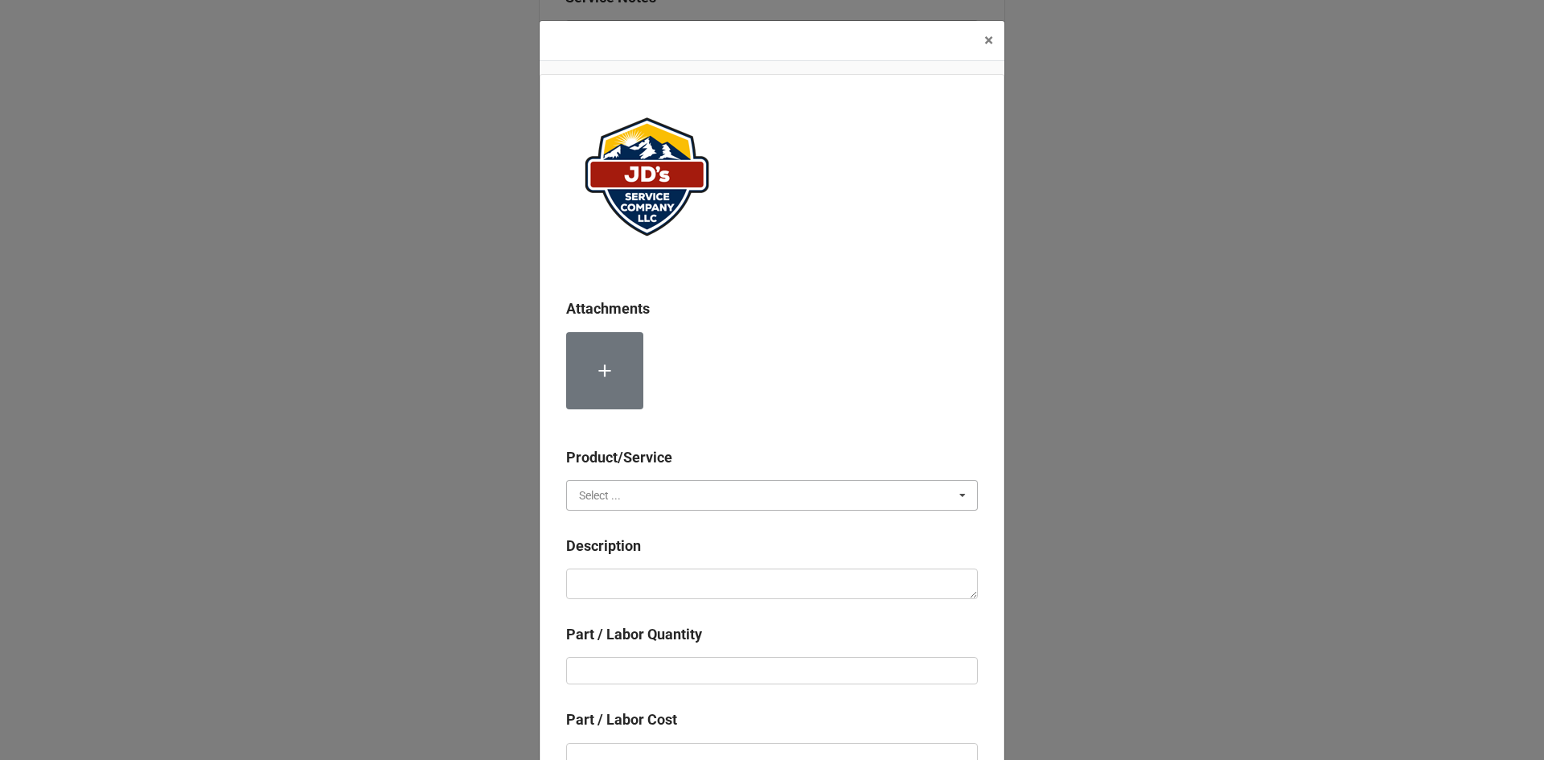
click at [621, 499] on input "text" at bounding box center [773, 495] width 410 height 29
click at [614, 552] on span "Material Cost" at bounding box center [613, 554] width 67 height 13
click at [648, 591] on textarea at bounding box center [772, 584] width 412 height 31
type textarea "x"
type textarea "C"
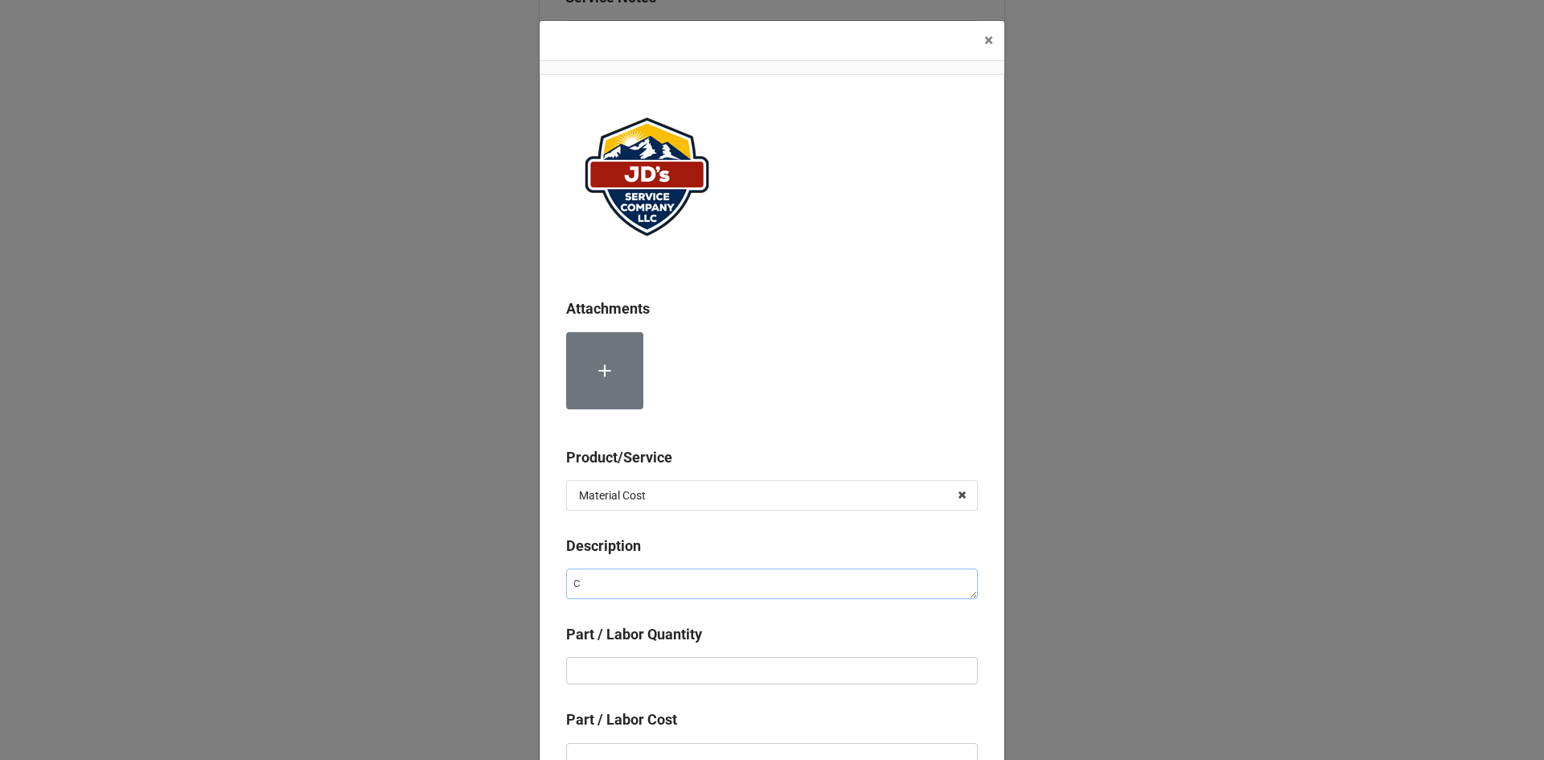
type textarea "x"
type textarea "Co"
type textarea "x"
type textarea "Com"
type textarea "x"
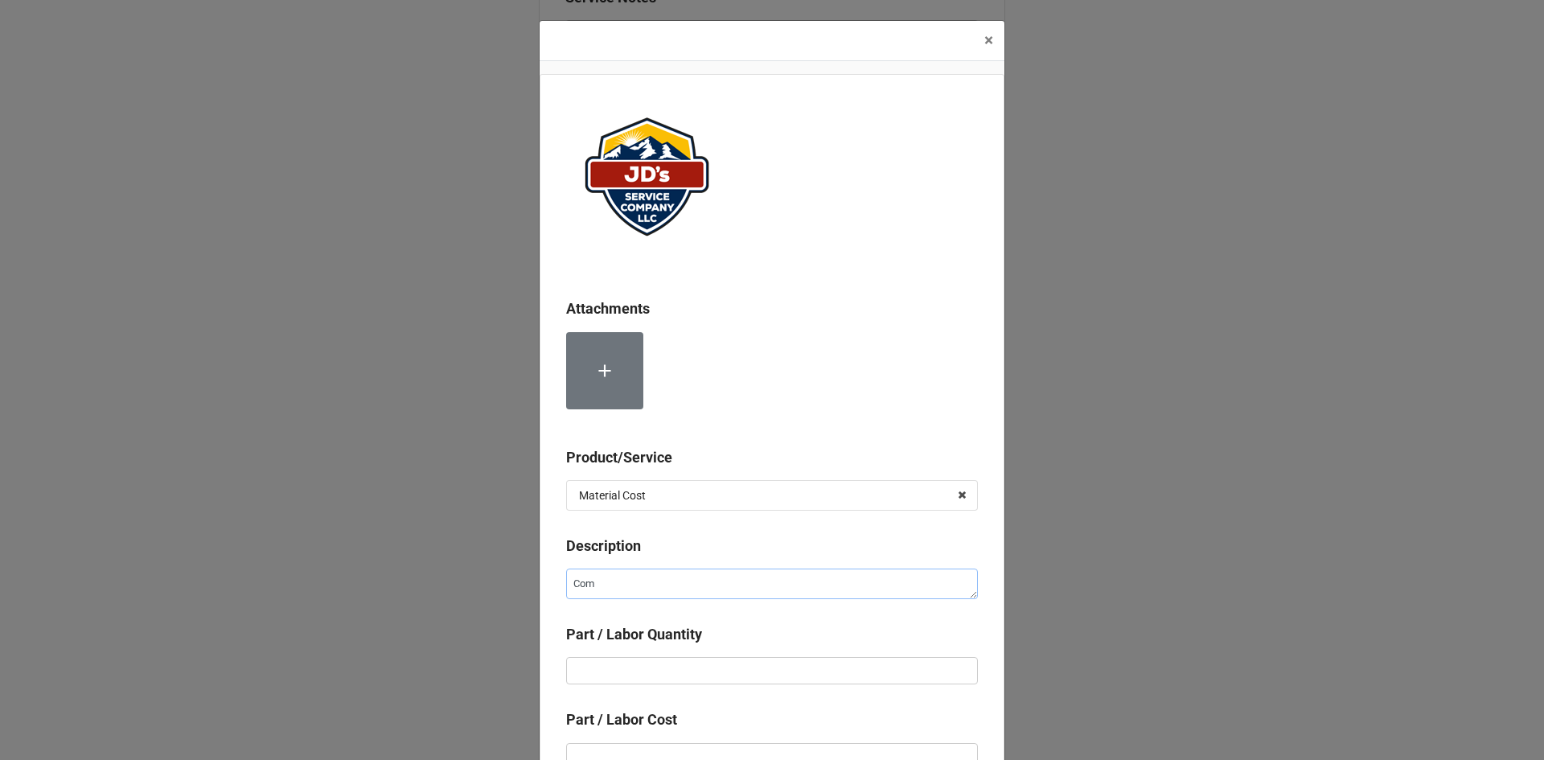
type textarea "Comp"
type textarea "x"
type textarea "Compr"
type textarea "x"
type textarea "Compre"
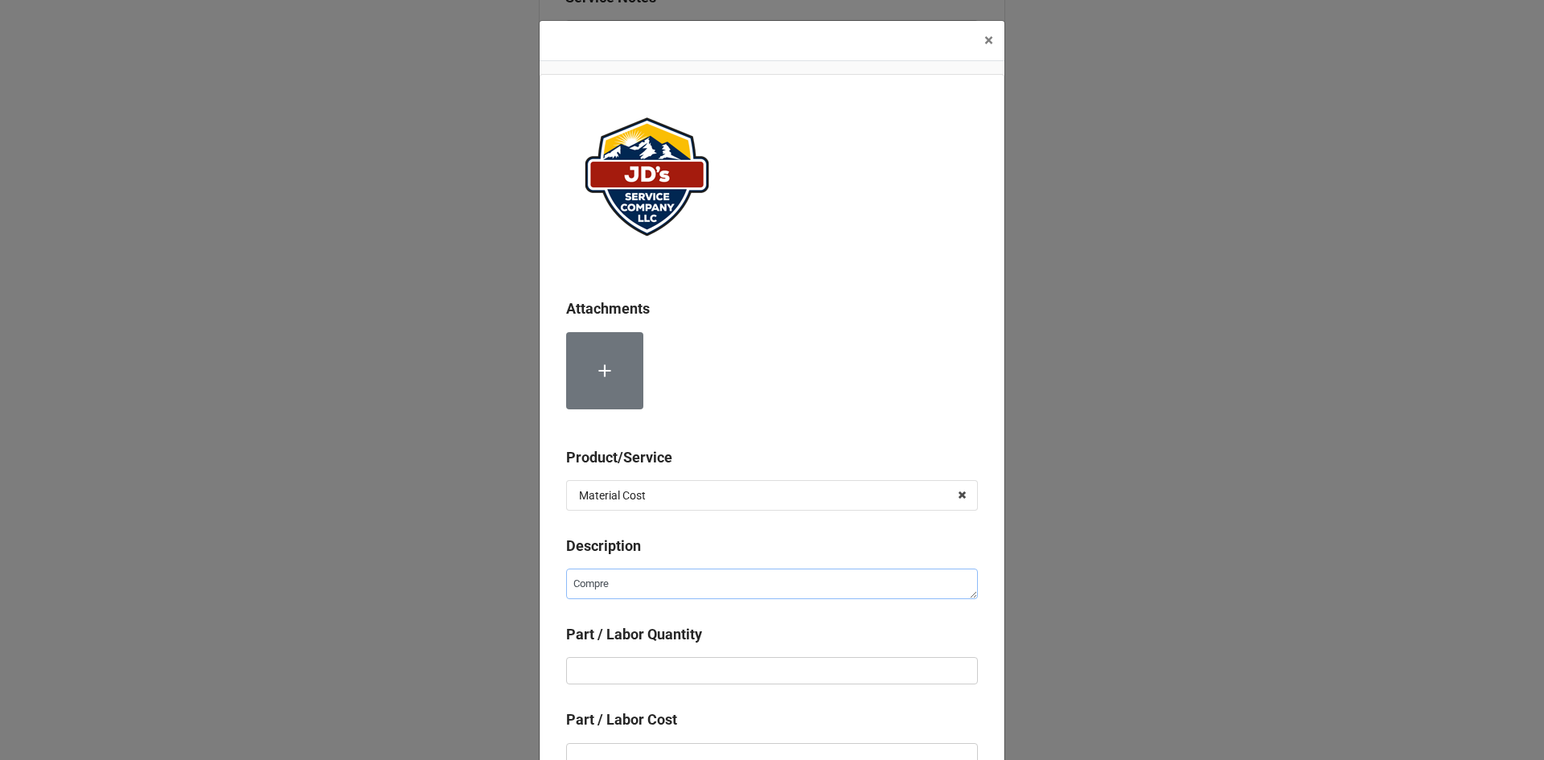
type textarea "x"
type textarea "Compres"
type textarea "x"
type textarea "Compress"
type textarea "x"
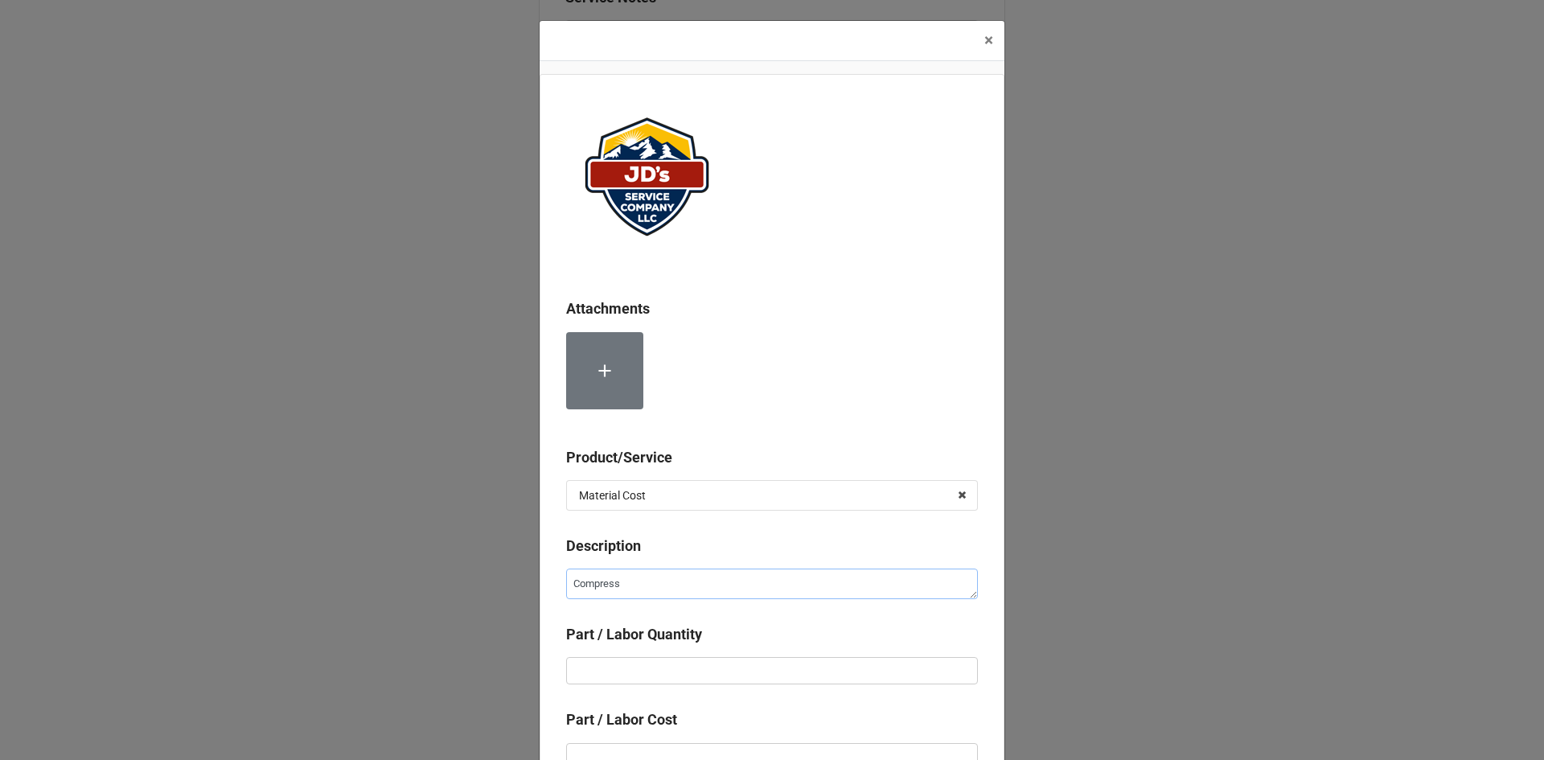
type textarea "Compresse"
type textarea "x"
type textarea "Compressed"
type textarea "x"
type textarea "Compressed"
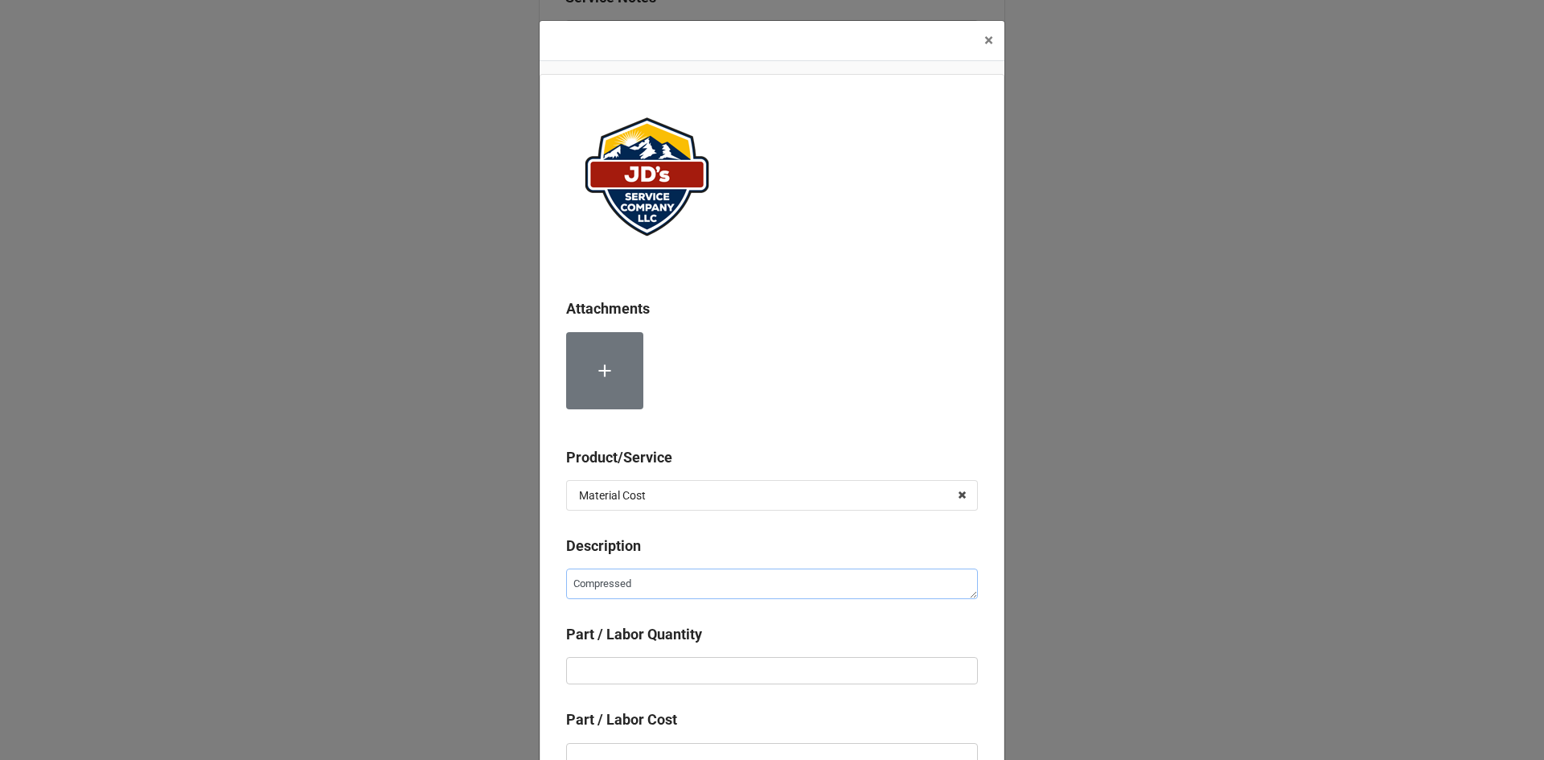
type textarea "x"
type textarea "Compressed N"
type textarea "x"
type textarea "Compressed Ni"
type textarea "x"
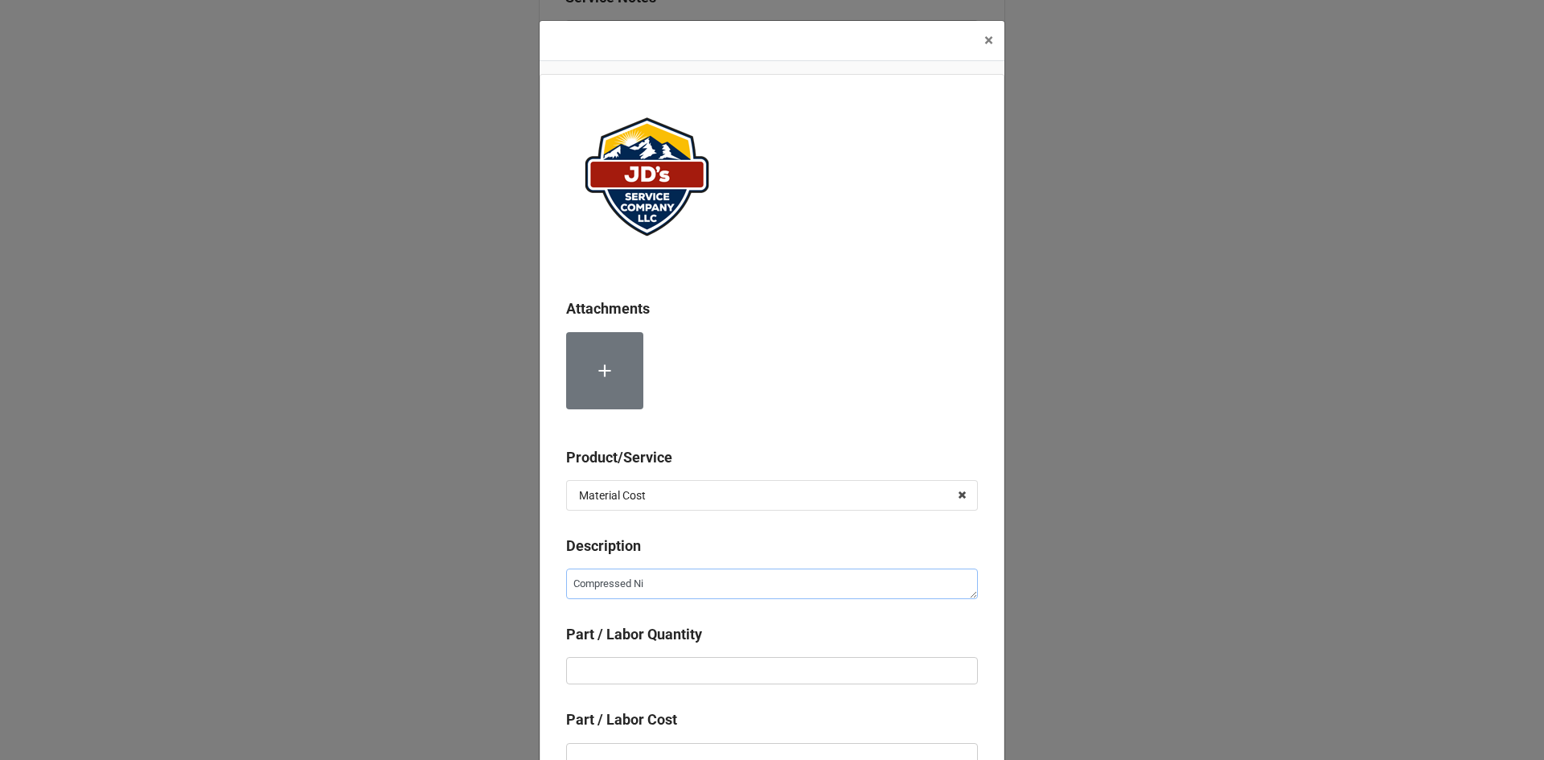
type textarea "Compressed Nit"
type textarea "x"
type textarea "Compressed Nitr"
type textarea "x"
type textarea "Compressed Nitro"
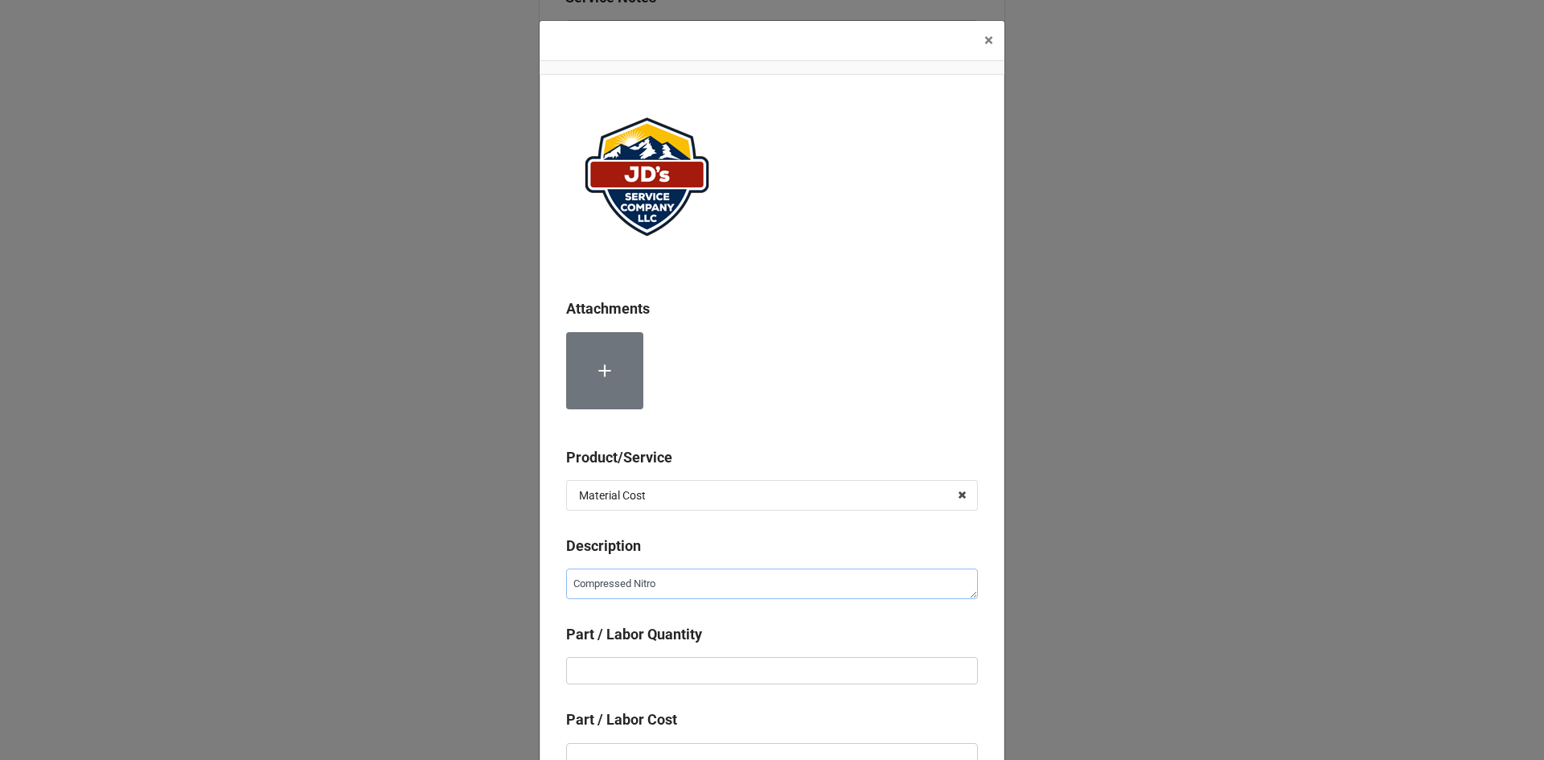
type textarea "x"
type textarea "Compressed Nitrog"
type textarea "x"
type textarea "Compressed Nitroge"
type textarea "x"
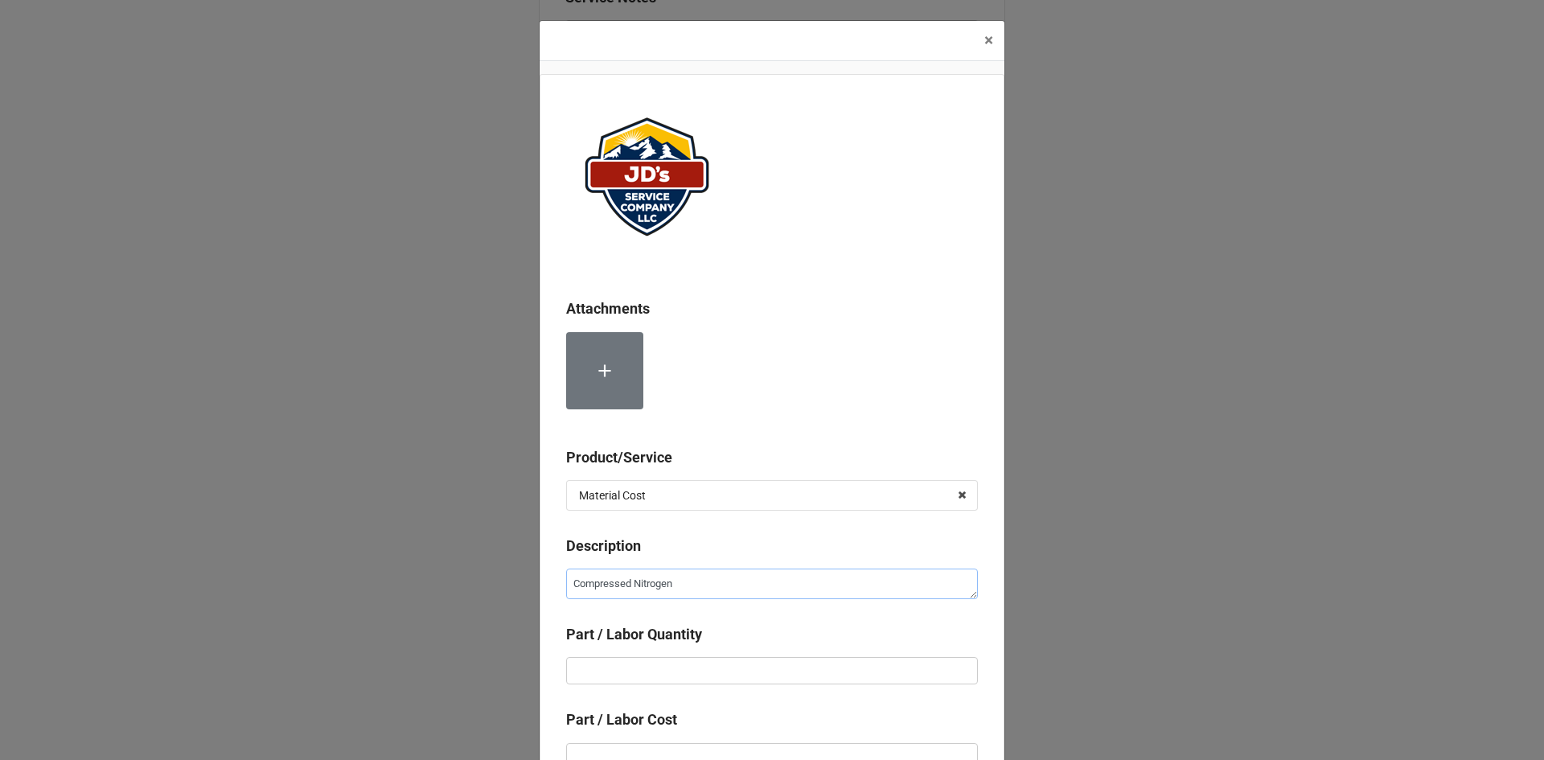
type textarea "Compressed Nitrogen"
type textarea "x"
type input "2"
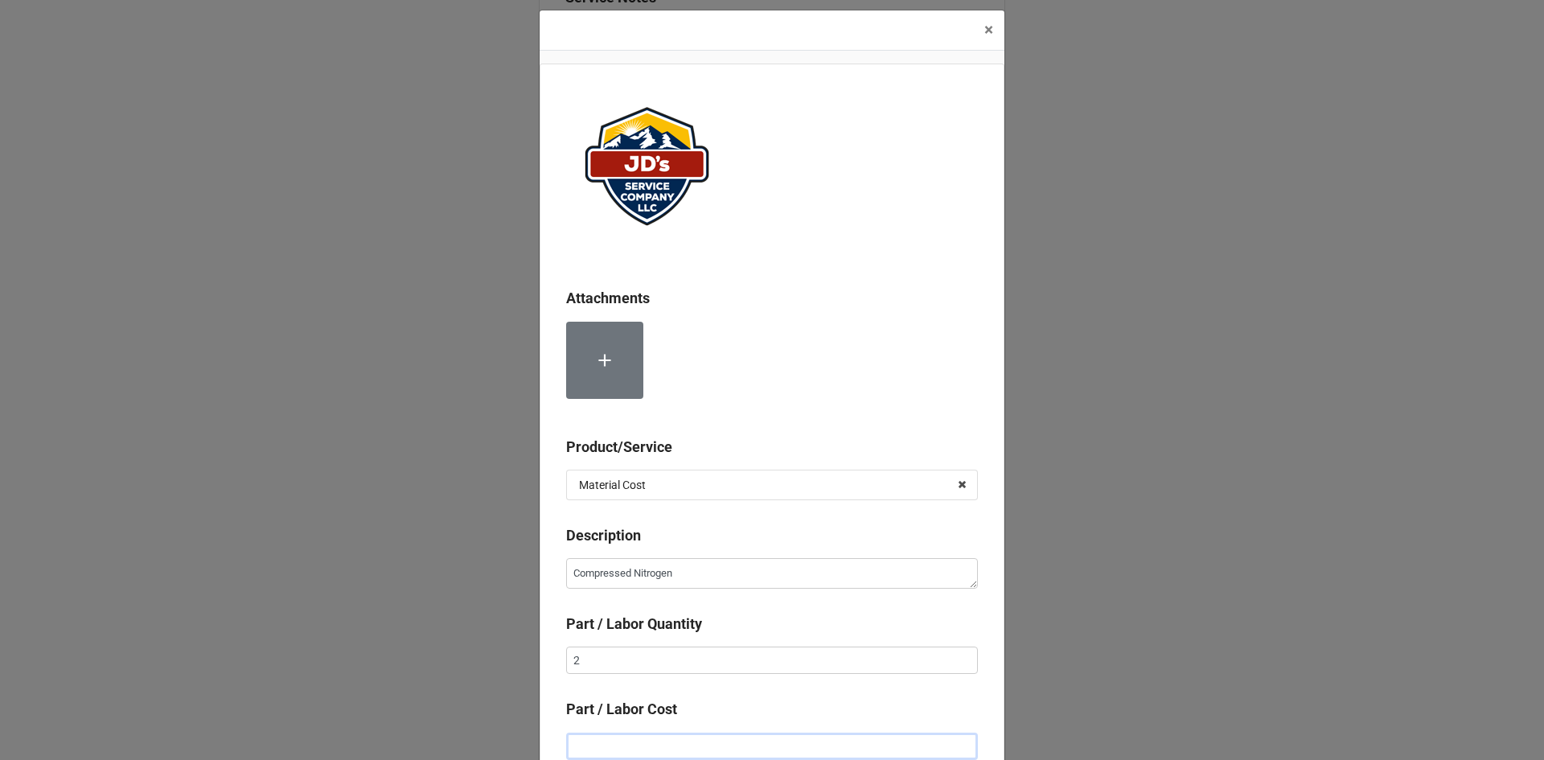
type textarea "x"
type input "$2.00"
type textarea "x"
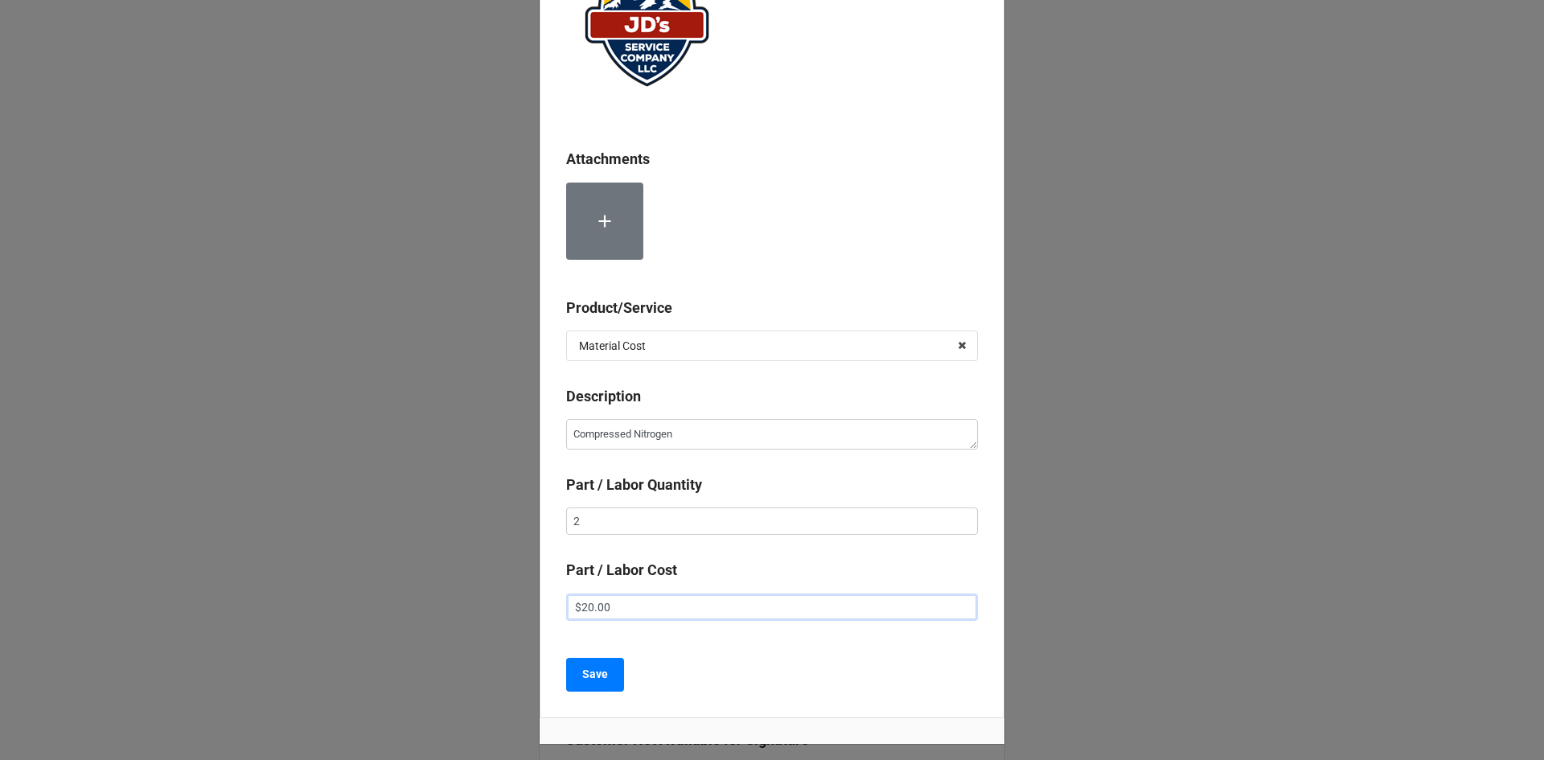
scroll to position [171, 0]
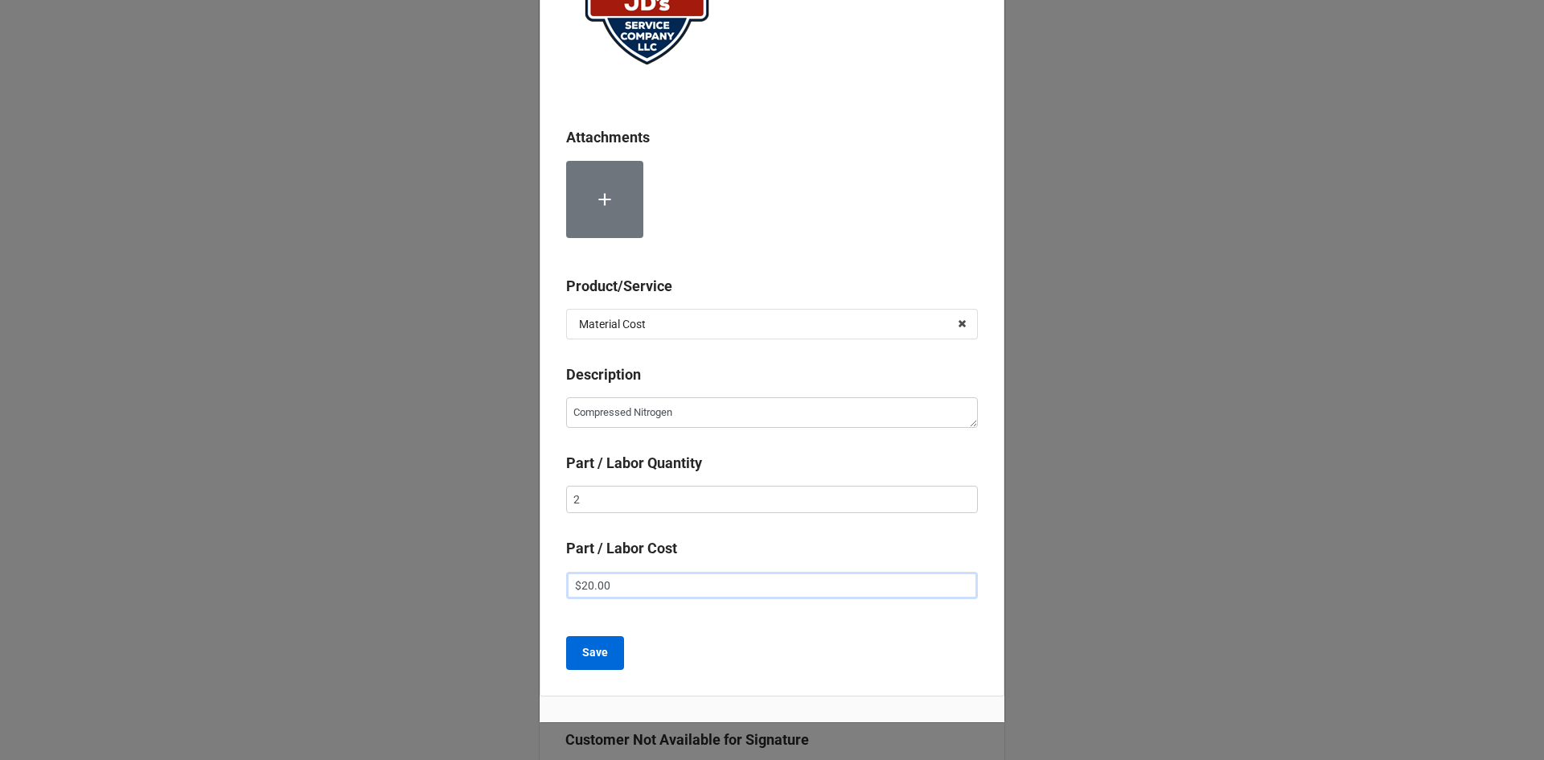
type input "$20.00"
click at [605, 657] on button "Save" at bounding box center [595, 653] width 58 height 34
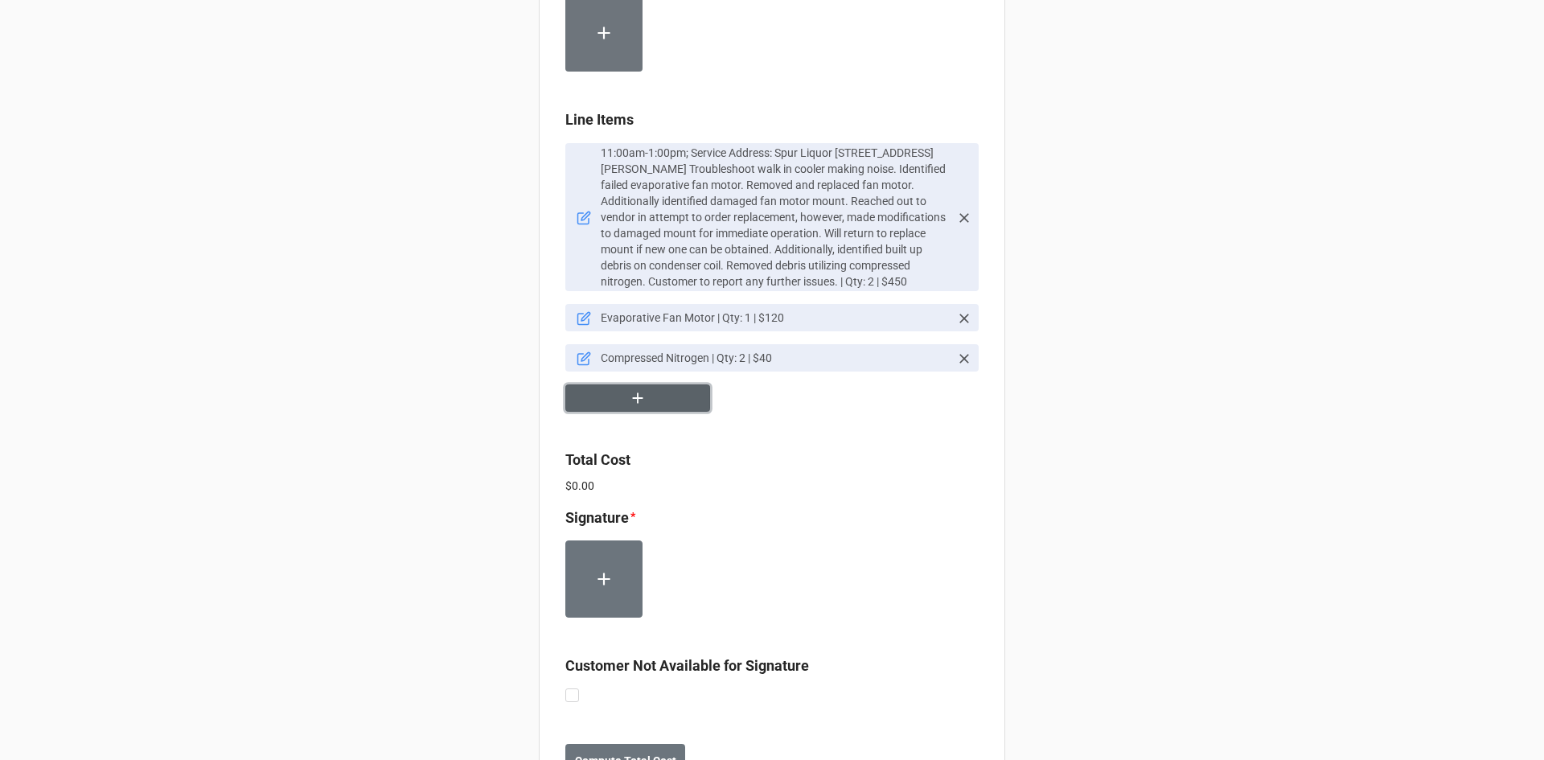
scroll to position [1045, 0]
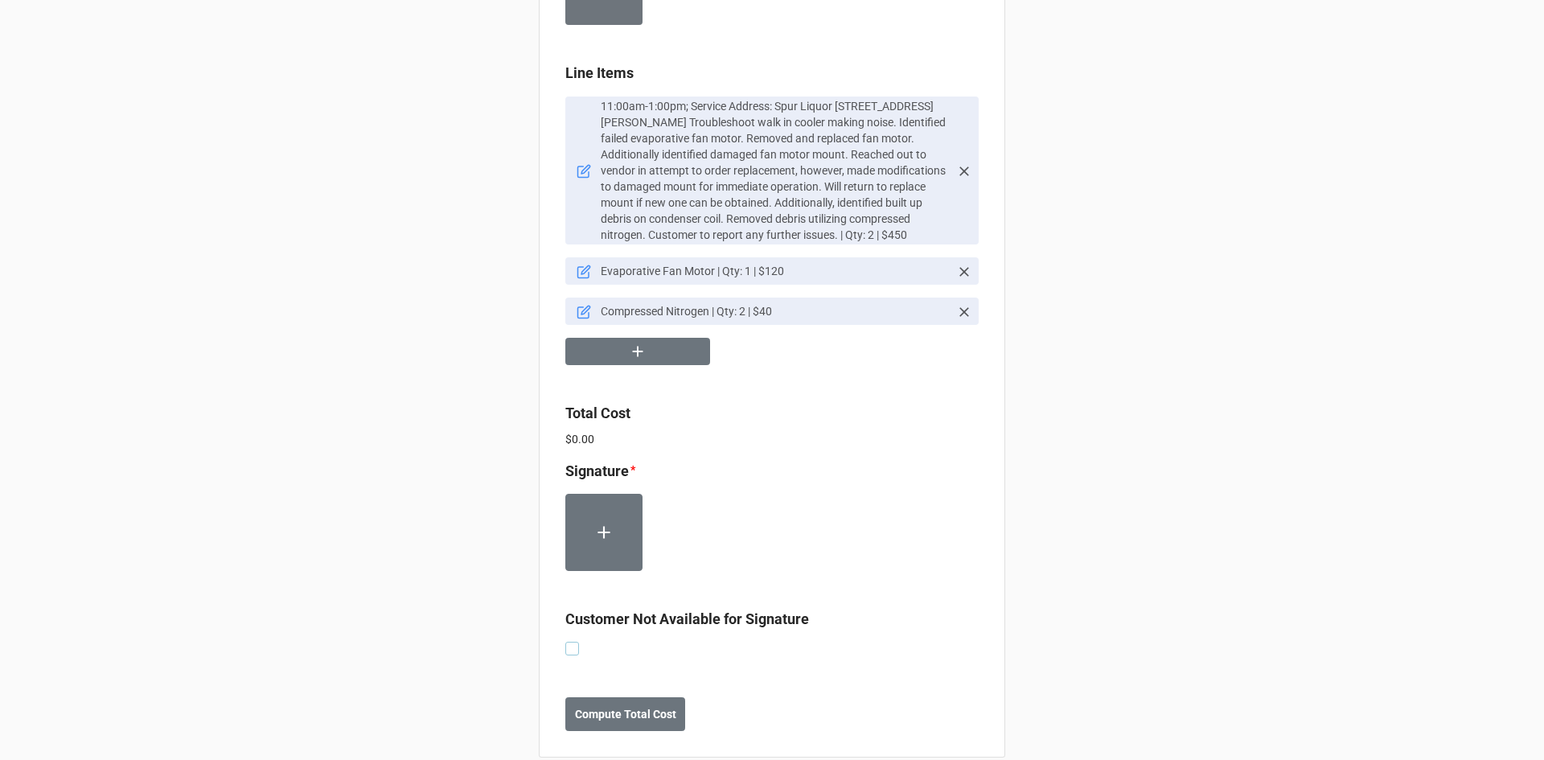
click at [569, 642] on label at bounding box center [572, 642] width 14 height 0
checkbox input "true"
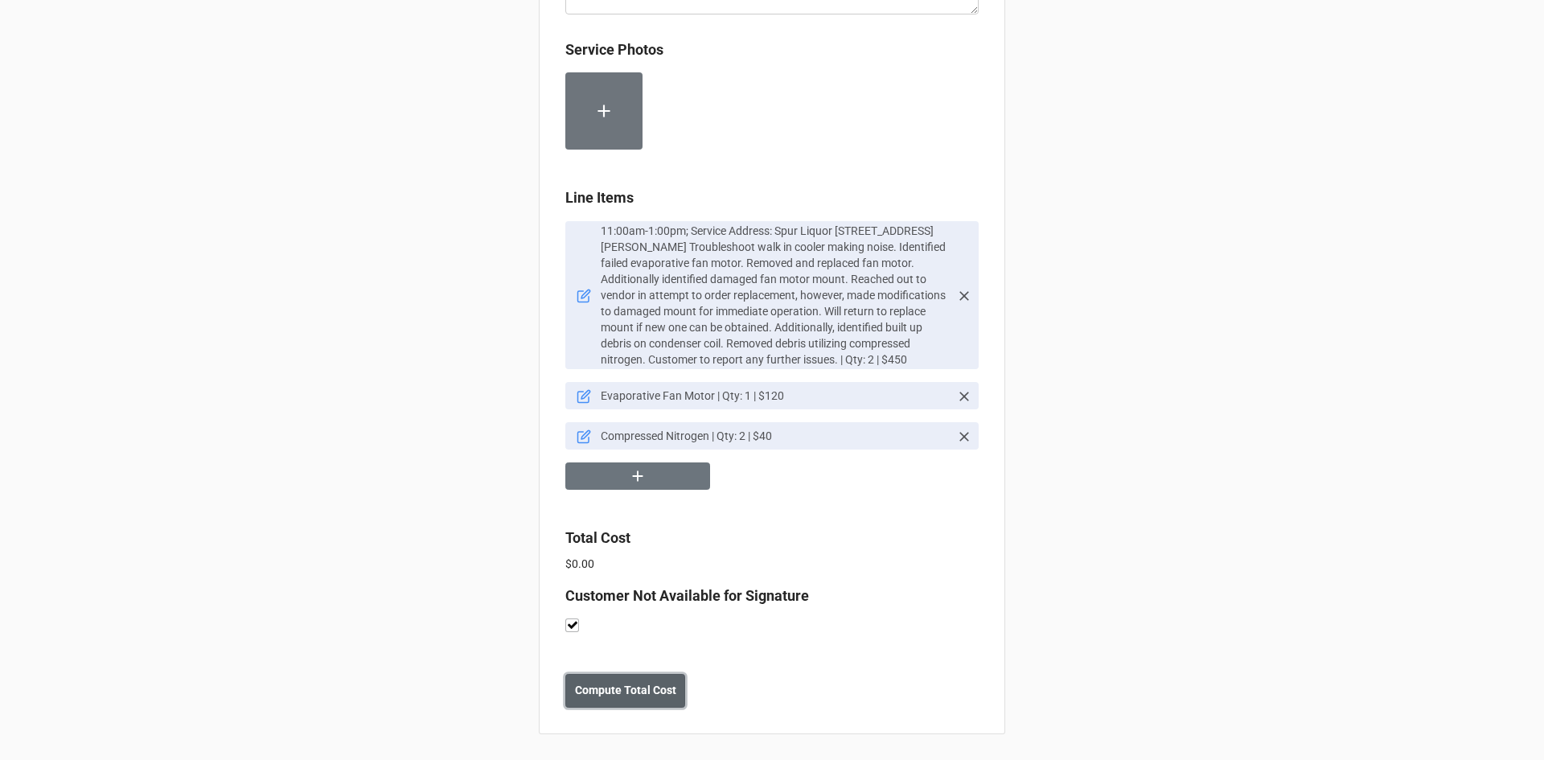
click at [622, 685] on b "Compute Total Cost" at bounding box center [625, 690] width 101 height 17
click at [600, 693] on b "Save" at bounding box center [594, 690] width 26 height 17
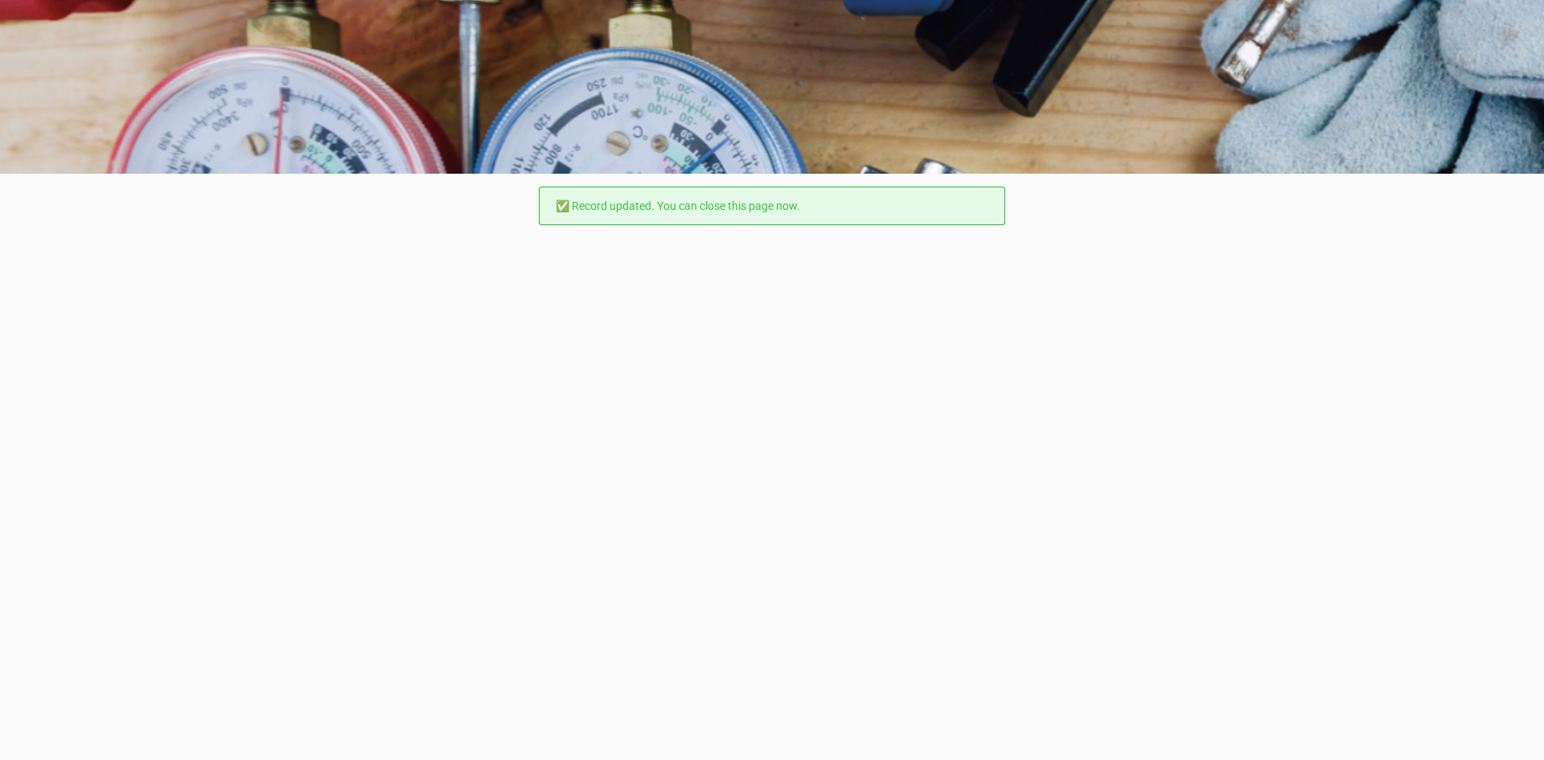
scroll to position [0, 0]
